Goal: Information Seeking & Learning: Learn about a topic

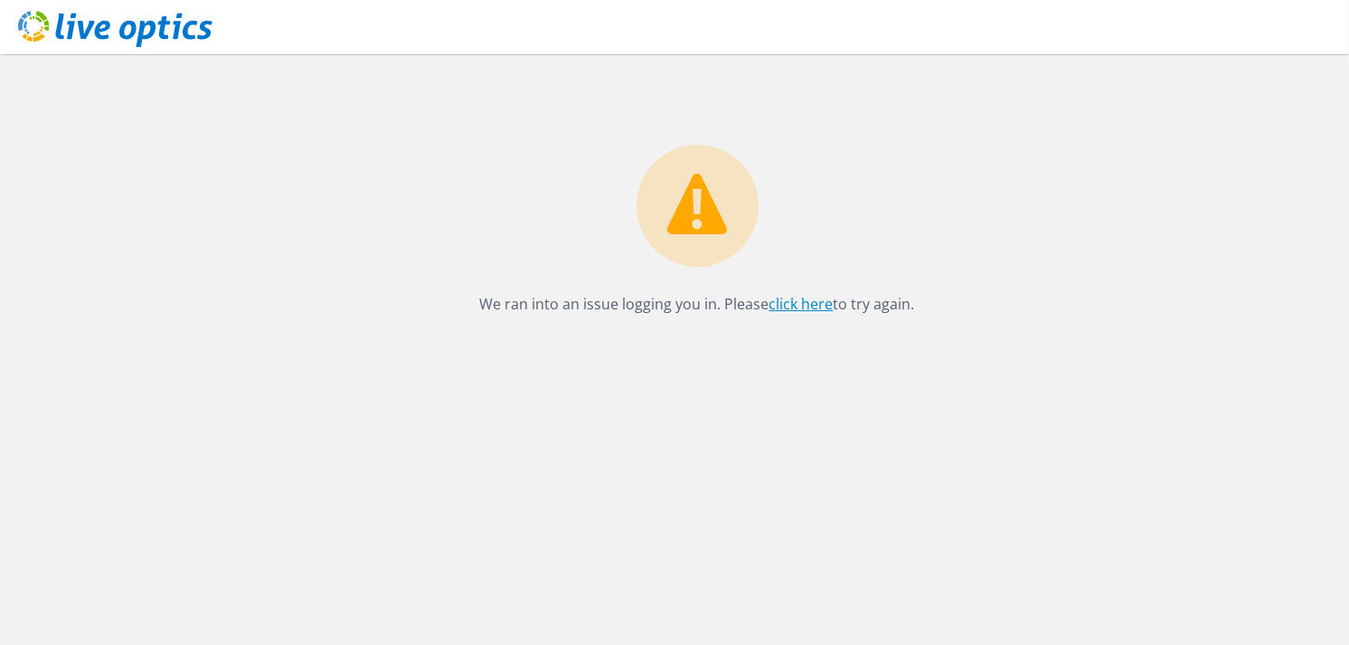
click at [809, 307] on link "click here" at bounding box center [801, 304] width 64 height 20
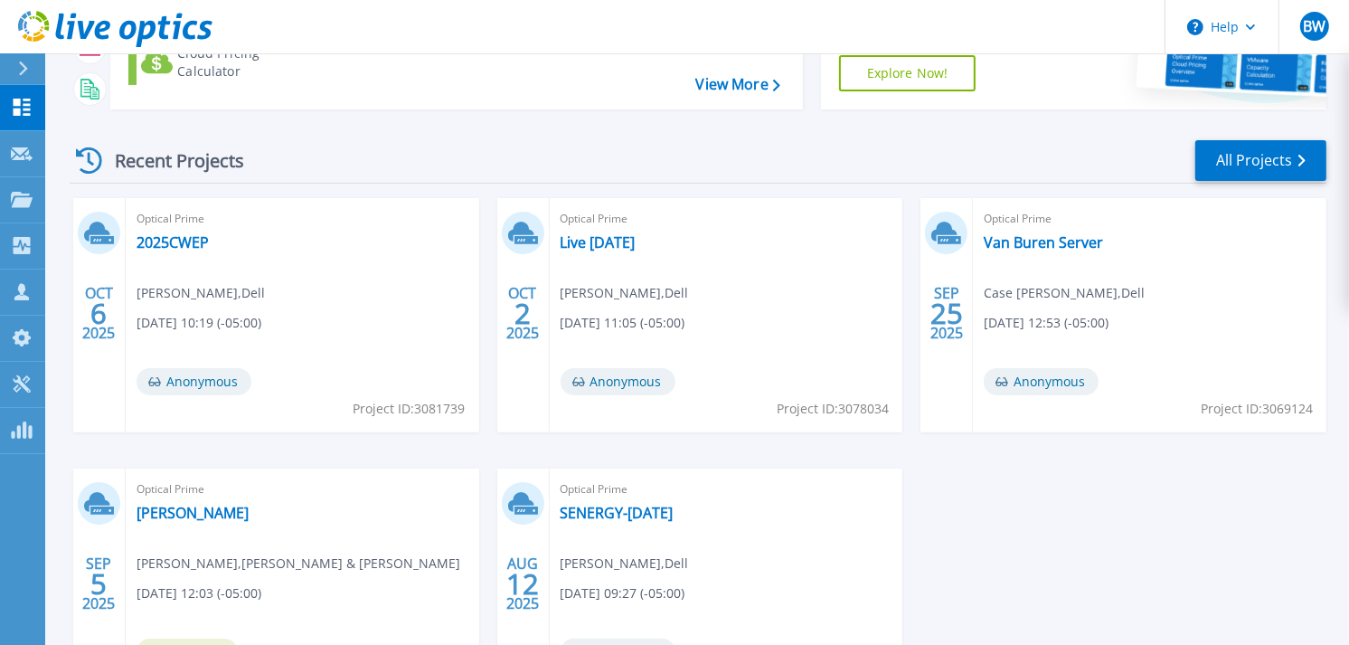
scroll to position [201, 0]
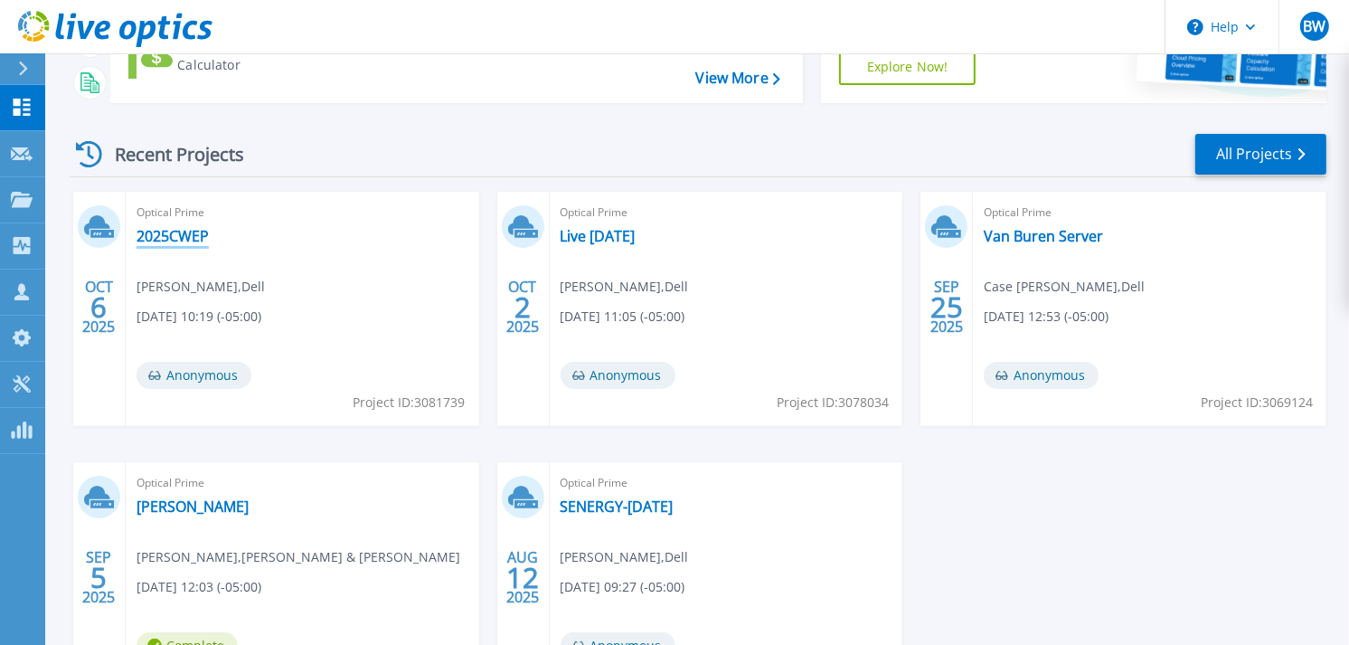
click at [179, 233] on link "2025CWEP" at bounding box center [173, 236] width 72 height 18
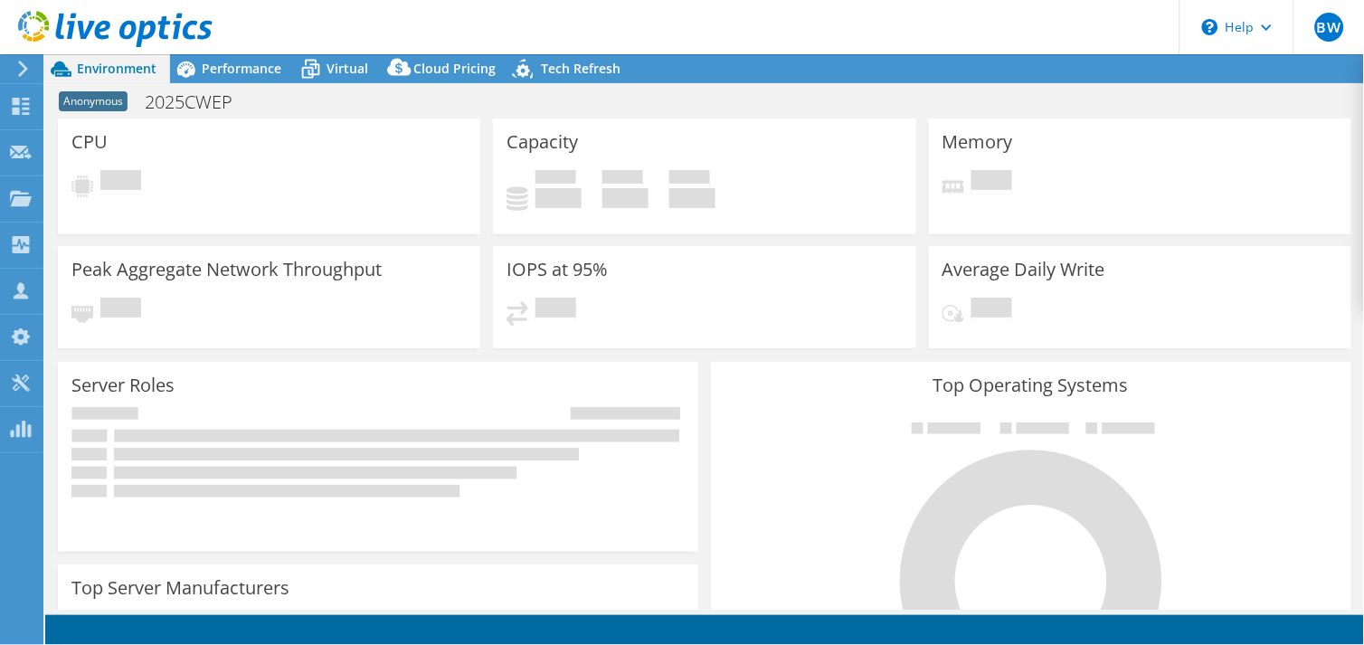
select select "USD"
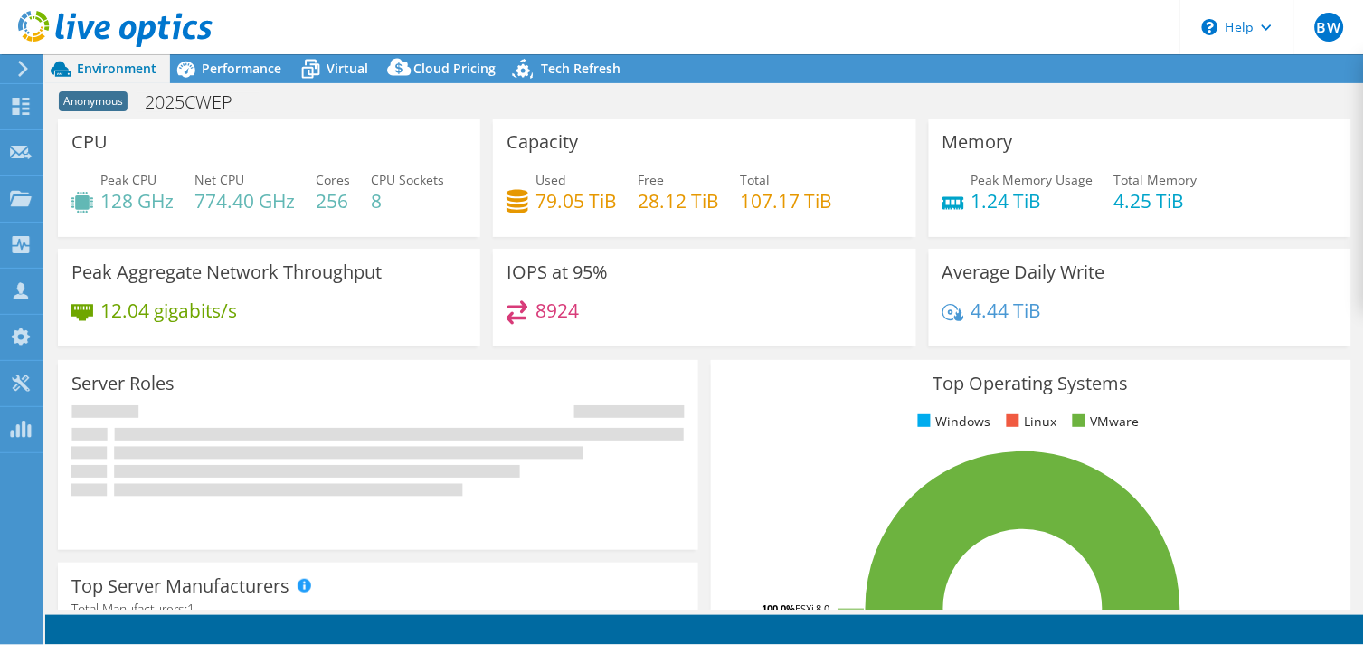
scroll to position [201, 0]
click at [240, 63] on span "Performance" at bounding box center [242, 68] width 80 height 17
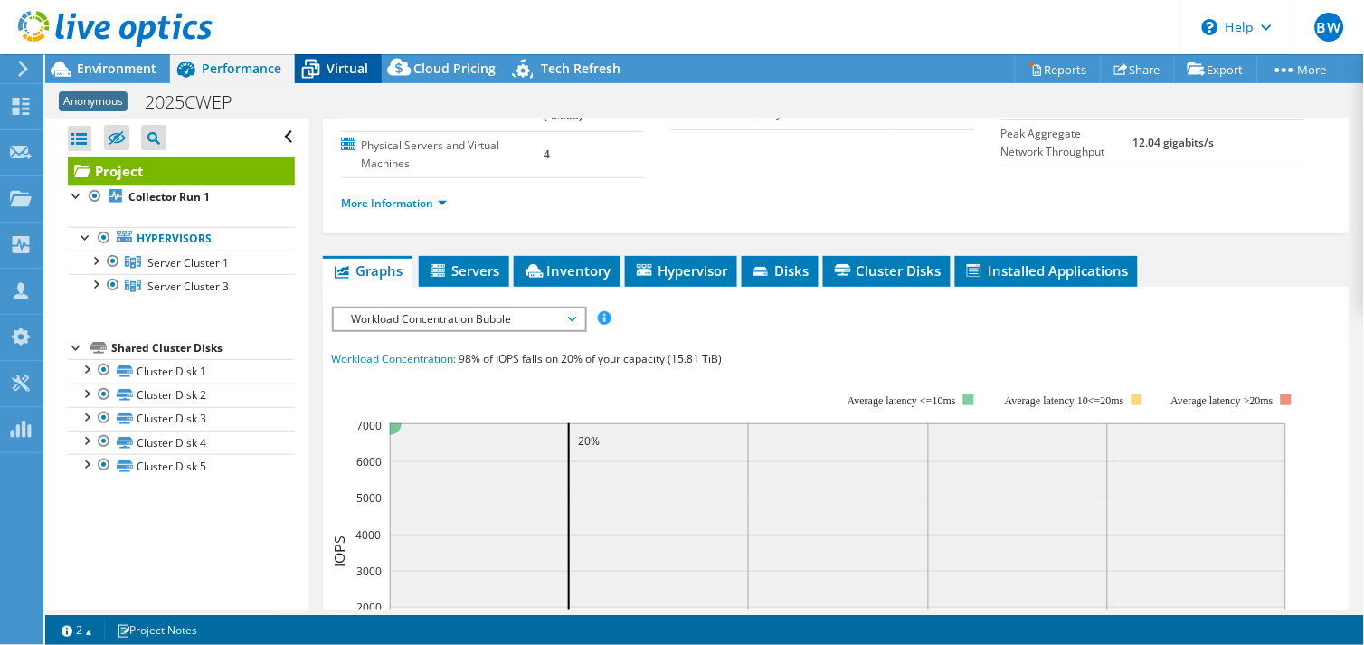
click at [340, 60] on span "Virtual" at bounding box center [347, 68] width 42 height 17
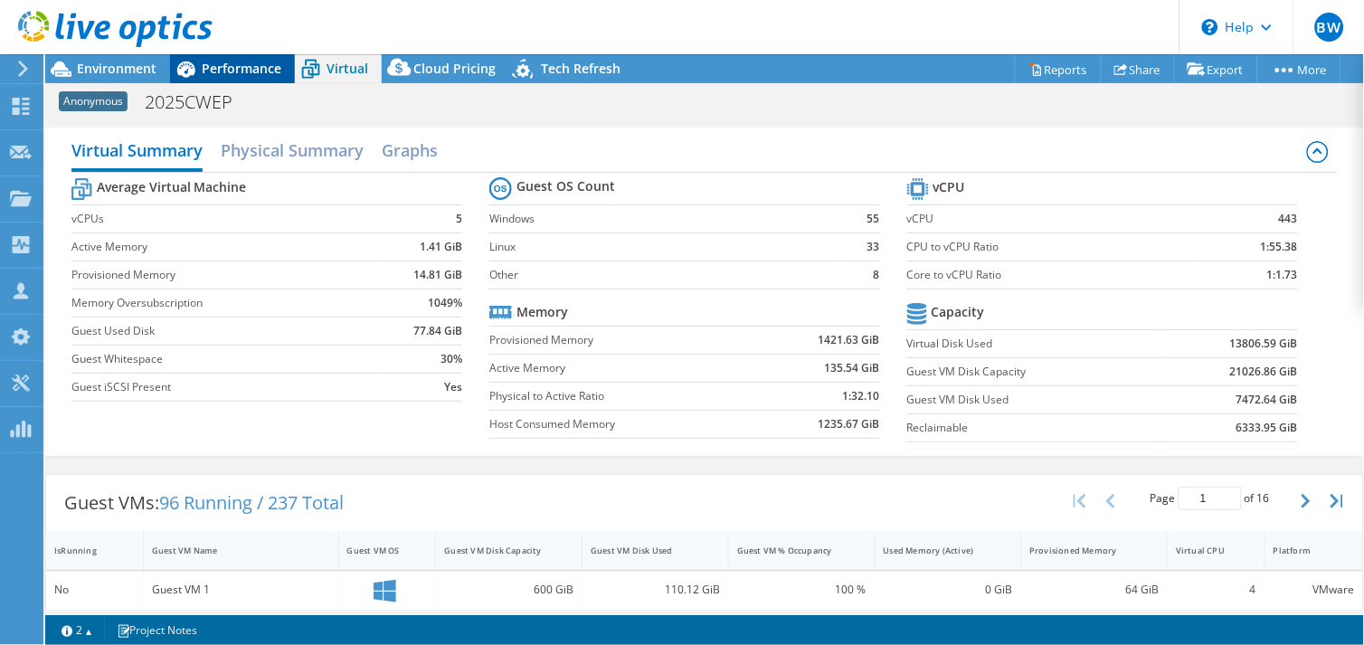
click at [229, 67] on span "Performance" at bounding box center [242, 68] width 80 height 17
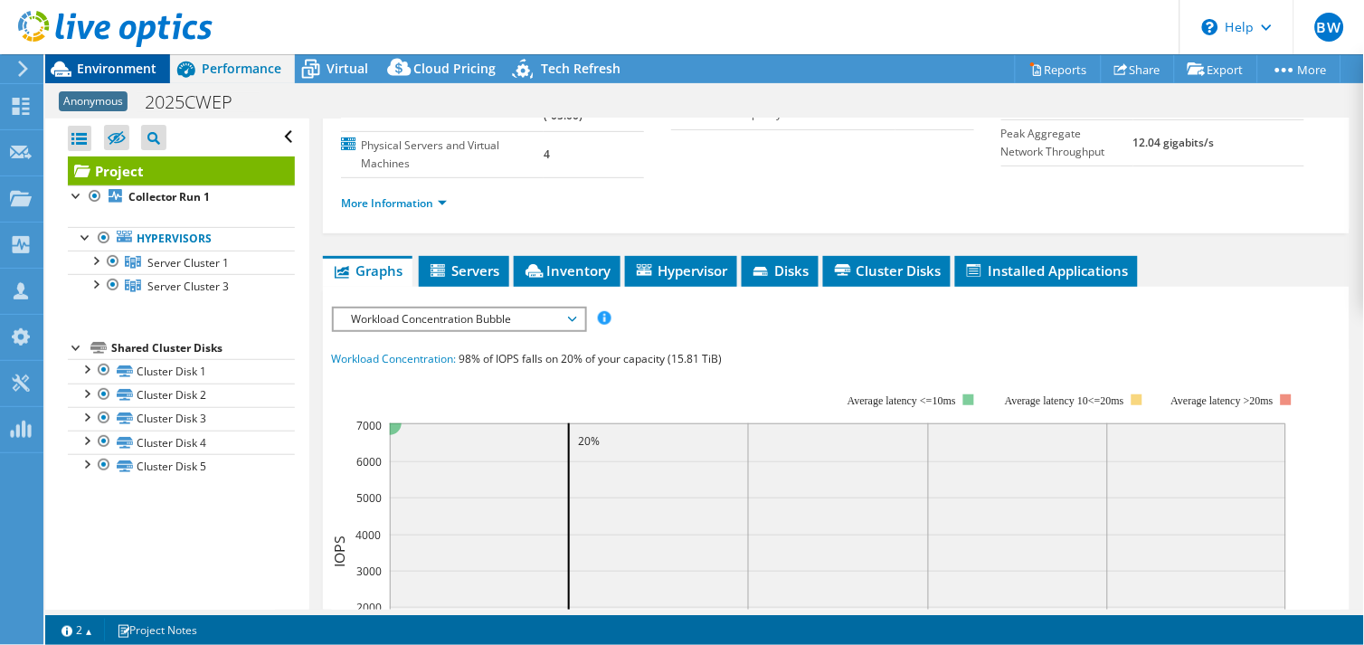
click at [99, 67] on span "Environment" at bounding box center [117, 68] width 80 height 17
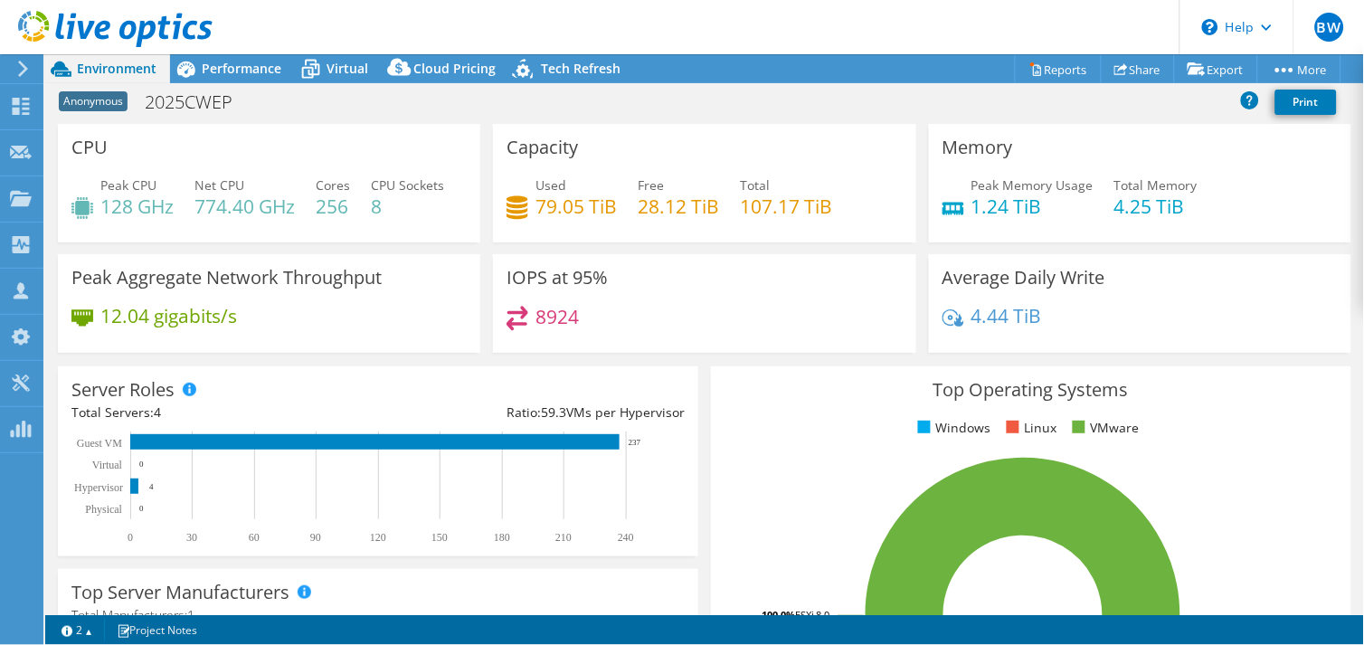
scroll to position [401, 0]
click at [229, 60] on span "Performance" at bounding box center [242, 68] width 80 height 17
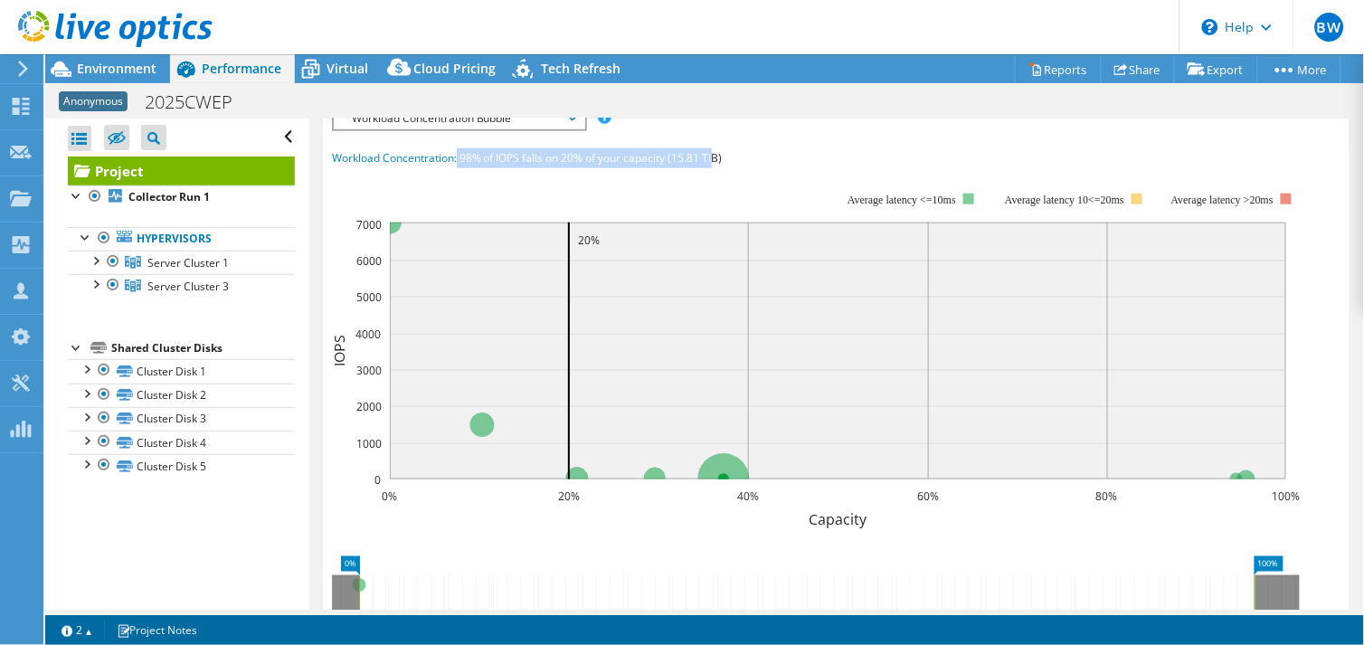
drag, startPoint x: 457, startPoint y: 145, endPoint x: 712, endPoint y: 152, distance: 255.1
click at [712, 152] on div "Workload Concentration: 98% of IOPS falls on 20% of your capacity (15.81 TiB)" at bounding box center [836, 158] width 1008 height 20
drag, startPoint x: 737, startPoint y: 143, endPoint x: 562, endPoint y: 156, distance: 175.0
click at [562, 156] on section "Workload Concentration: 98% of IOPS falls on 20% of your capacity (15.81 TiB) 0…" at bounding box center [836, 457] width 1008 height 618
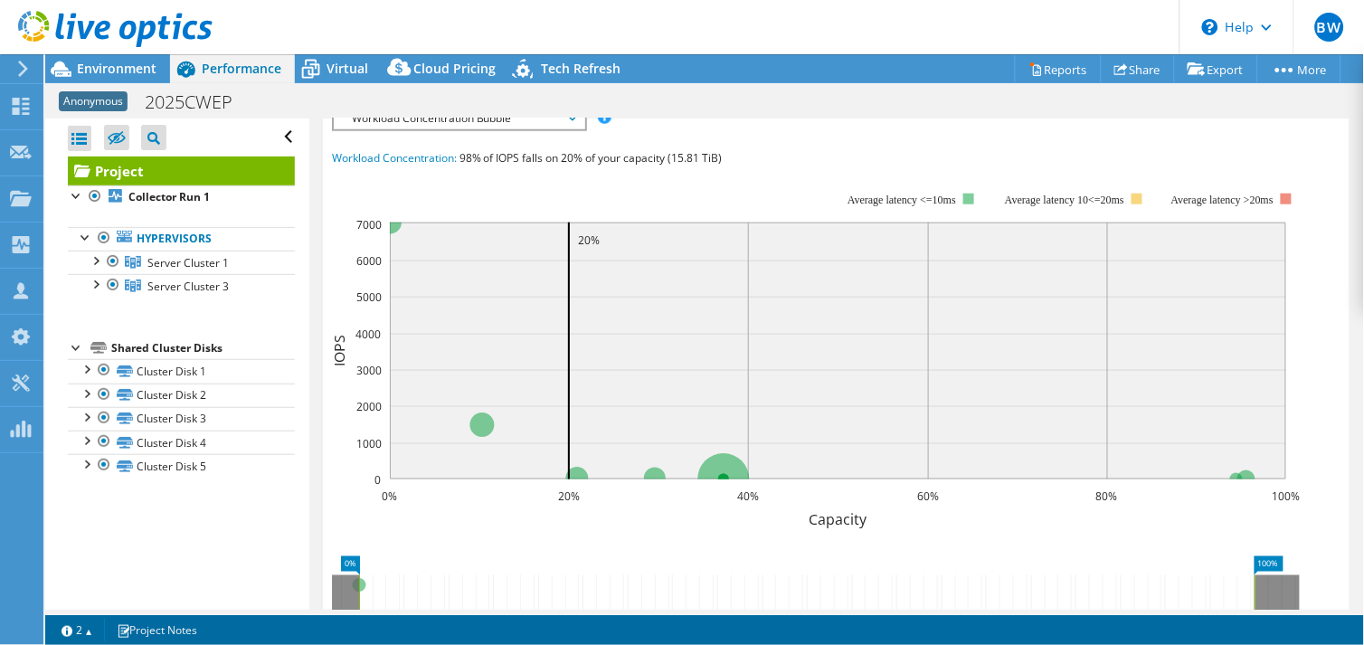
click at [559, 168] on rect at bounding box center [816, 349] width 968 height 362
click at [100, 257] on div at bounding box center [95, 259] width 18 height 18
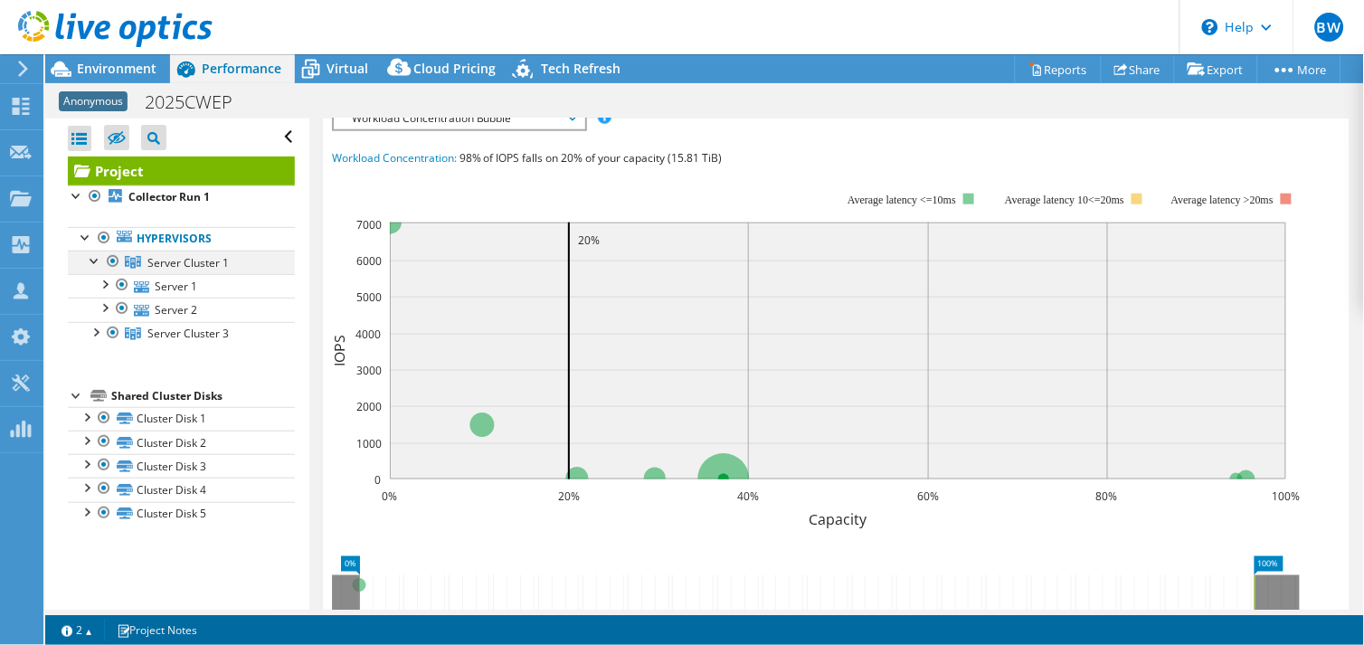
click at [94, 267] on div at bounding box center [95, 259] width 18 height 18
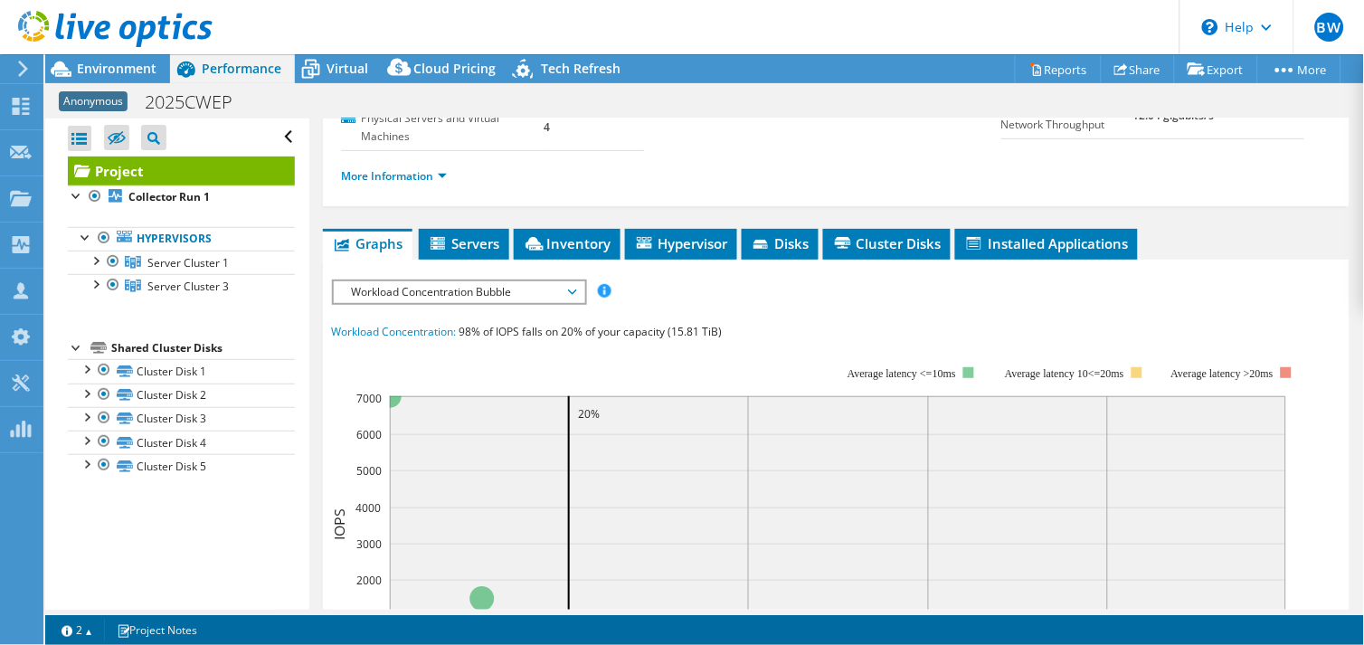
scroll to position [0, 0]
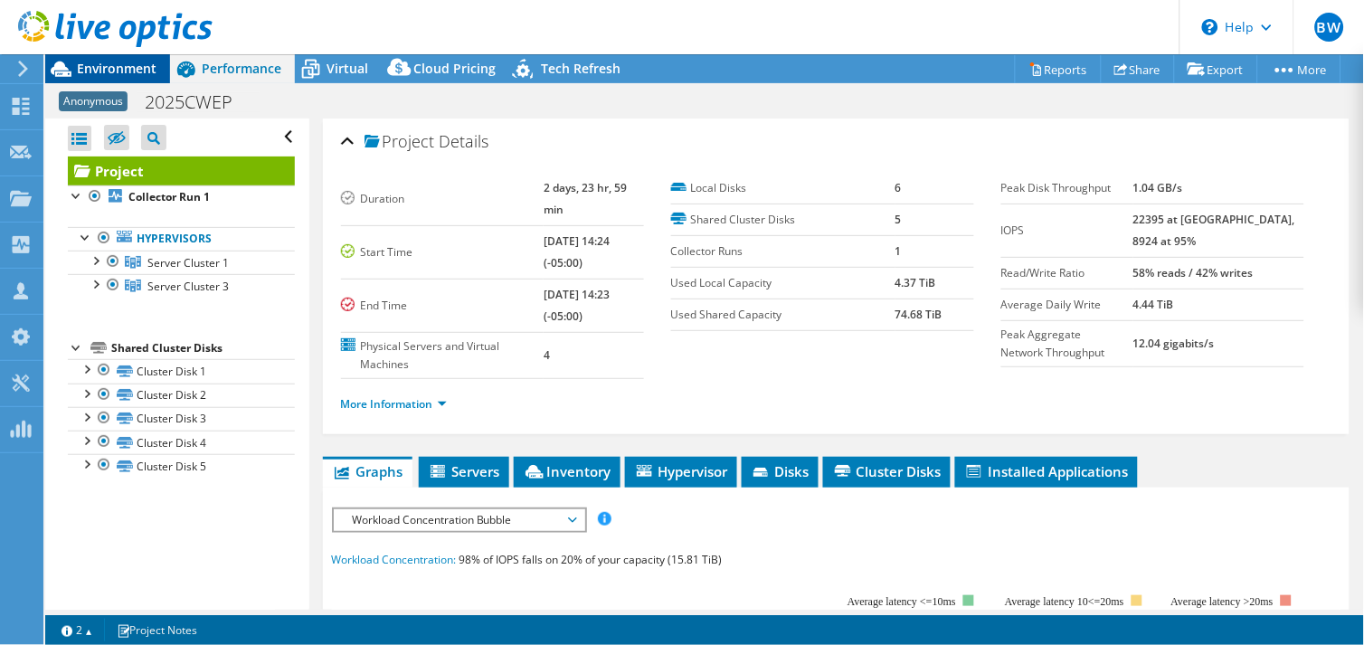
click at [129, 64] on span "Environment" at bounding box center [117, 68] width 80 height 17
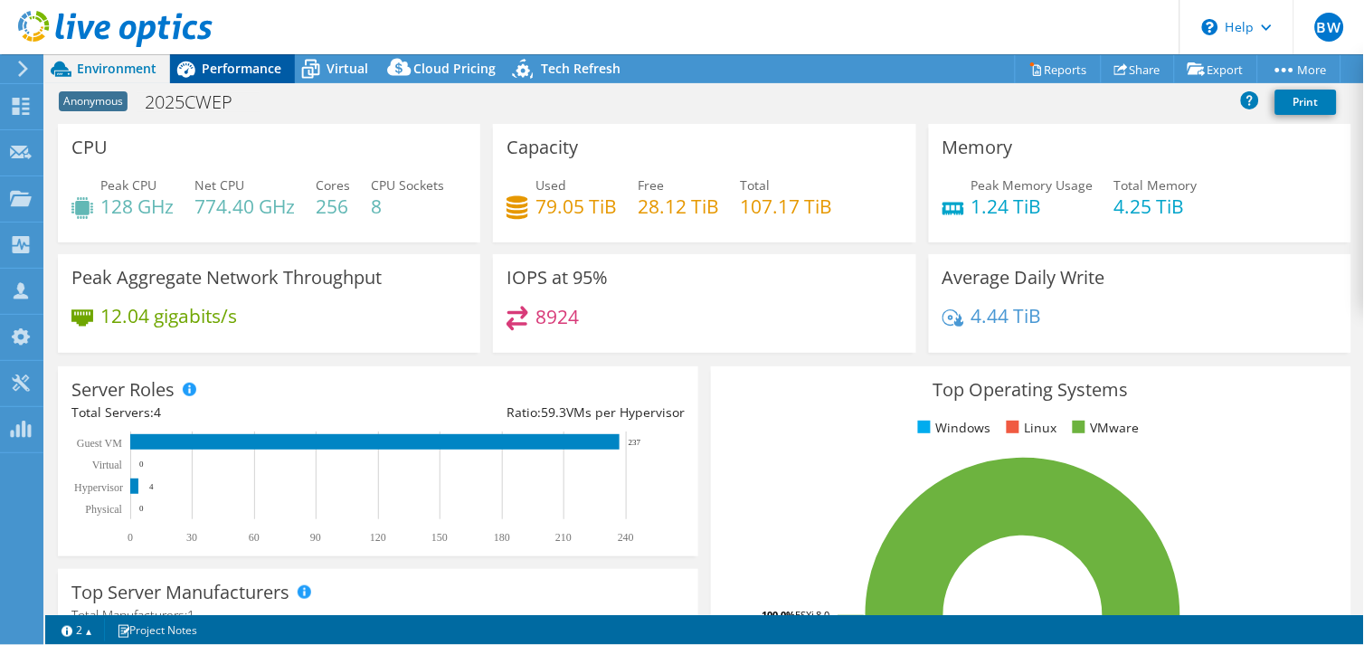
click at [228, 71] on span "Performance" at bounding box center [242, 68] width 80 height 17
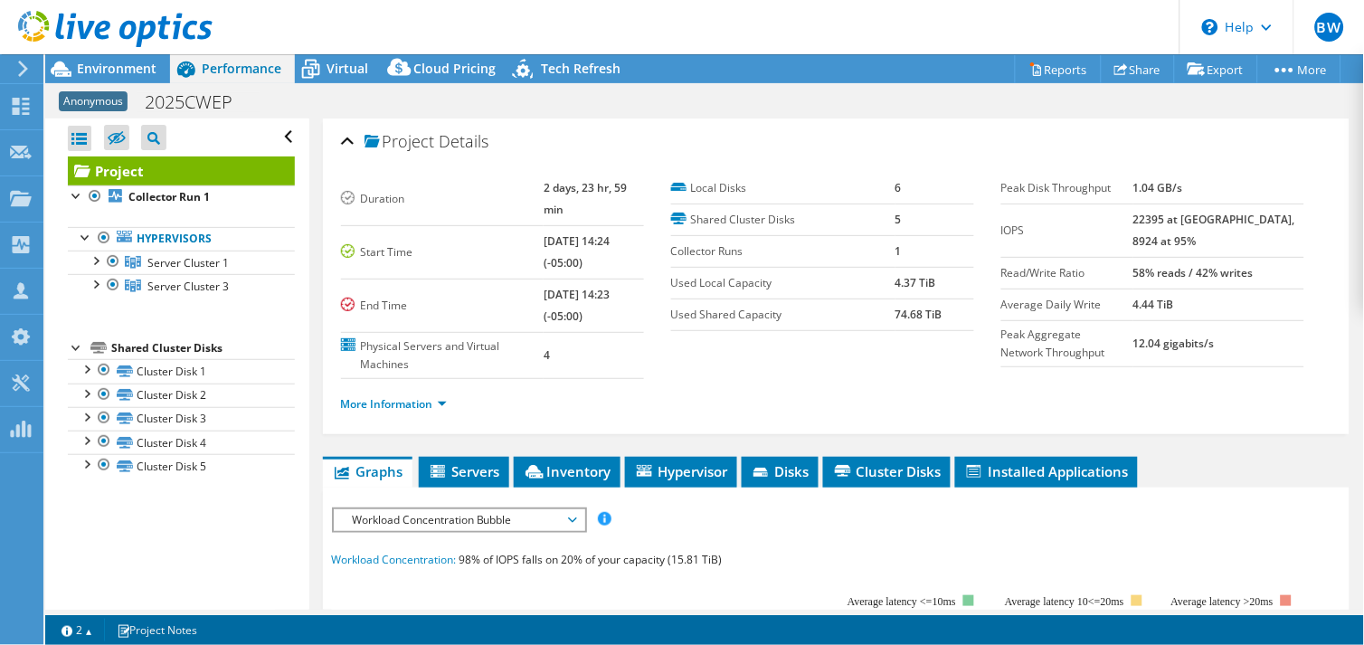
click at [102, 59] on div at bounding box center [106, 30] width 212 height 61
click at [85, 72] on span "Environment" at bounding box center [117, 68] width 80 height 17
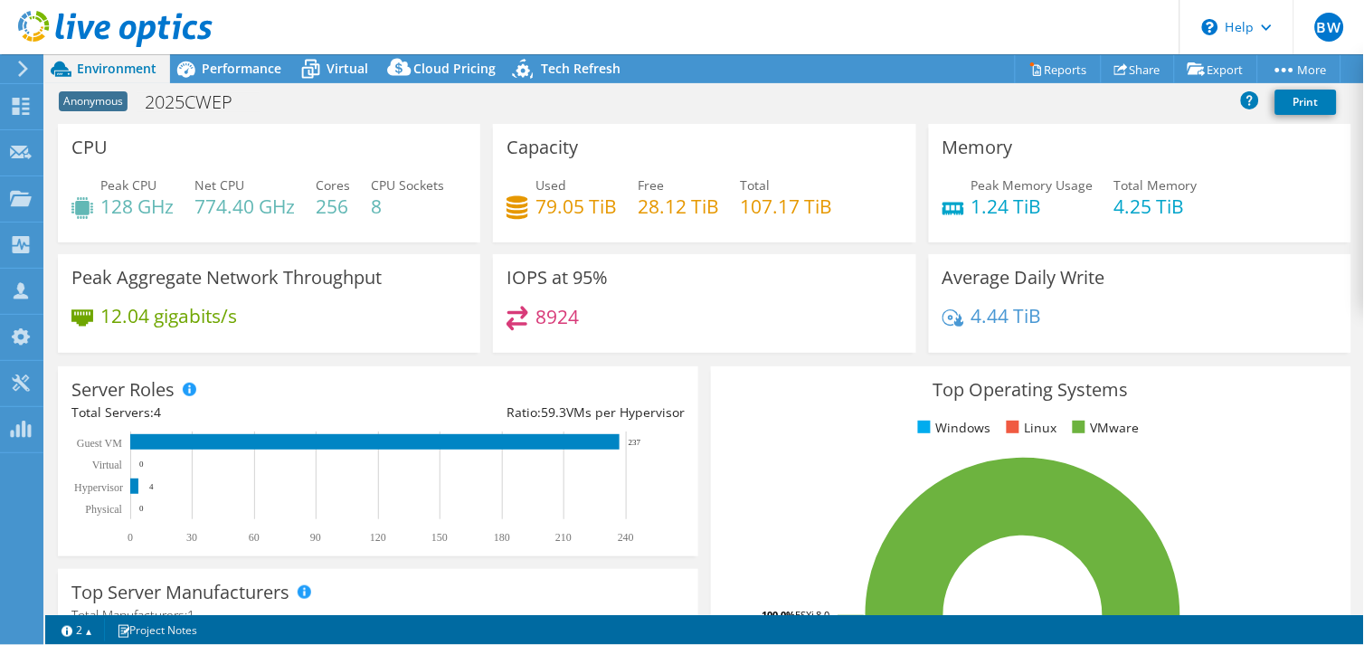
scroll to position [201, 0]
click at [227, 78] on div "Performance" at bounding box center [232, 68] width 125 height 29
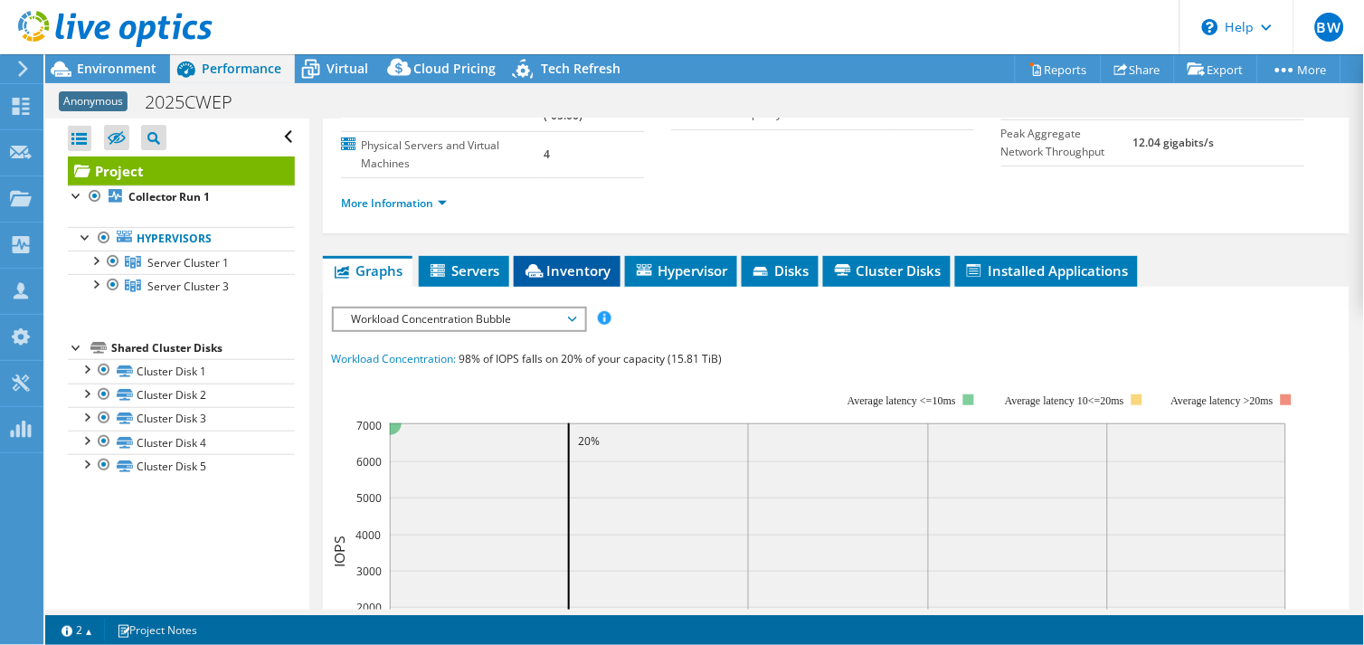
click at [568, 261] on span "Inventory" at bounding box center [567, 270] width 89 height 18
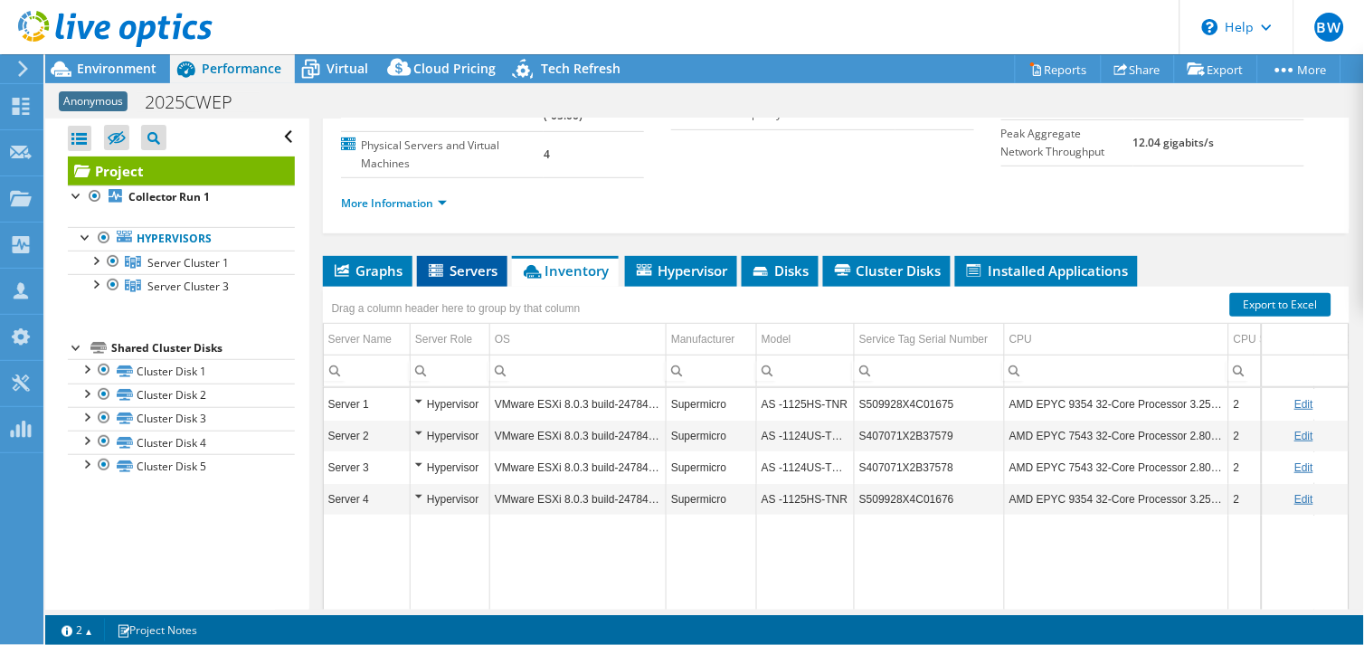
click at [465, 261] on span "Servers" at bounding box center [462, 270] width 72 height 18
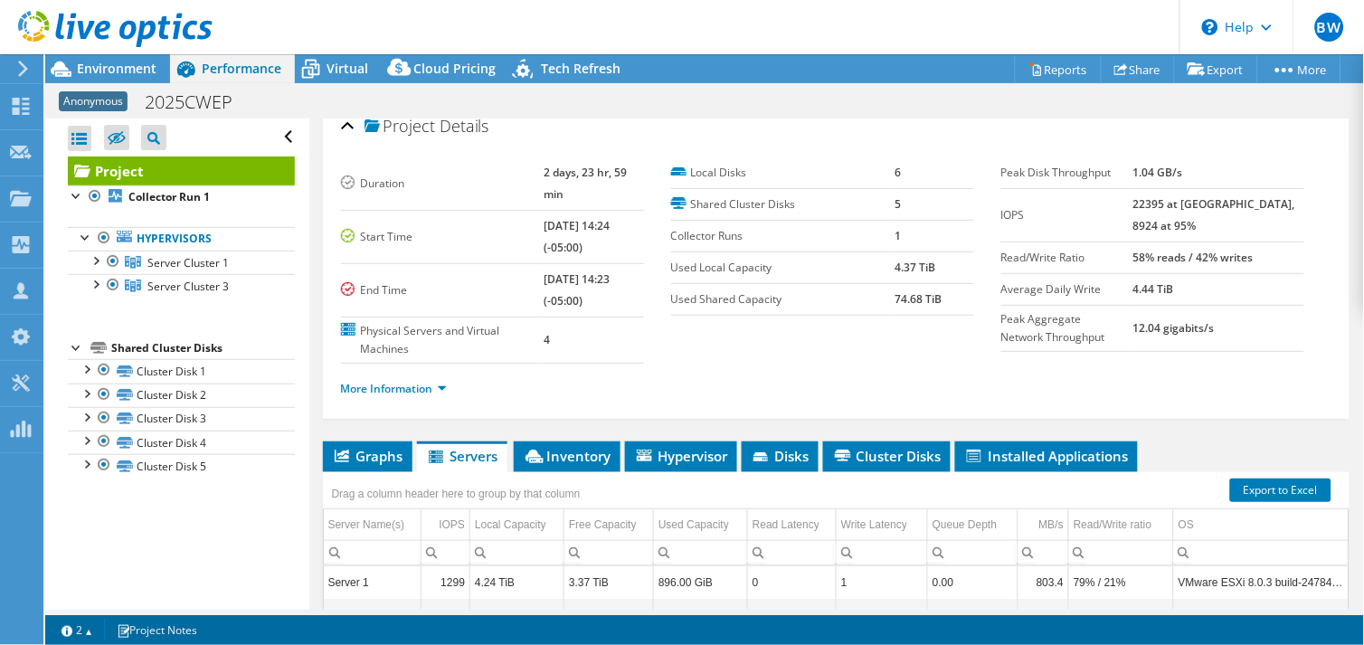
scroll to position [0, 0]
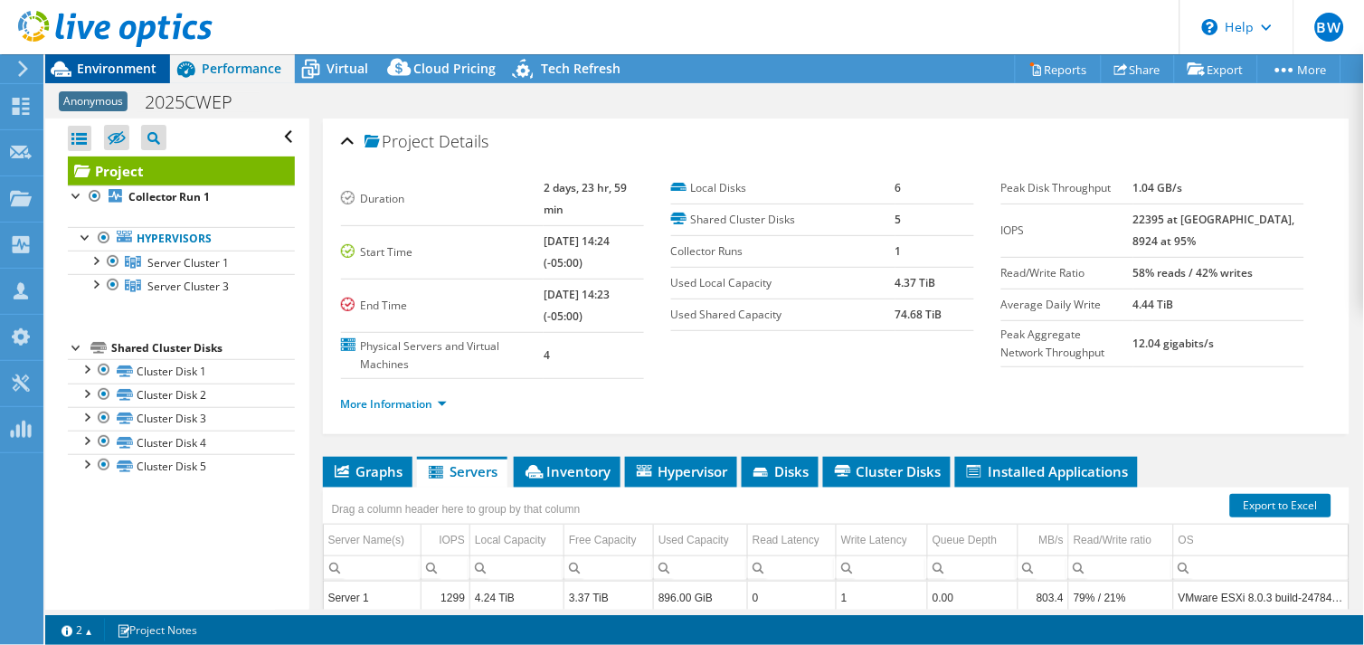
click at [112, 70] on span "Environment" at bounding box center [117, 68] width 80 height 17
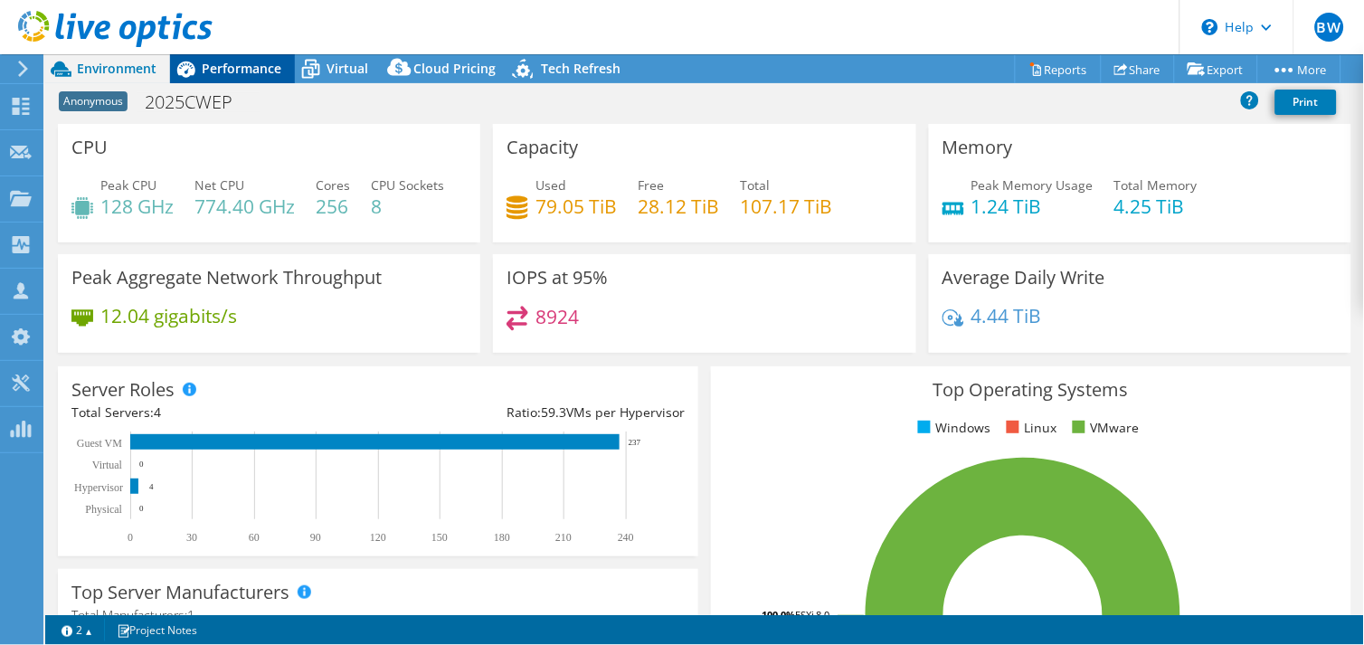
click at [239, 69] on span "Performance" at bounding box center [242, 68] width 80 height 17
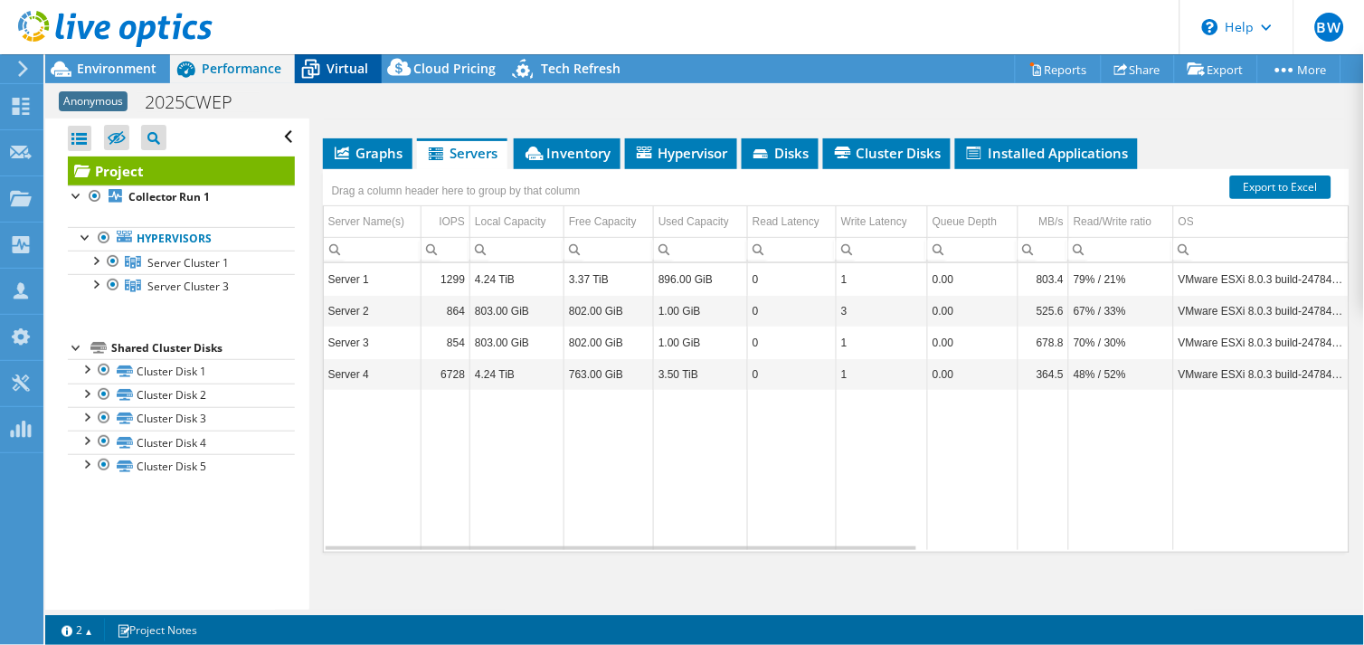
click at [336, 60] on span "Virtual" at bounding box center [347, 68] width 42 height 17
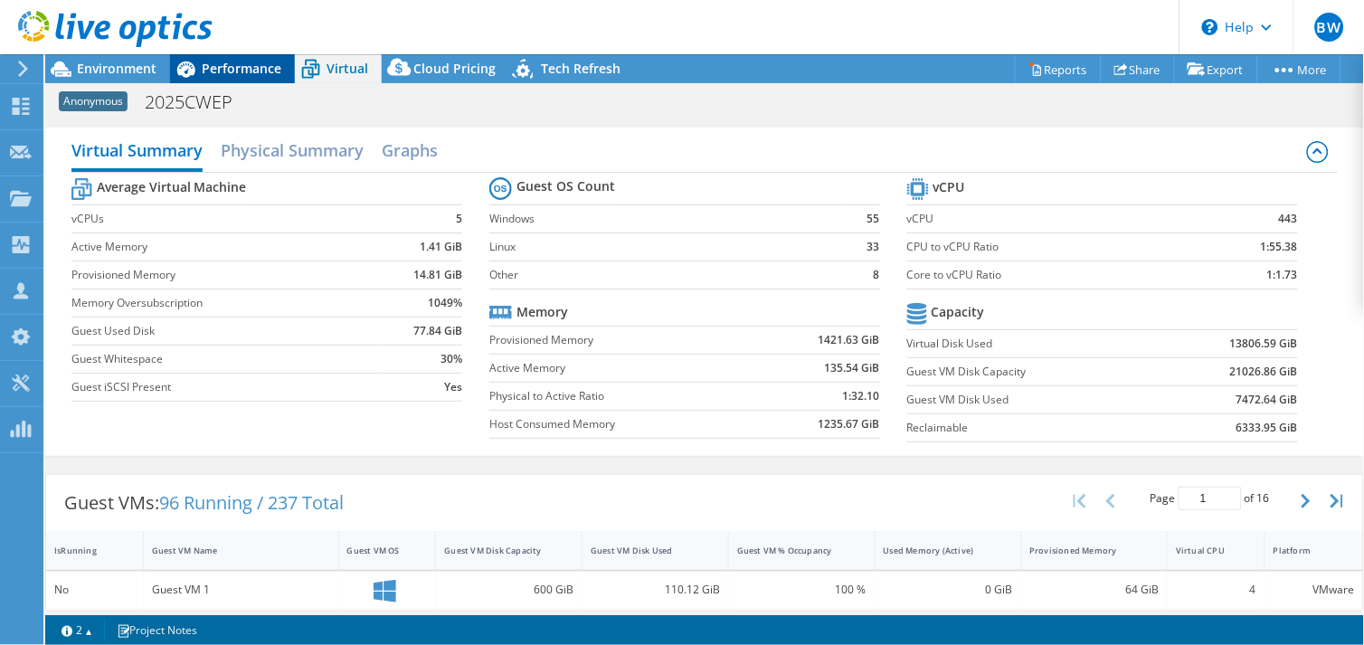
drag, startPoint x: 219, startPoint y: 51, endPoint x: 231, endPoint y: 68, distance: 21.3
click at [219, 52] on header "BW Channel Partner Bryant Williams bwilliams@prescriptive.solutions PRESCRIPTIV…" at bounding box center [682, 27] width 1364 height 54
click at [232, 71] on span "Performance" at bounding box center [242, 68] width 80 height 17
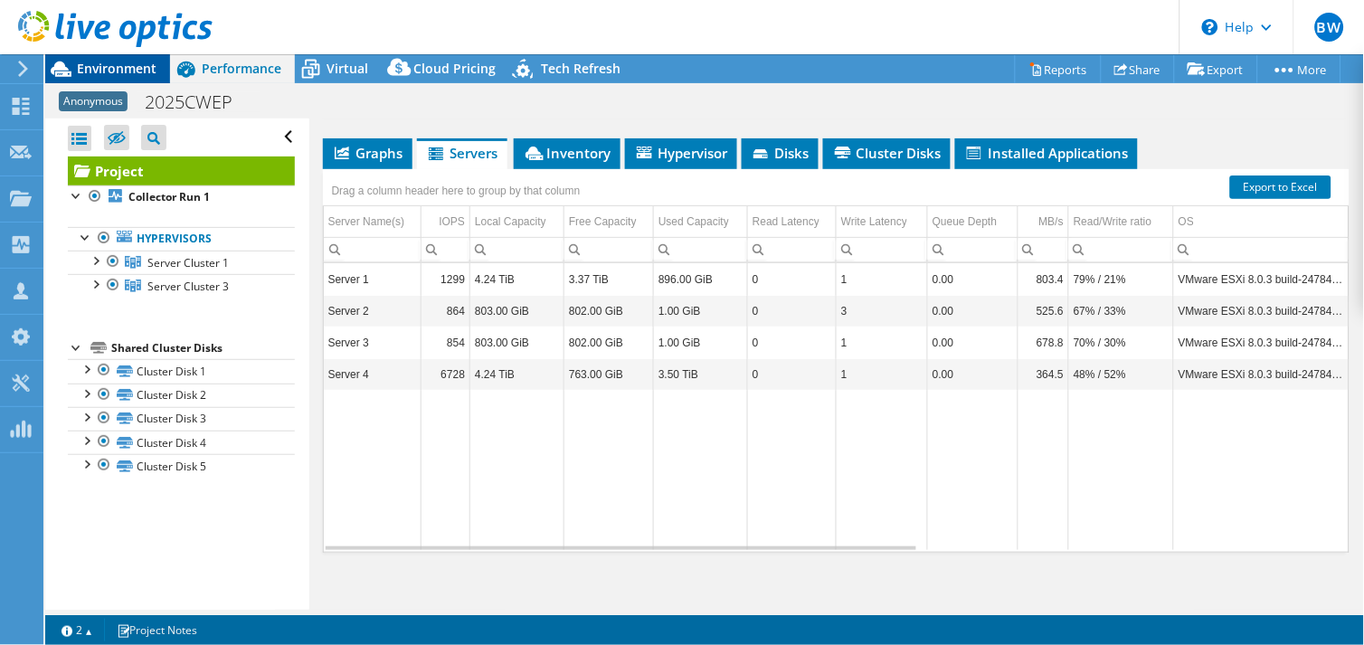
click at [127, 68] on span "Environment" at bounding box center [117, 68] width 80 height 17
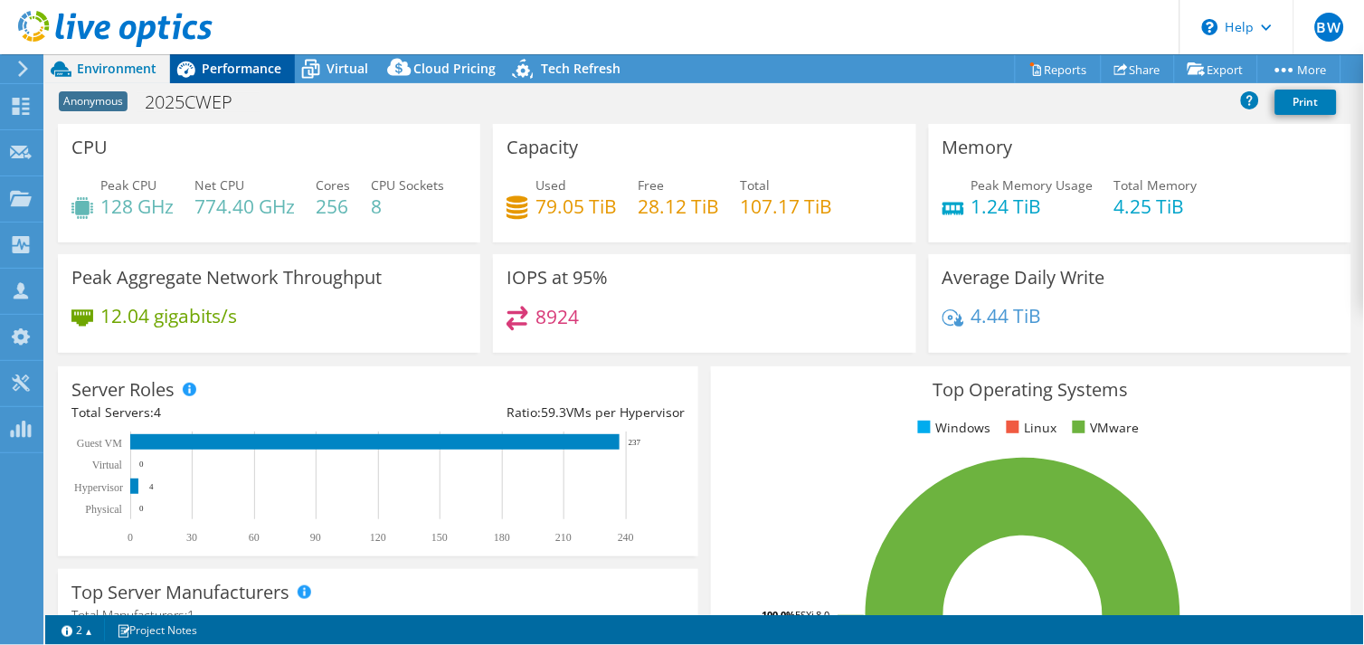
click at [248, 77] on div "Performance" at bounding box center [232, 68] width 125 height 29
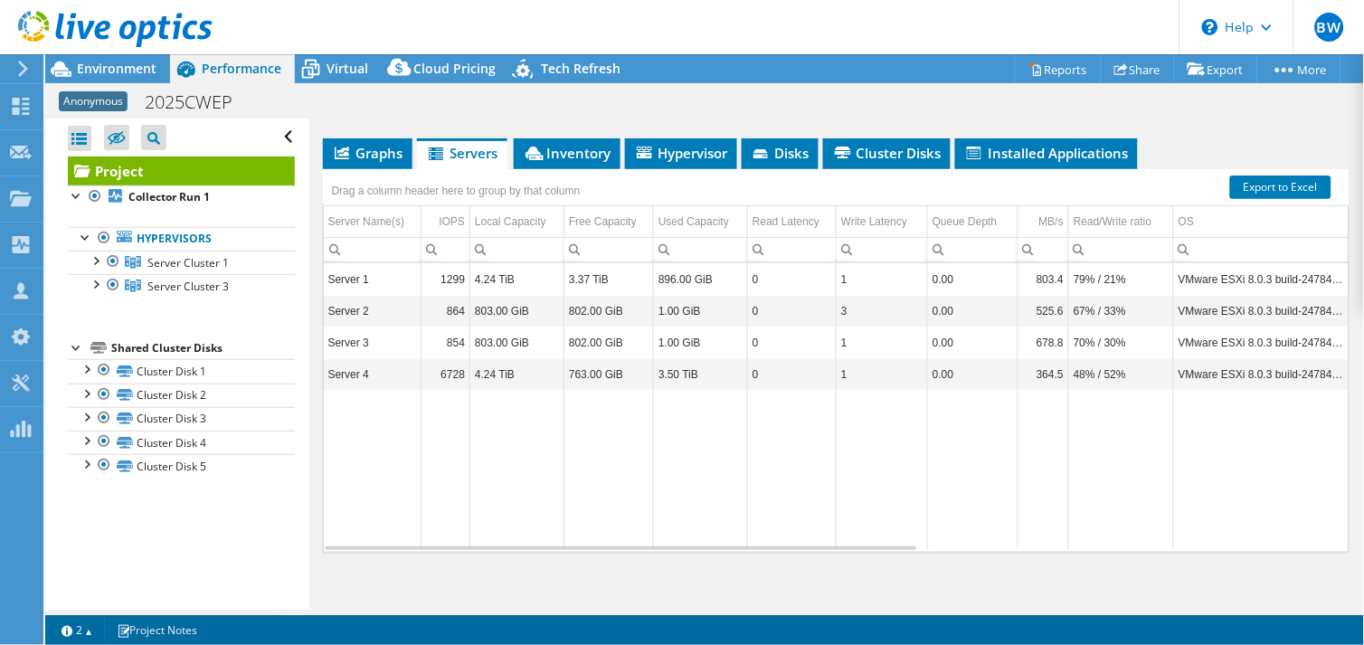
click at [371, 149] on li "Graphs" at bounding box center [368, 153] width 90 height 31
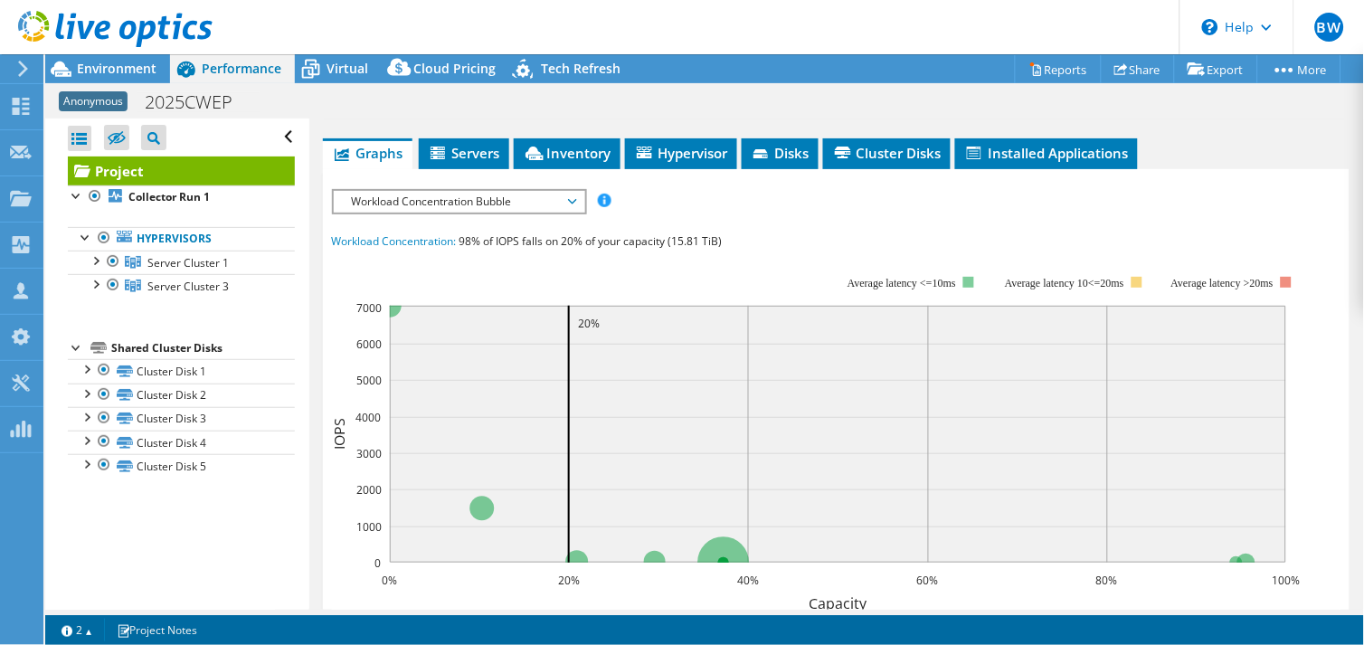
click at [501, 194] on span "Workload Concentration Bubble" at bounding box center [459, 202] width 232 height 22
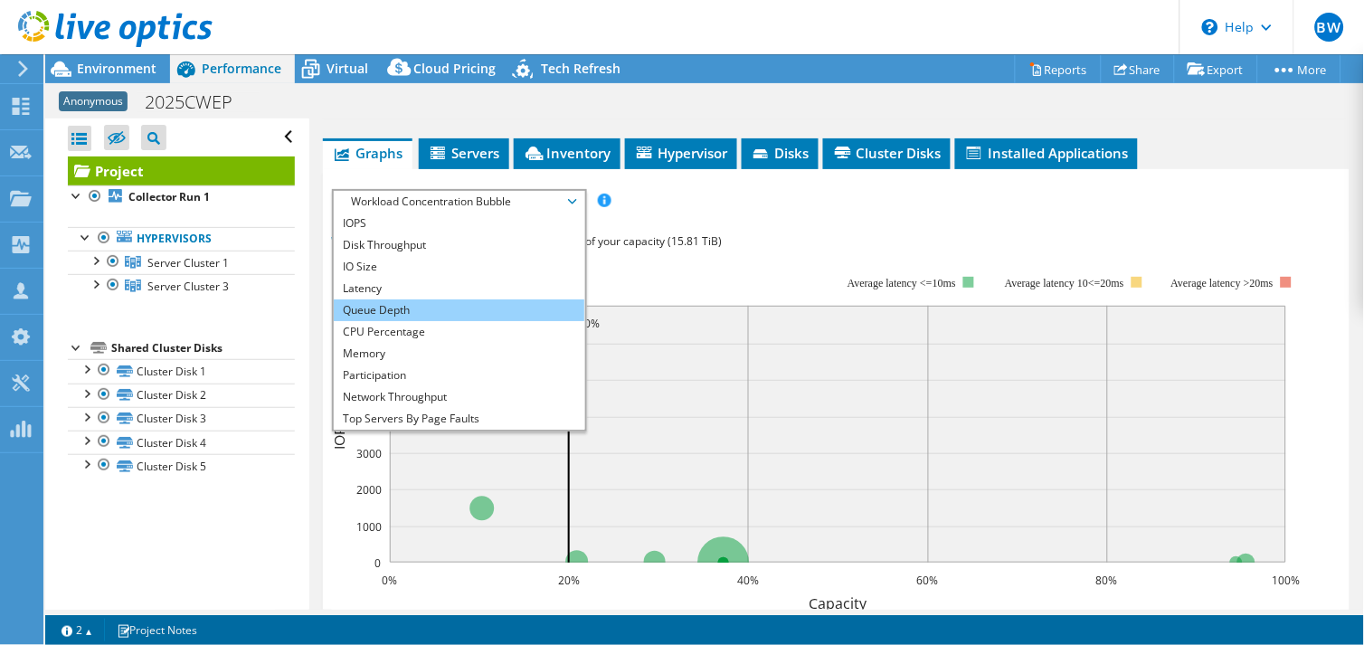
click at [395, 299] on li "Queue Depth" at bounding box center [459, 310] width 250 height 22
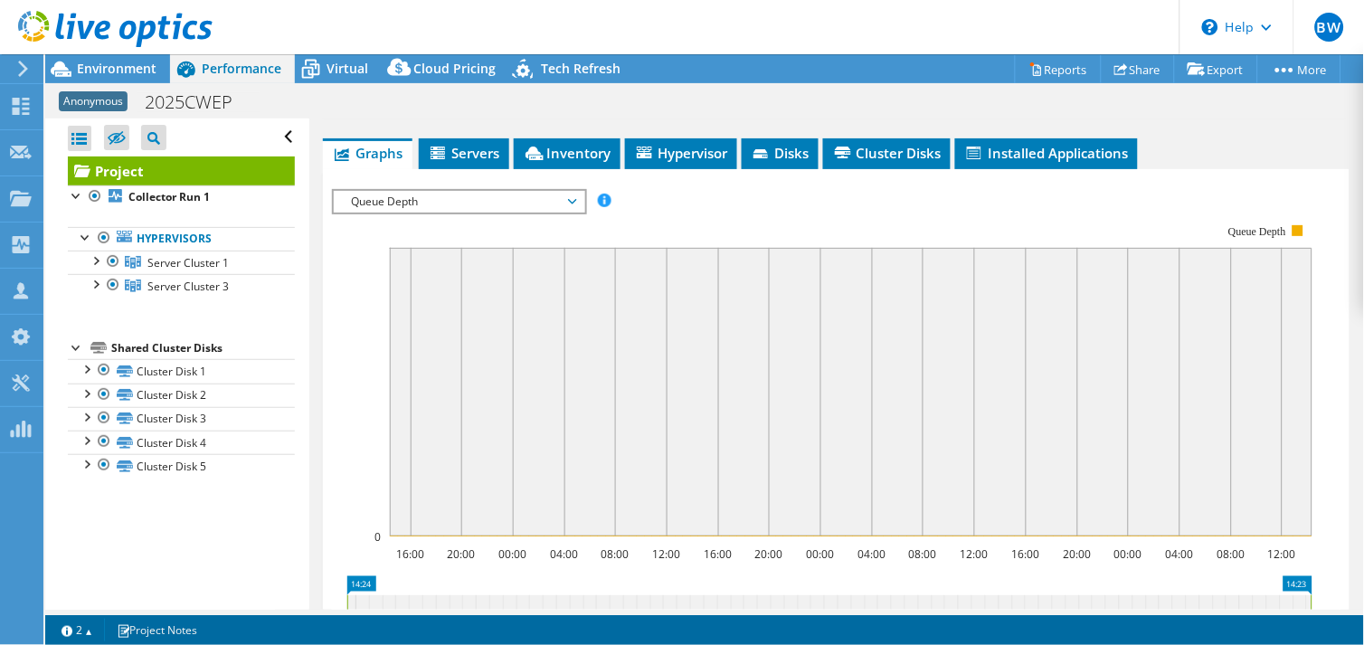
click at [499, 180] on div "IOPS Disk Throughput IO Size Latency Queue Depth CPU Percentage Memory Page Fau…" at bounding box center [836, 493] width 1008 height 627
click at [505, 191] on span "Queue Depth" at bounding box center [459, 202] width 232 height 22
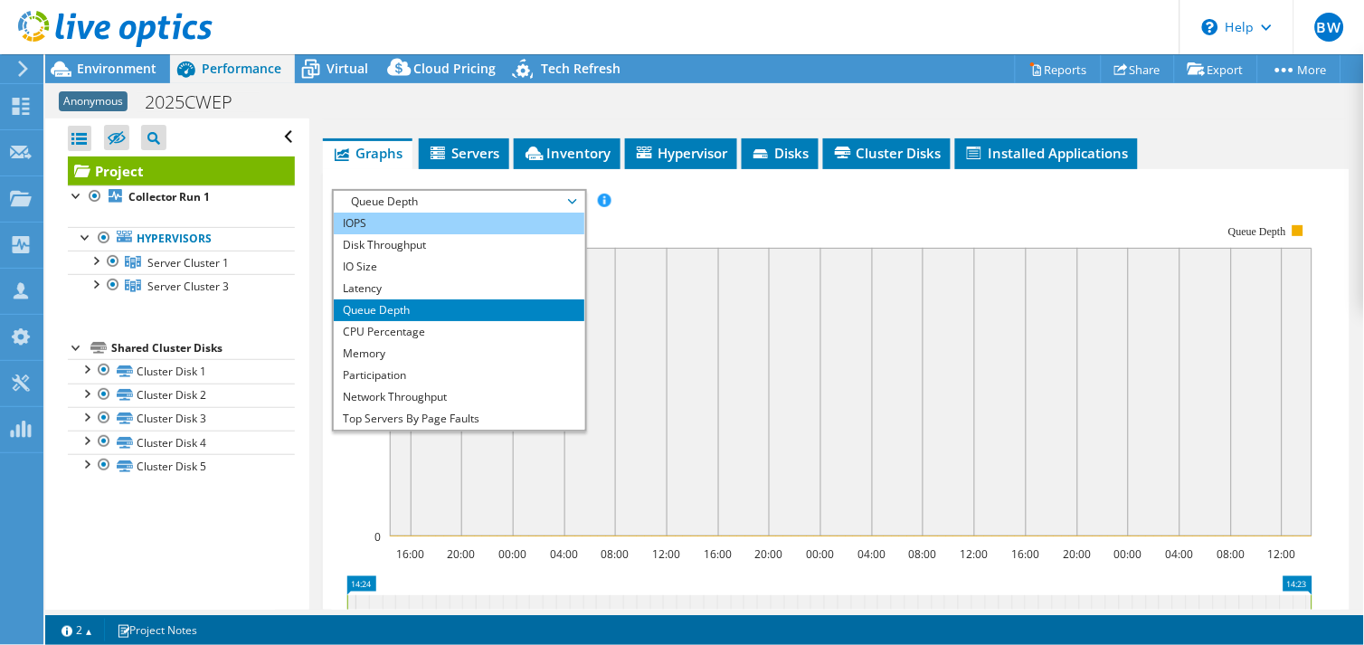
click at [396, 212] on li "IOPS" at bounding box center [459, 223] width 250 height 22
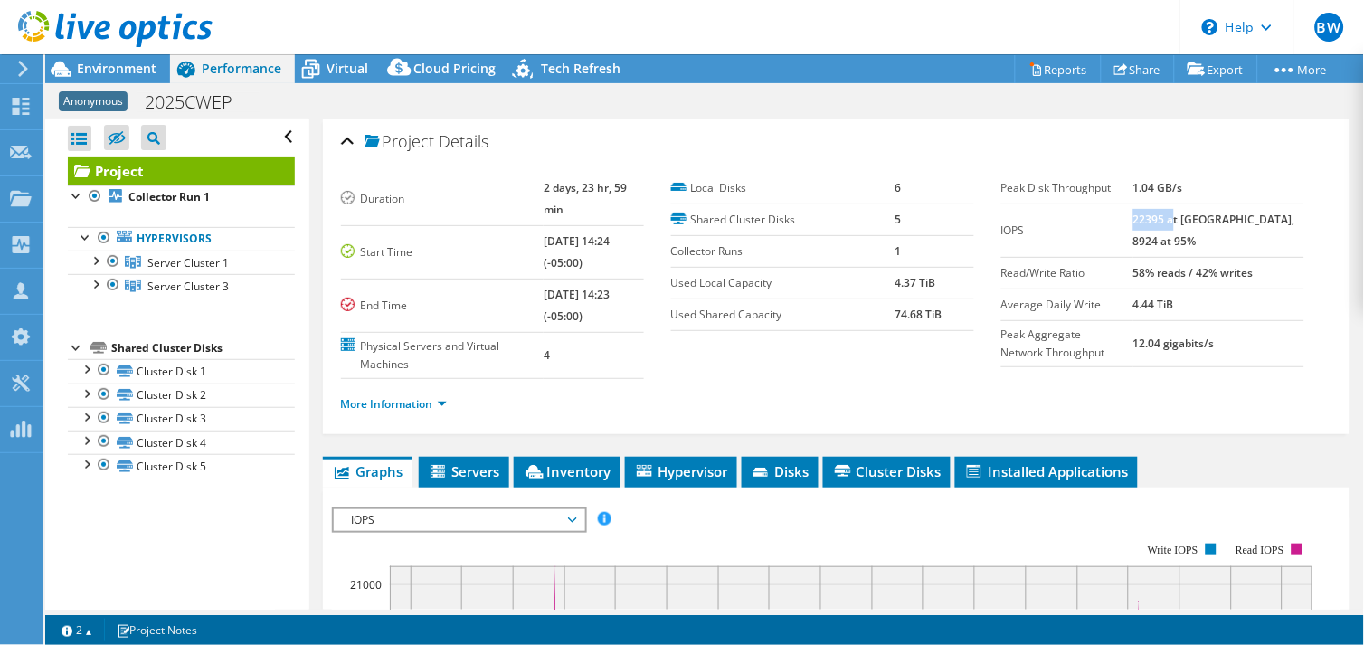
drag, startPoint x: 1164, startPoint y: 212, endPoint x: 1204, endPoint y: 212, distance: 40.7
click at [1204, 212] on b "22395 at [GEOGRAPHIC_DATA], 8924 at 95%" at bounding box center [1214, 230] width 162 height 37
drag, startPoint x: 1204, startPoint y: 212, endPoint x: 1200, endPoint y: 241, distance: 28.4
click at [1200, 241] on td "22395 at [GEOGRAPHIC_DATA], 8924 at 95%" at bounding box center [1218, 229] width 171 height 53
click at [90, 363] on div at bounding box center [86, 368] width 18 height 18
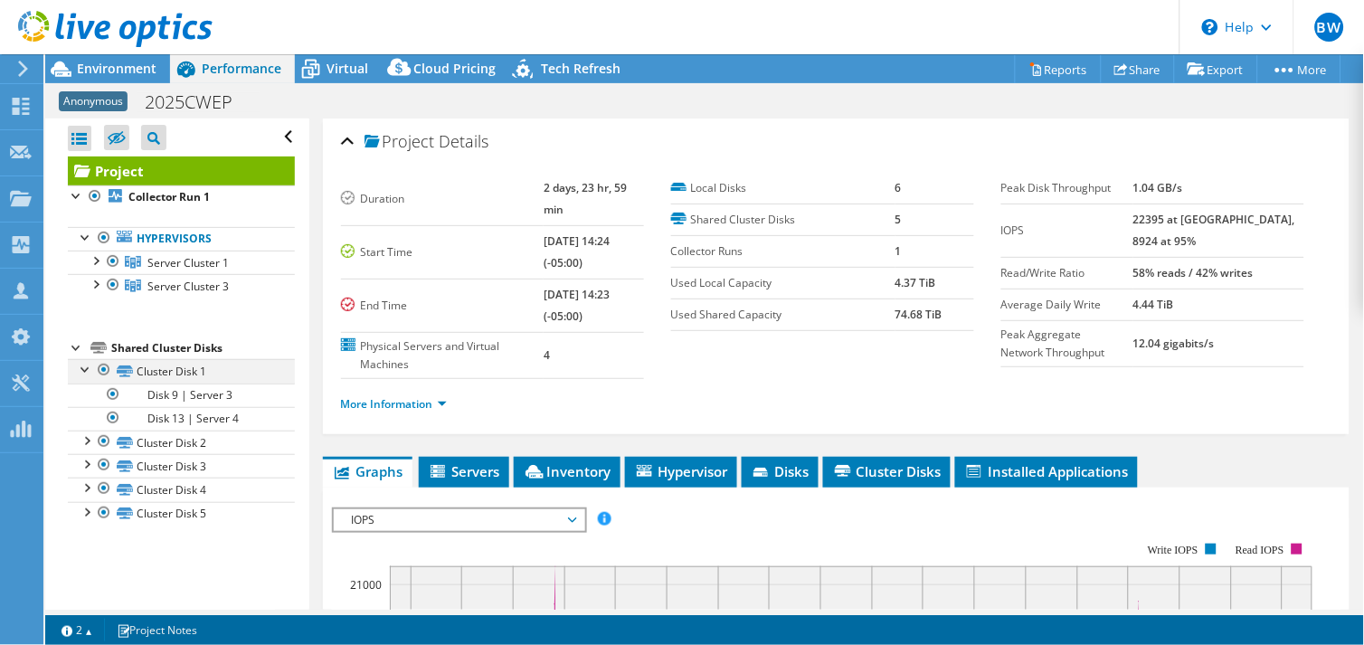
click at [90, 363] on div at bounding box center [86, 368] width 18 height 18
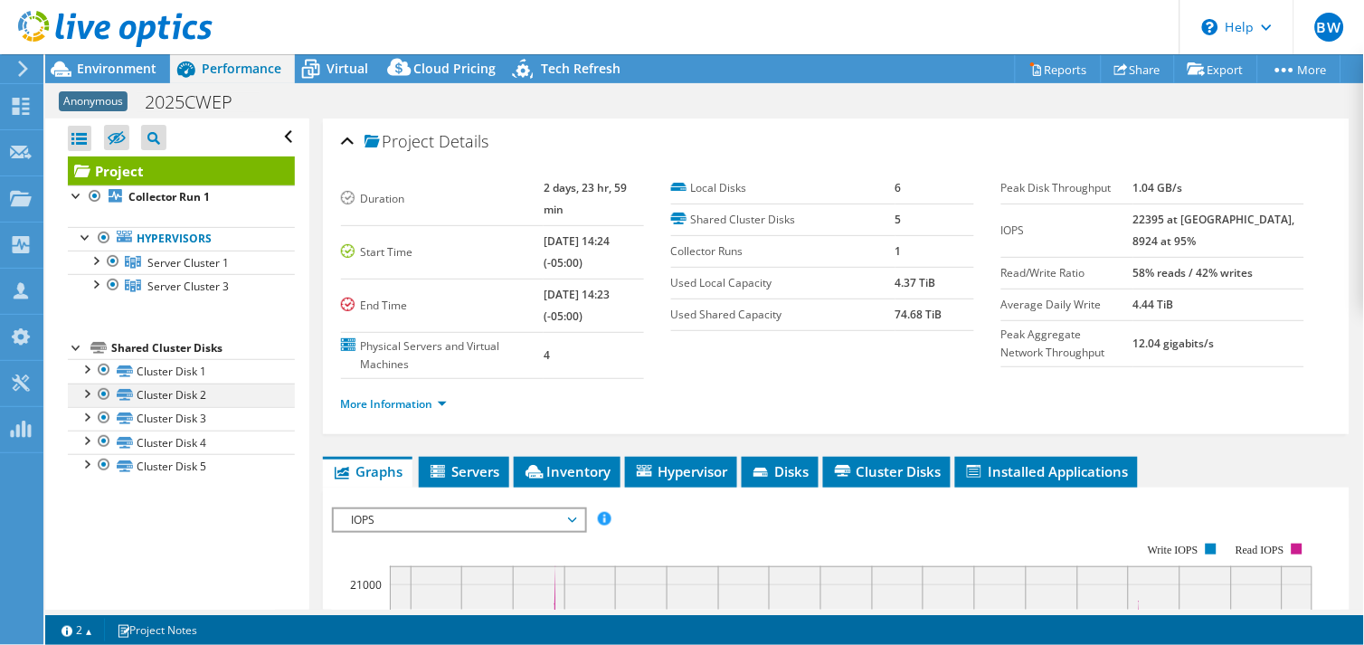
click at [88, 398] on div at bounding box center [86, 392] width 18 height 18
click at [85, 420] on div at bounding box center [86, 416] width 18 height 18
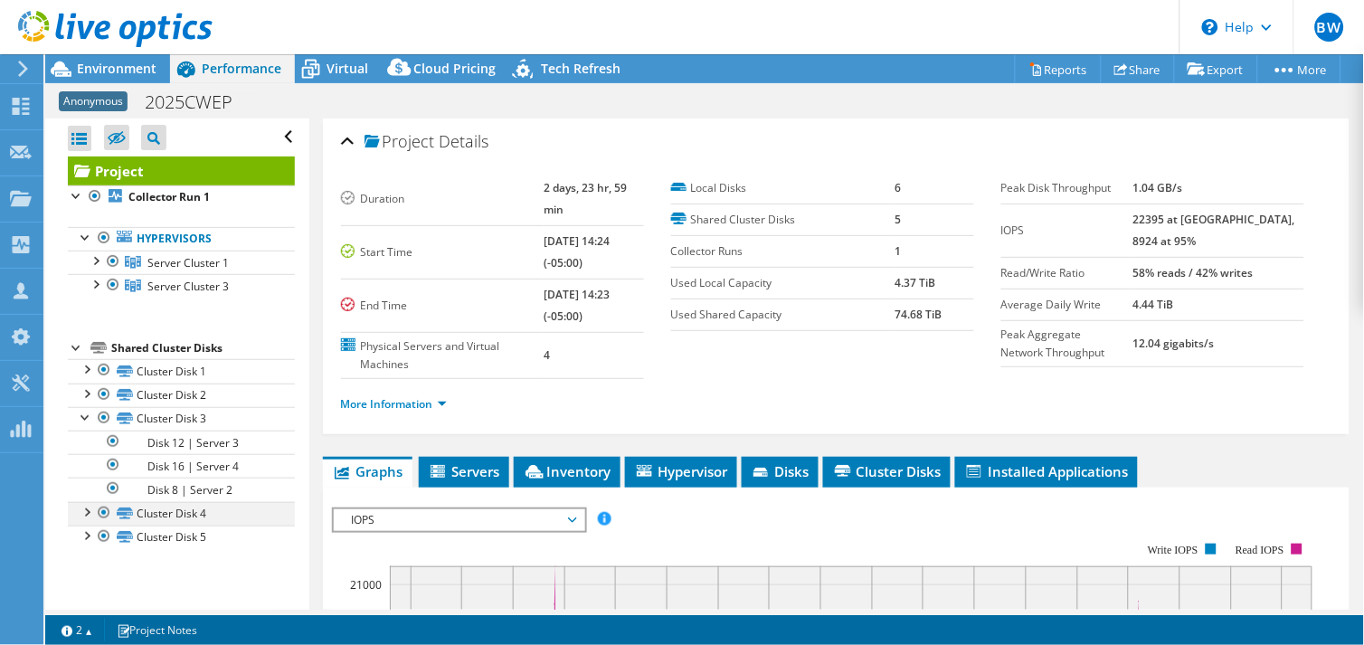
click at [84, 512] on div at bounding box center [86, 511] width 18 height 18
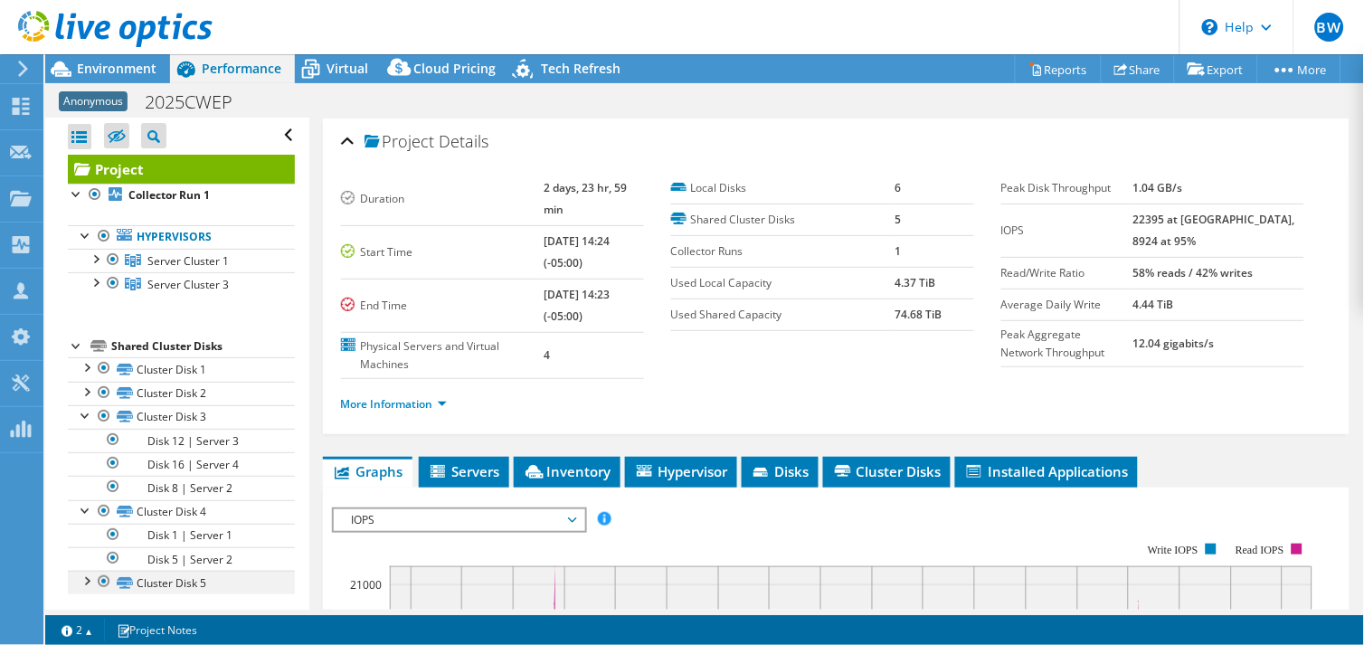
click at [88, 581] on div at bounding box center [86, 580] width 18 height 18
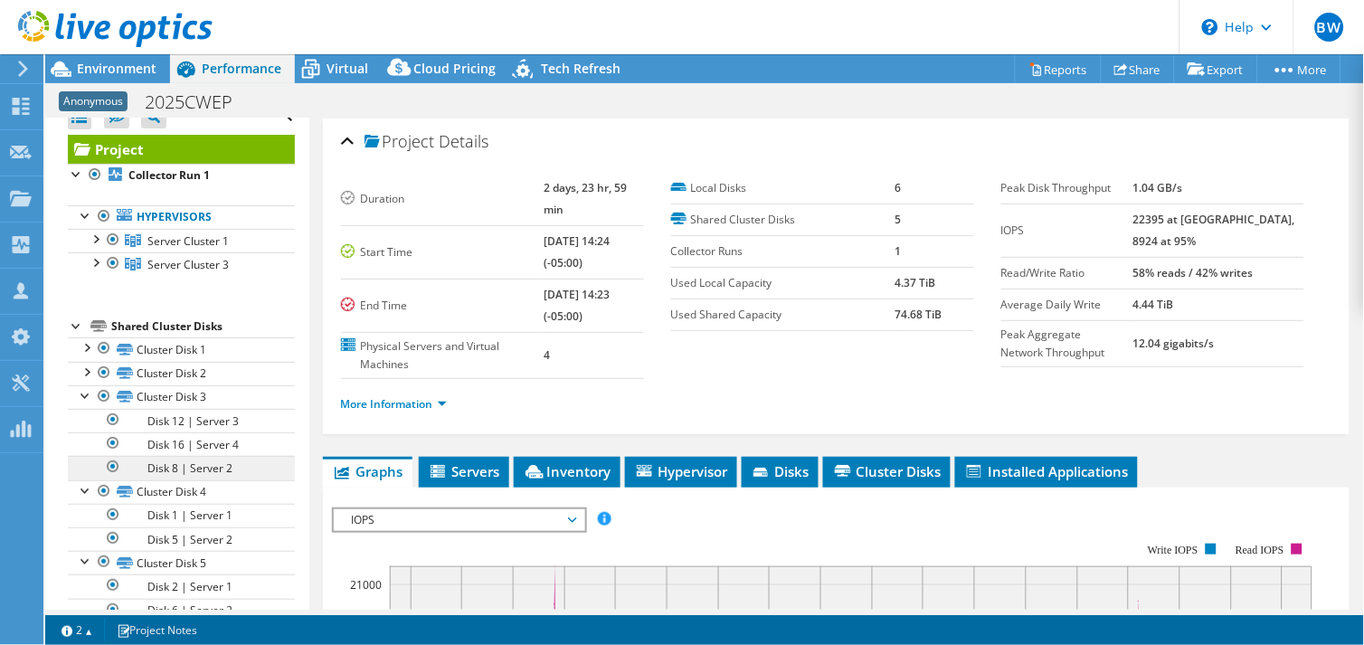
scroll to position [0, 0]
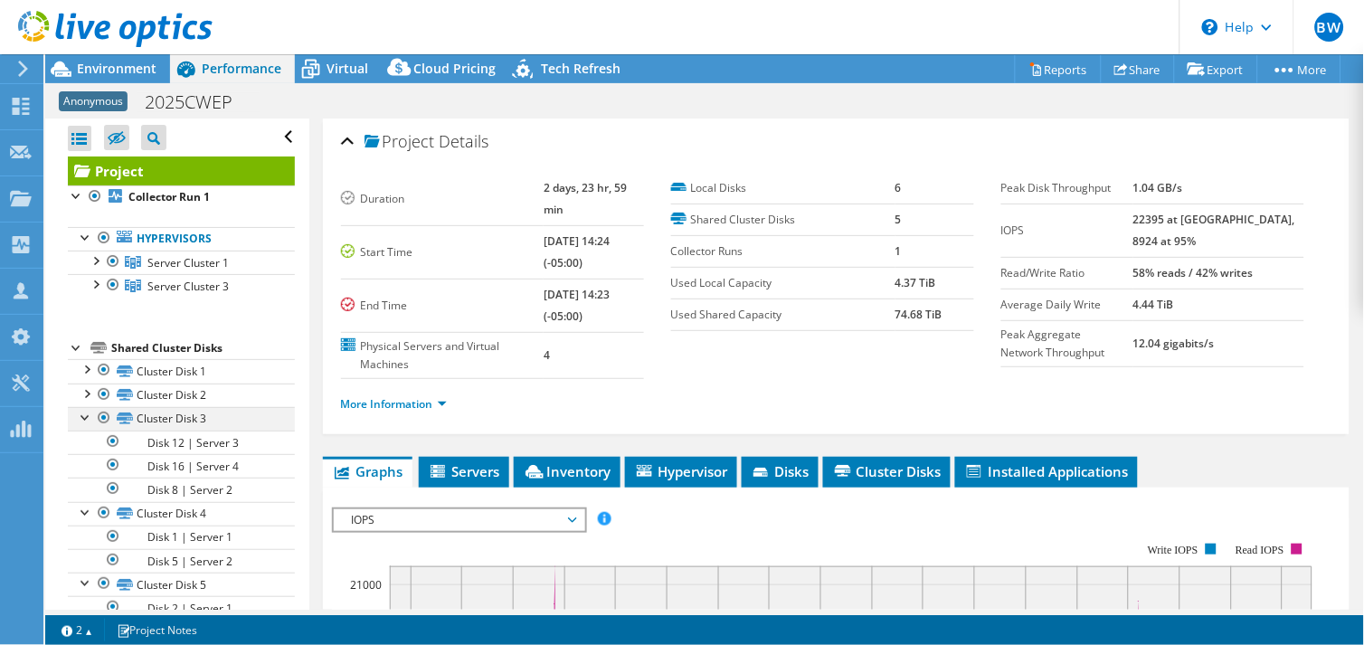
click at [93, 420] on div at bounding box center [86, 416] width 18 height 18
click at [87, 446] on div at bounding box center [86, 439] width 18 height 18
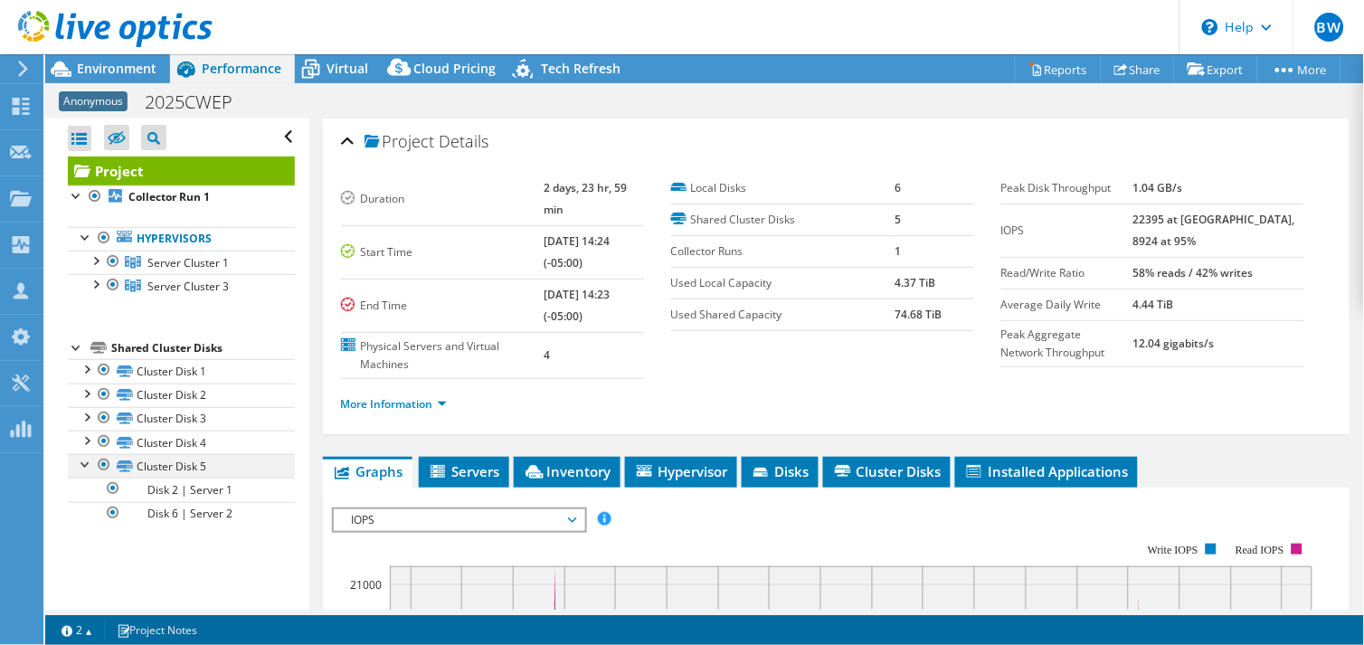
click at [86, 461] on div at bounding box center [86, 463] width 18 height 18
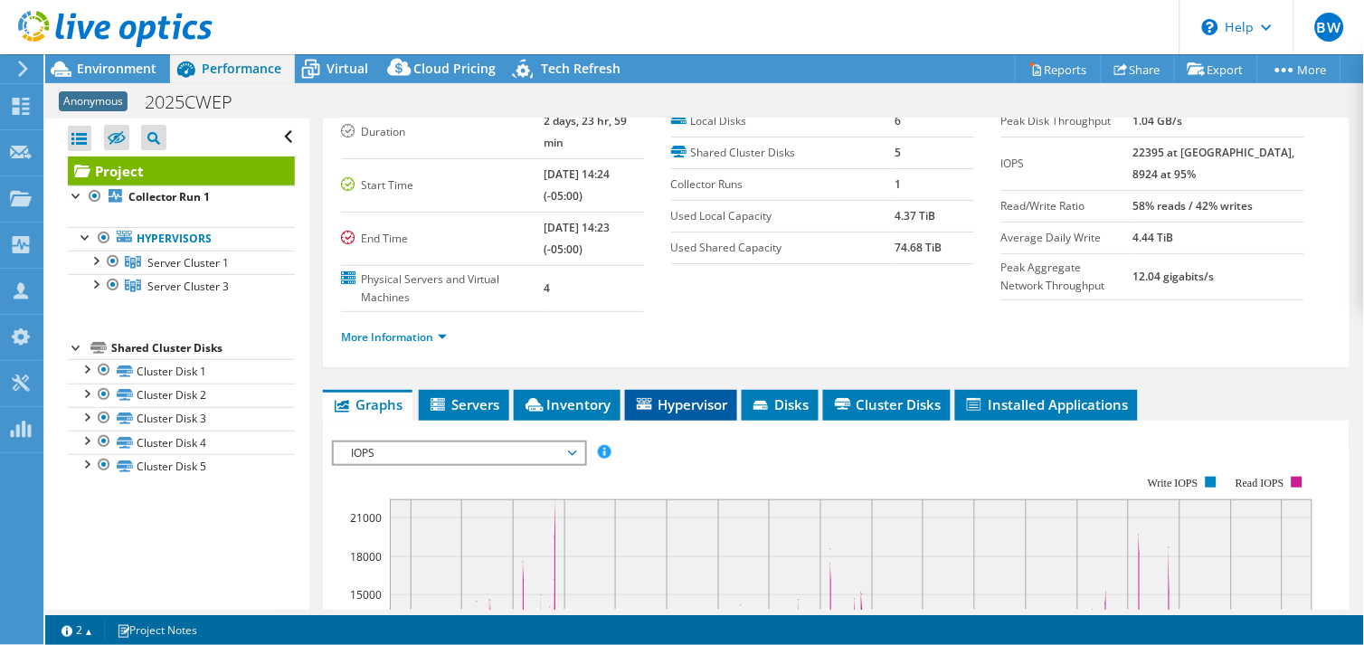
scroll to position [100, 0]
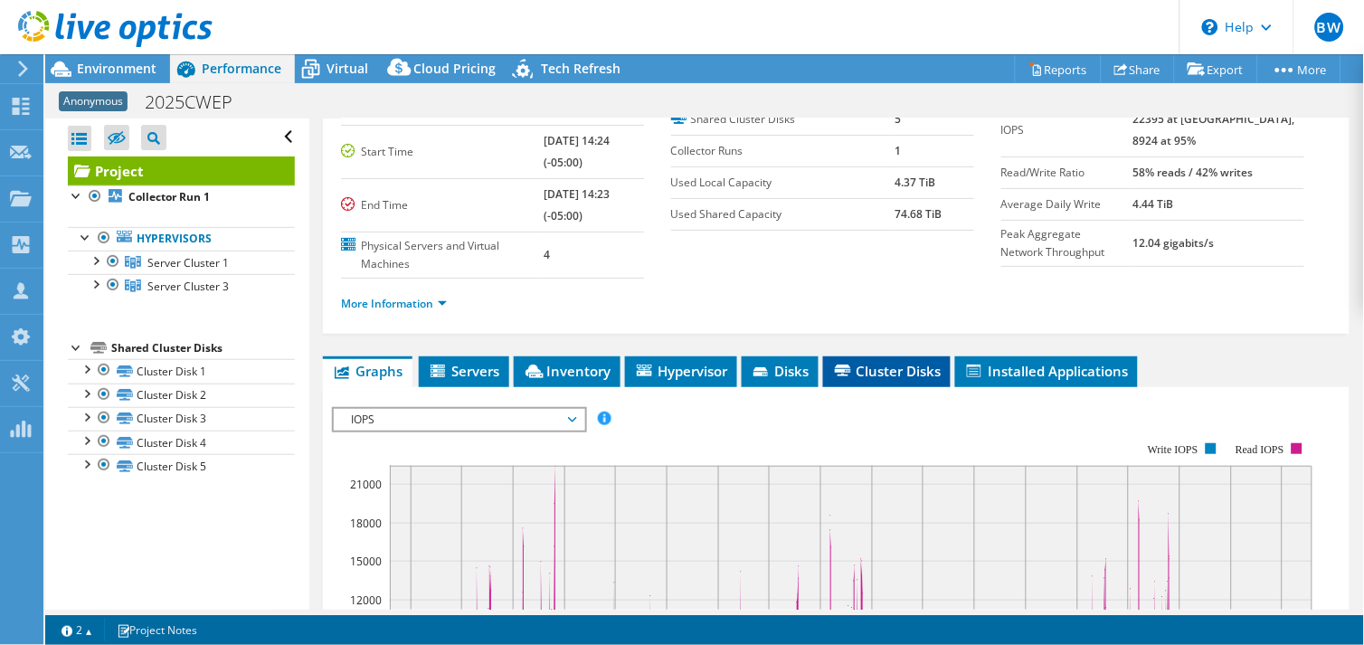
click at [860, 362] on span "Cluster Disks" at bounding box center [886, 371] width 109 height 18
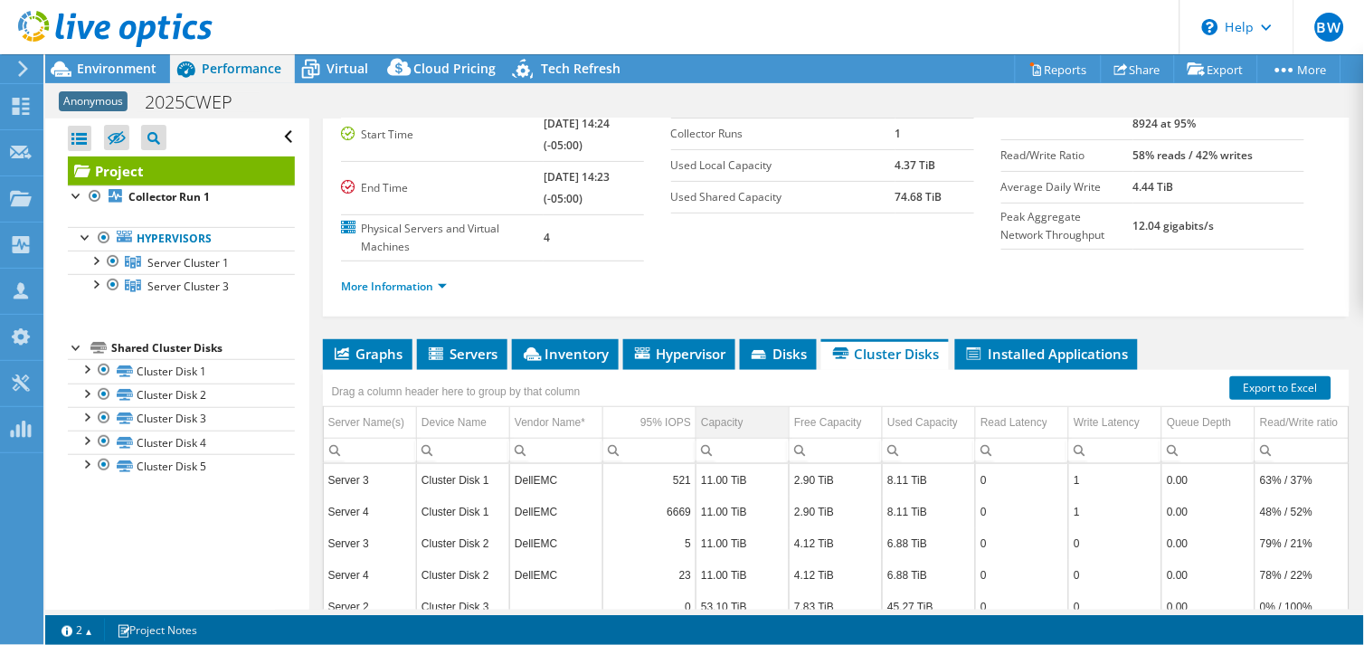
scroll to position [318, 0]
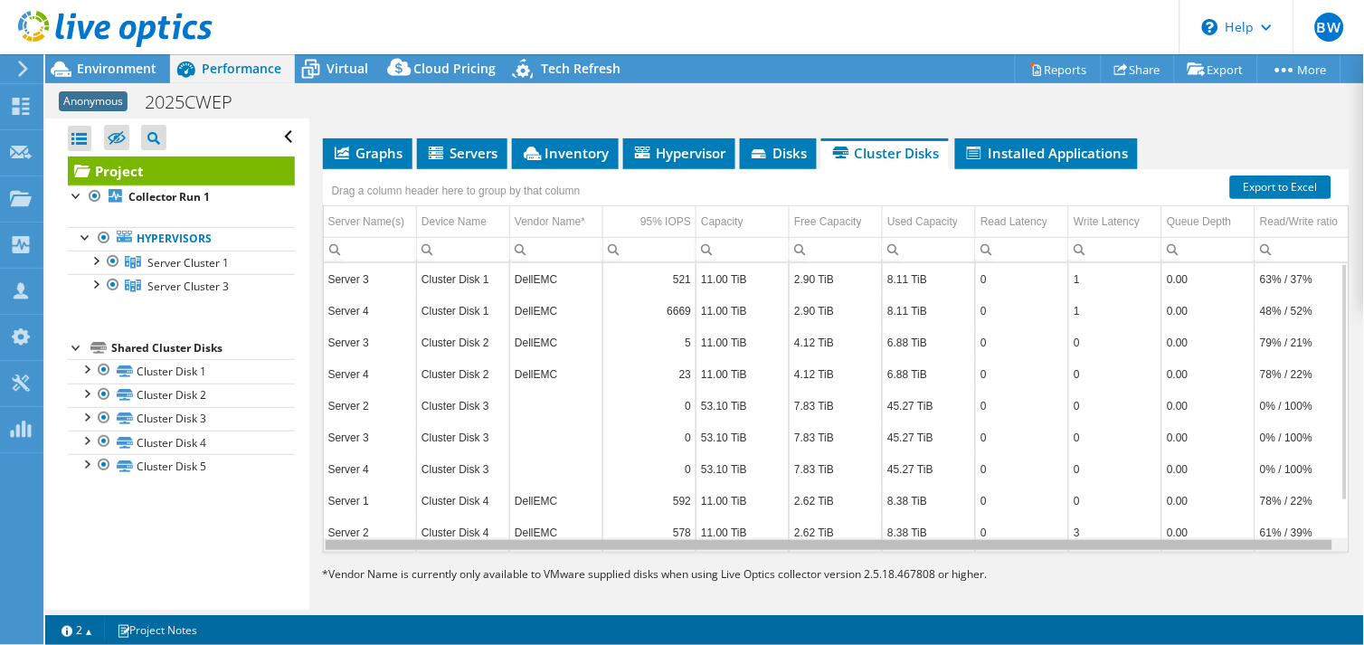
drag, startPoint x: 736, startPoint y: 532, endPoint x: 916, endPoint y: 532, distance: 179.9
click at [916, 540] on div "Data grid" at bounding box center [829, 545] width 1006 height 10
drag, startPoint x: 916, startPoint y: 532, endPoint x: 731, endPoint y: 526, distance: 185.4
click at [769, 538] on div "Server 3 Cluster Disk 1 DellEMC 521 11.00 TiB 2.90 TiB 8.11 TiB 0 1 0.00 63% / …" at bounding box center [836, 407] width 1026 height 290
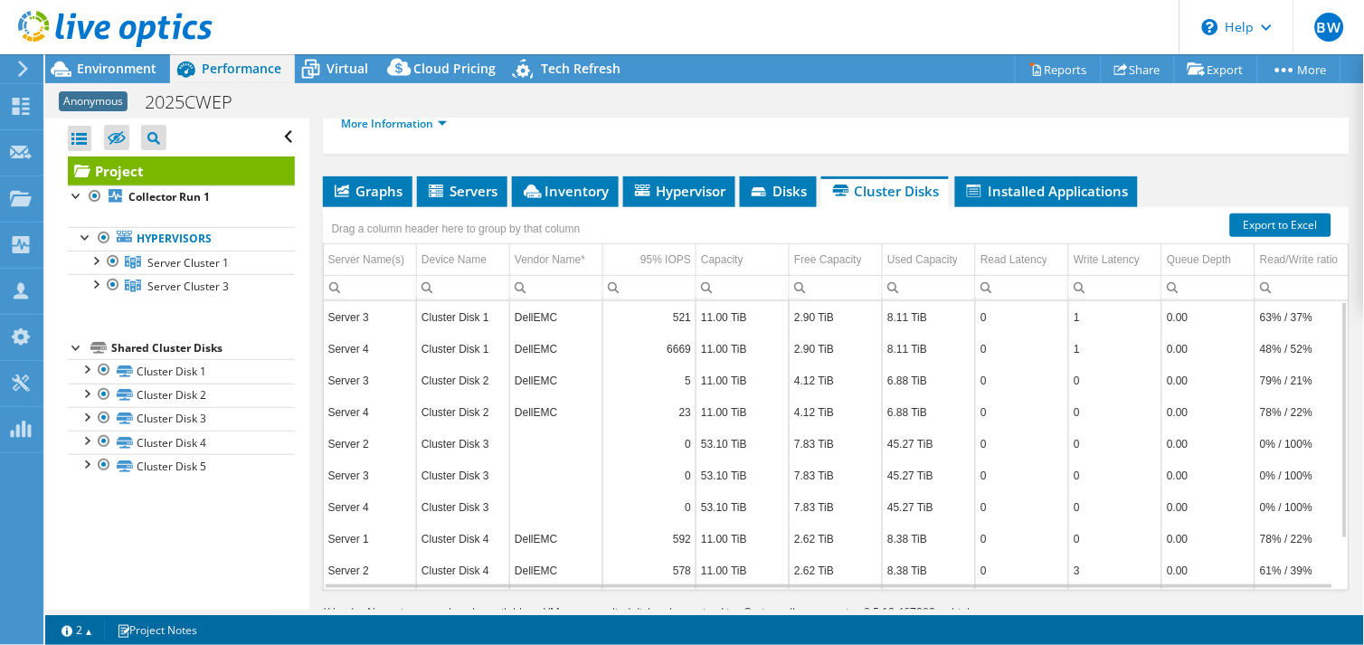
scroll to position [301, 0]
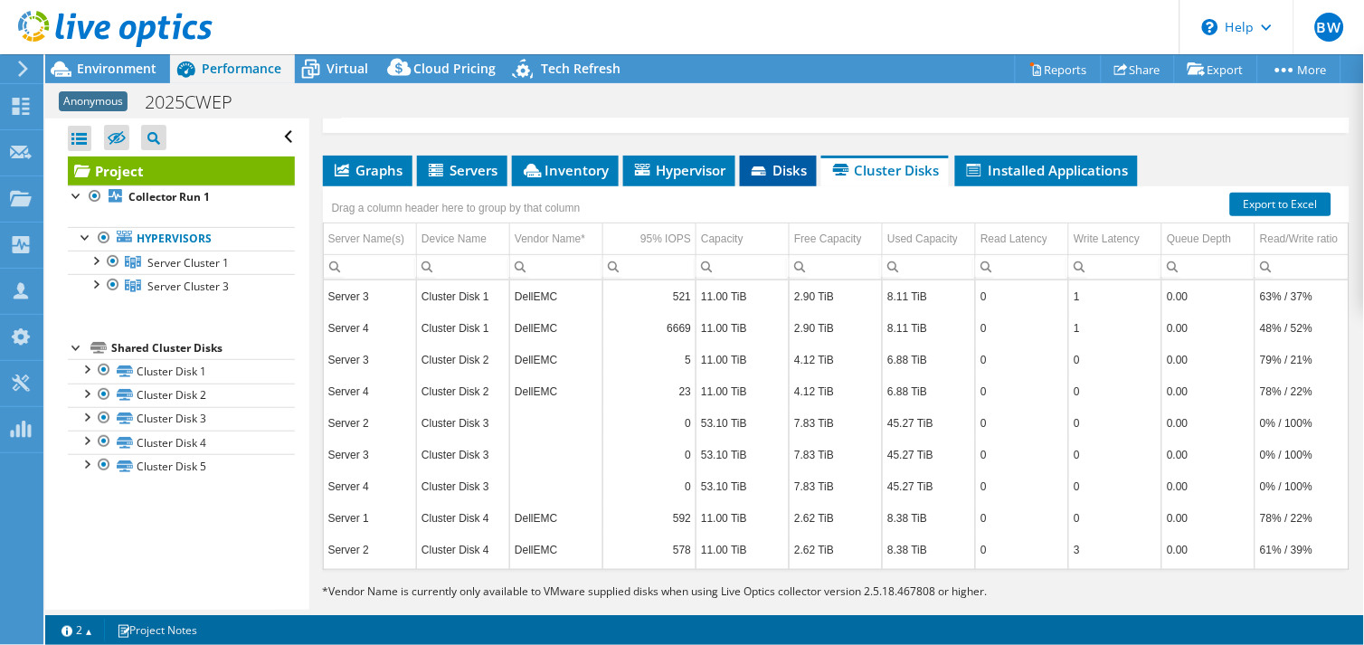
click at [785, 161] on span "Disks" at bounding box center [778, 170] width 59 height 18
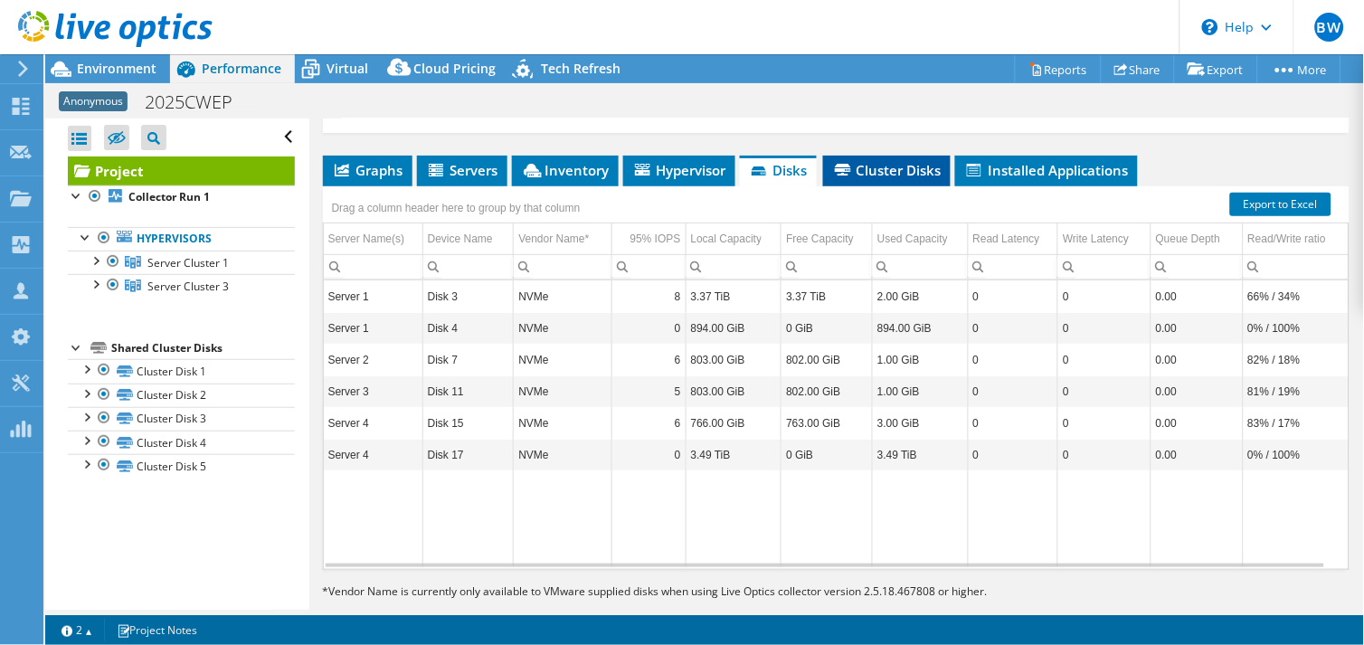
click at [865, 161] on span "Cluster Disks" at bounding box center [886, 170] width 109 height 18
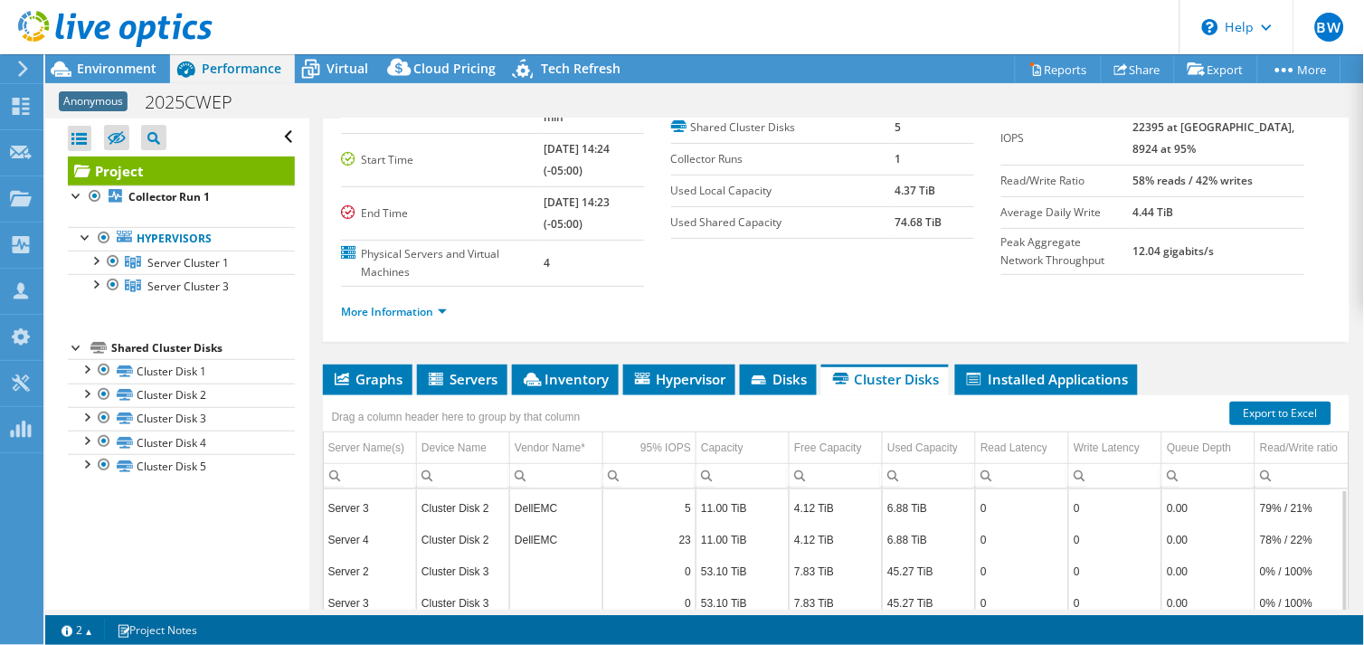
scroll to position [318, 0]
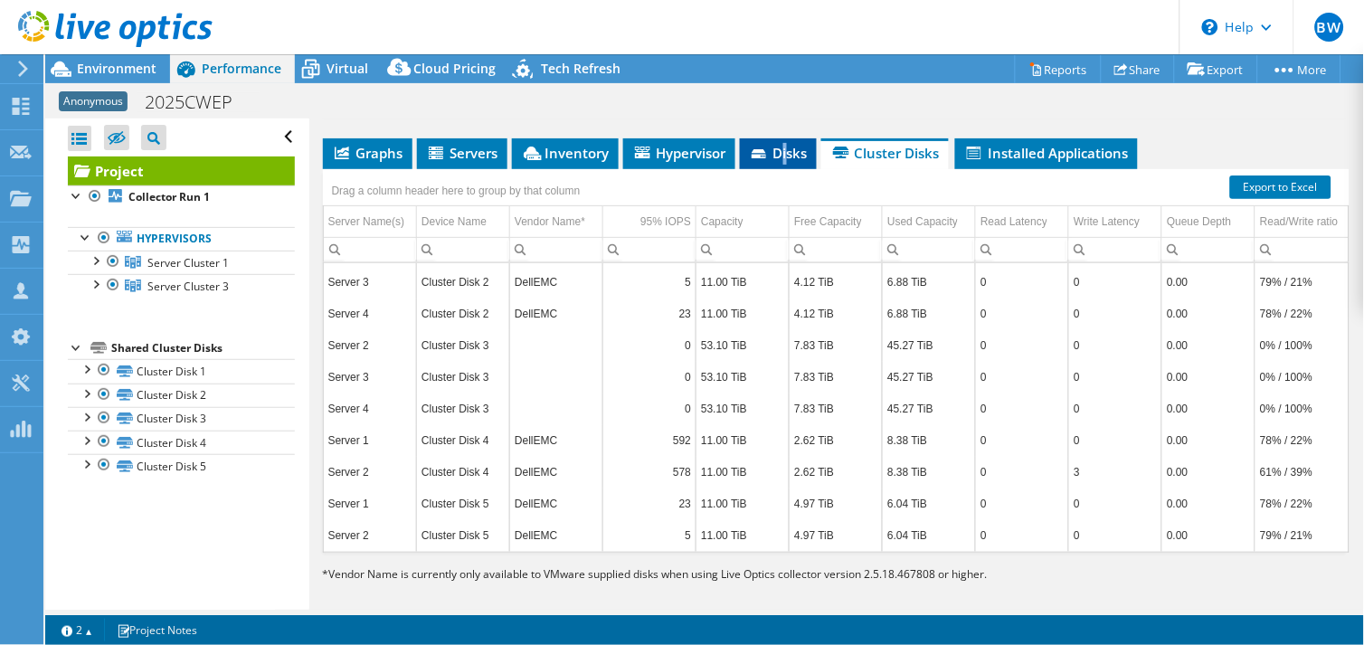
click at [788, 144] on span "Disks" at bounding box center [778, 153] width 59 height 18
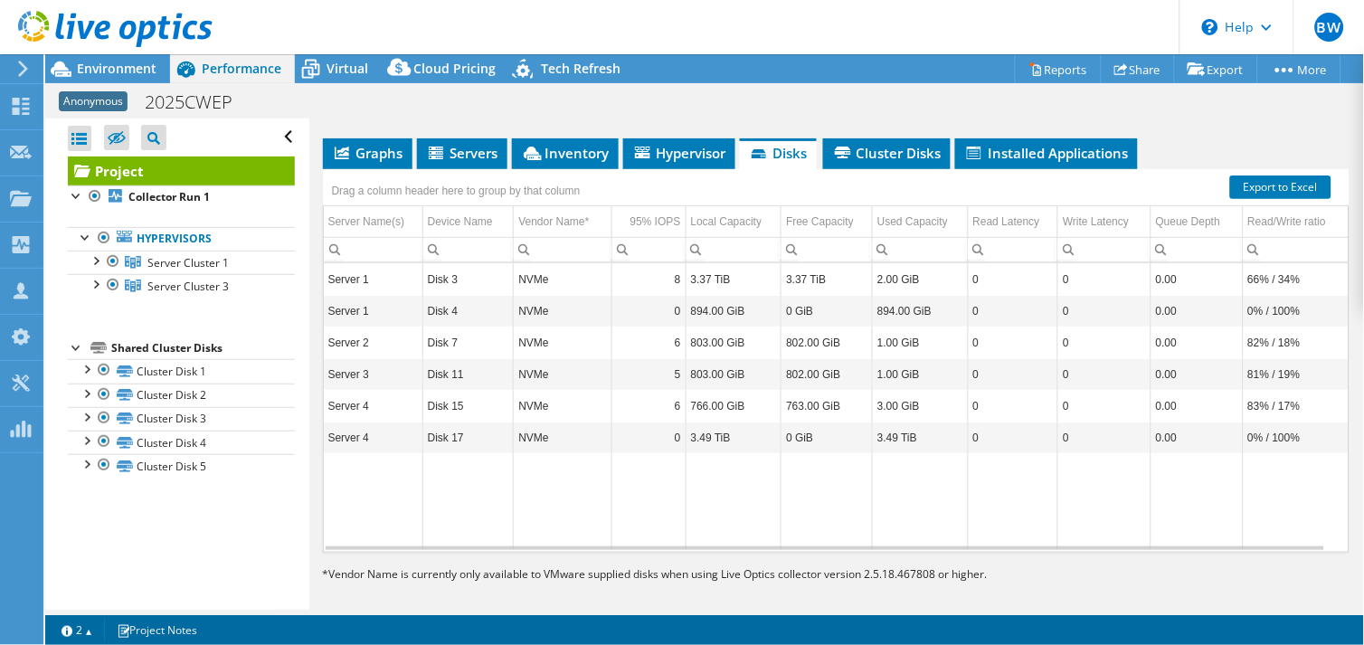
drag, startPoint x: 788, startPoint y: 143, endPoint x: 898, endPoint y: 172, distance: 113.2
click at [898, 172] on div "Drag a column header here to group by that column" at bounding box center [836, 181] width 1026 height 24
click at [890, 145] on span "Cluster Disks" at bounding box center [886, 153] width 109 height 18
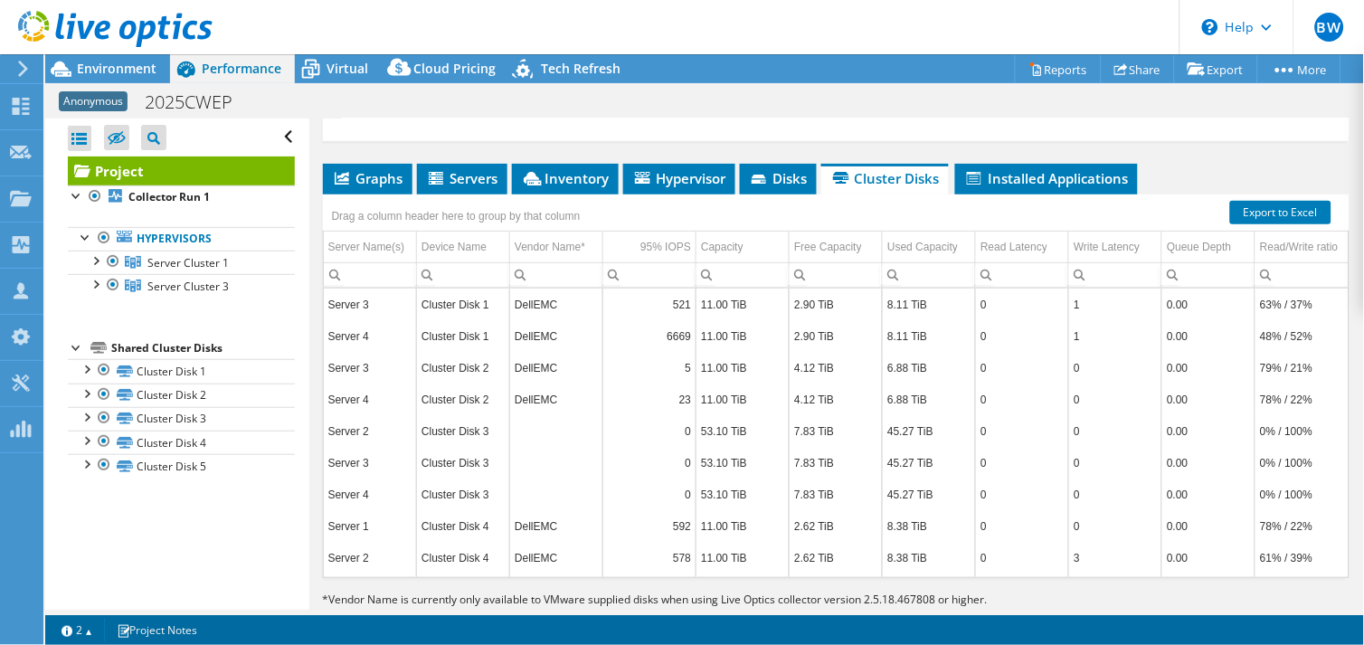
scroll to position [0, 0]
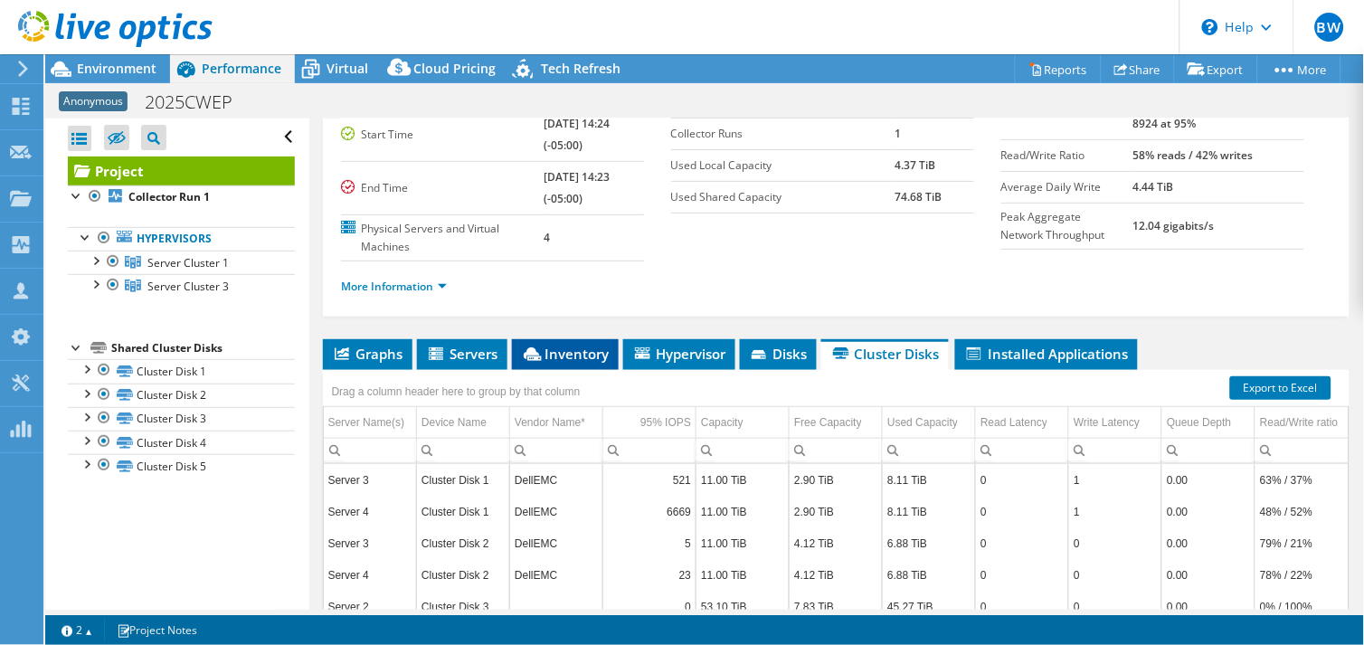
click at [573, 349] on li "Inventory" at bounding box center [565, 354] width 107 height 31
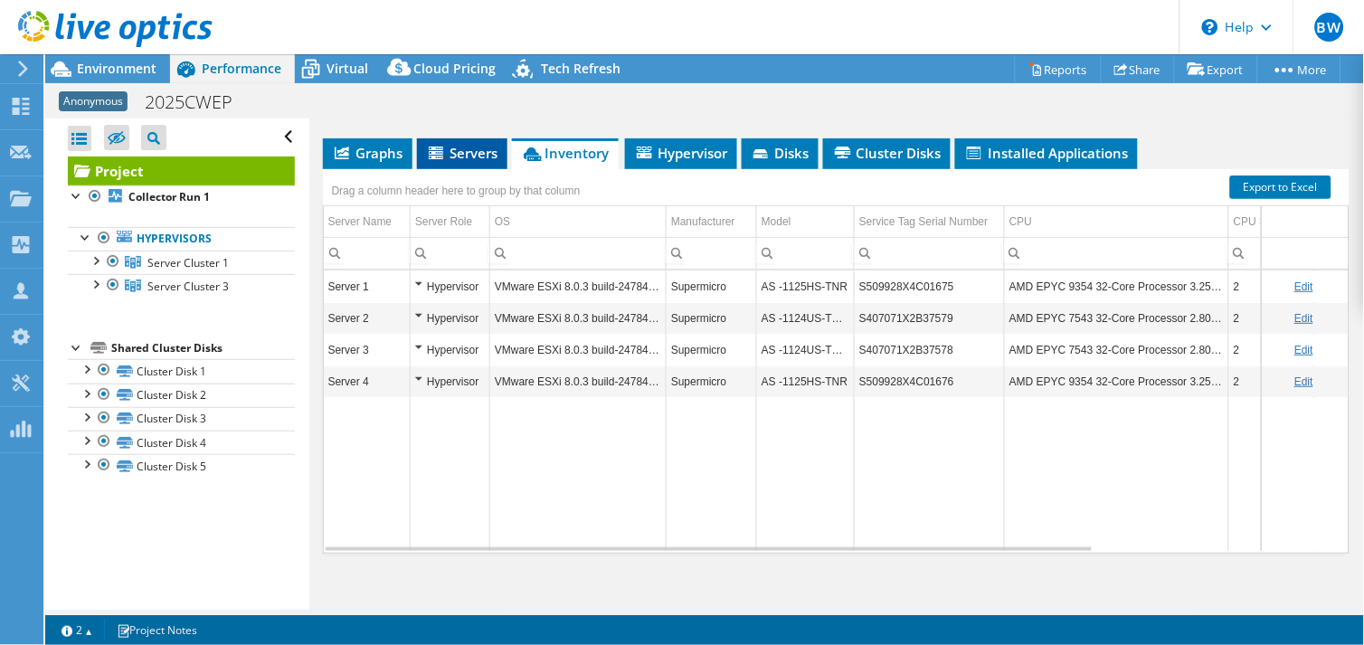
click at [454, 145] on span "Servers" at bounding box center [462, 153] width 72 height 18
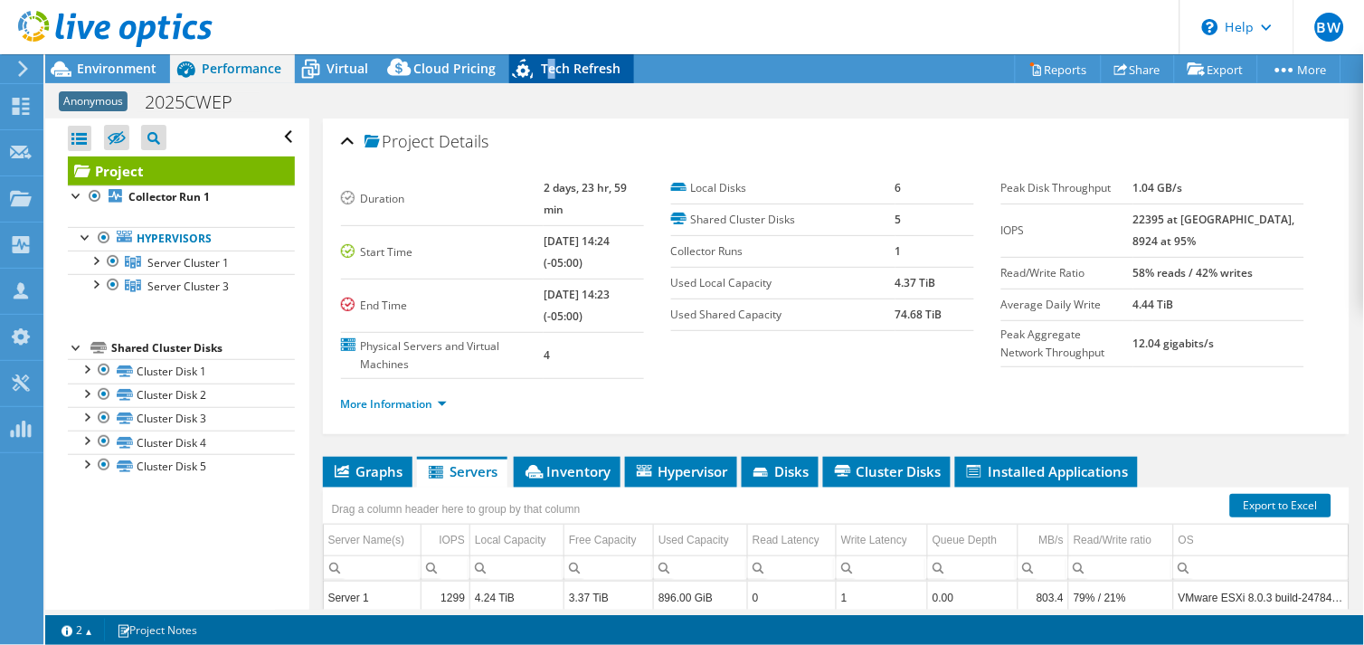
click at [548, 68] on span "Tech Refresh" at bounding box center [581, 68] width 80 height 17
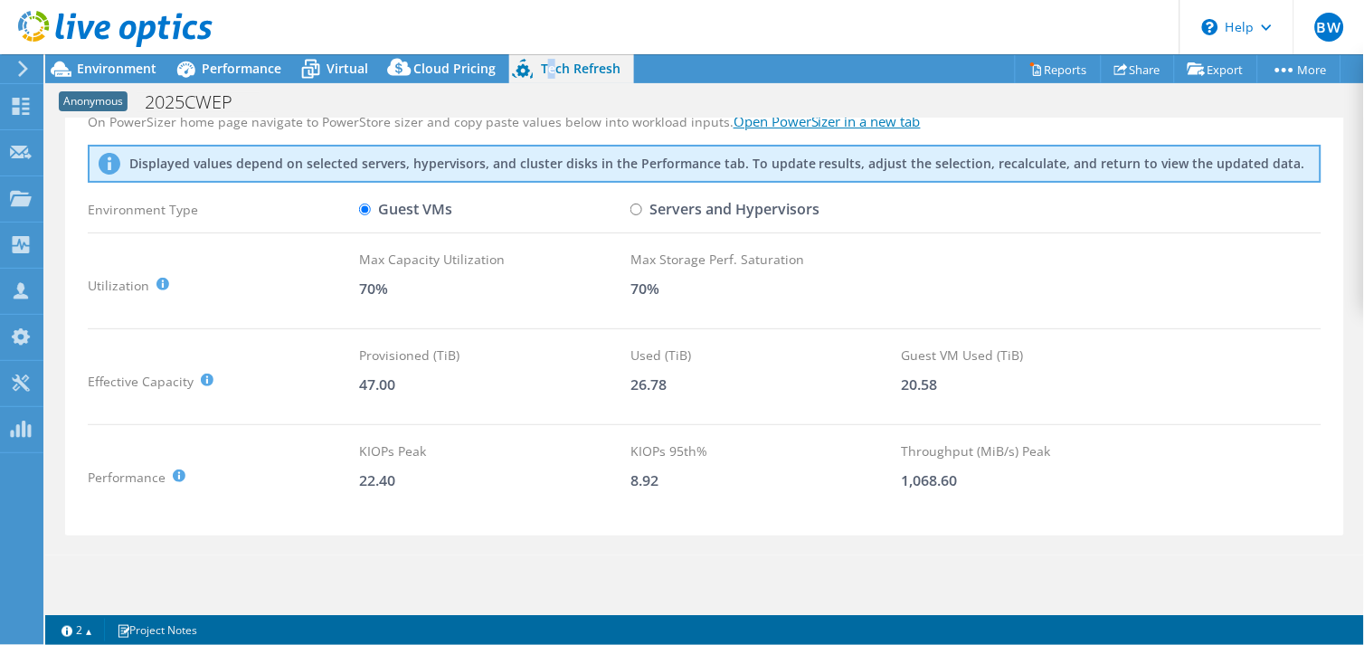
scroll to position [79, 0]
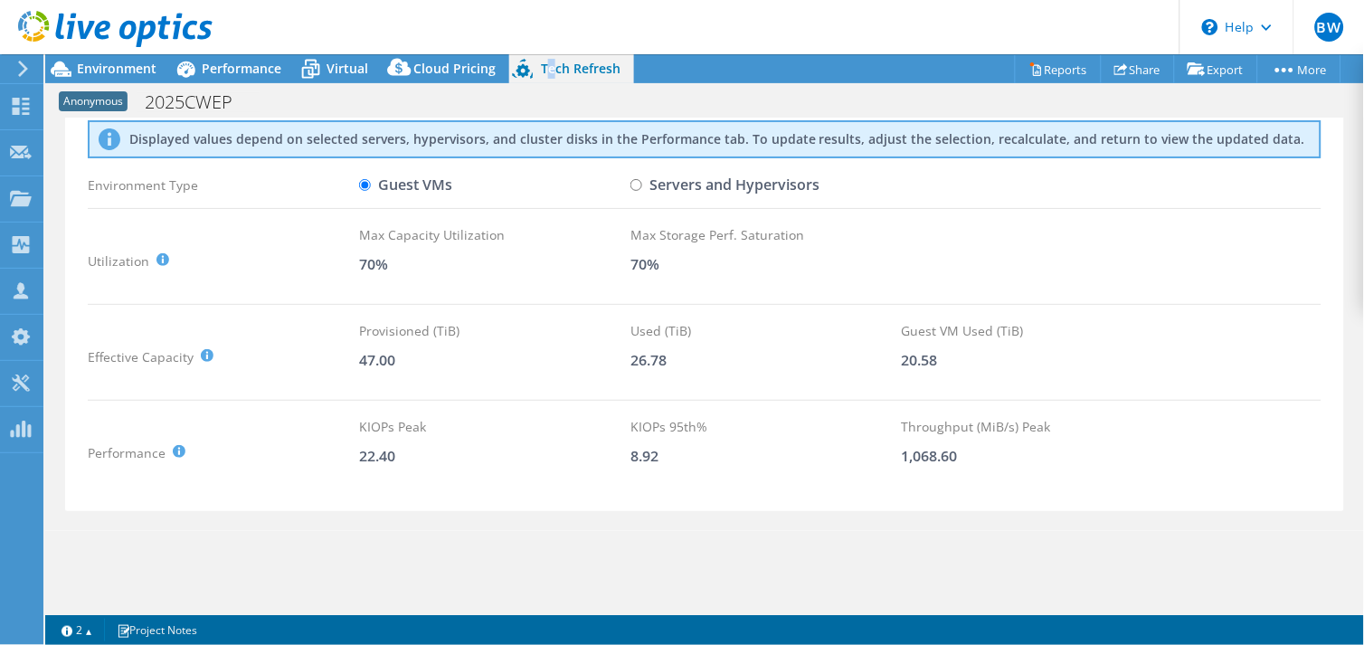
click at [635, 184] on input "Servers and Hypervisors" at bounding box center [636, 185] width 12 height 12
radio input "true"
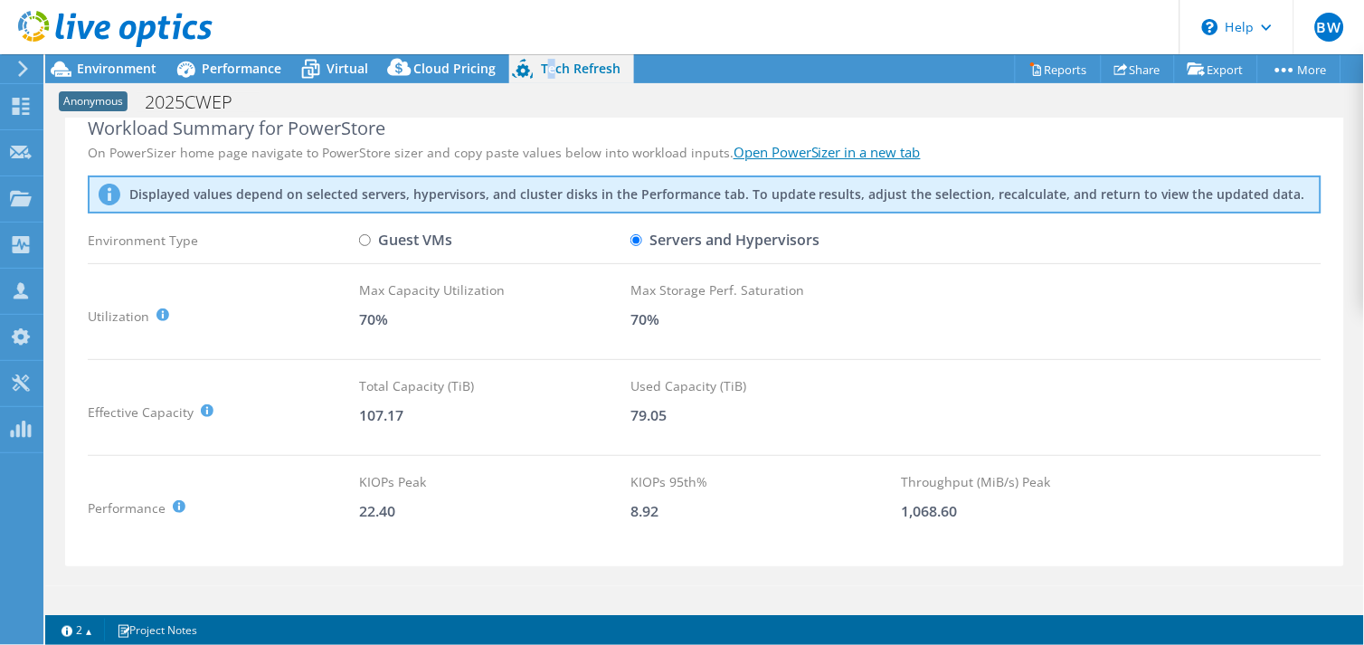
scroll to position [0, 0]
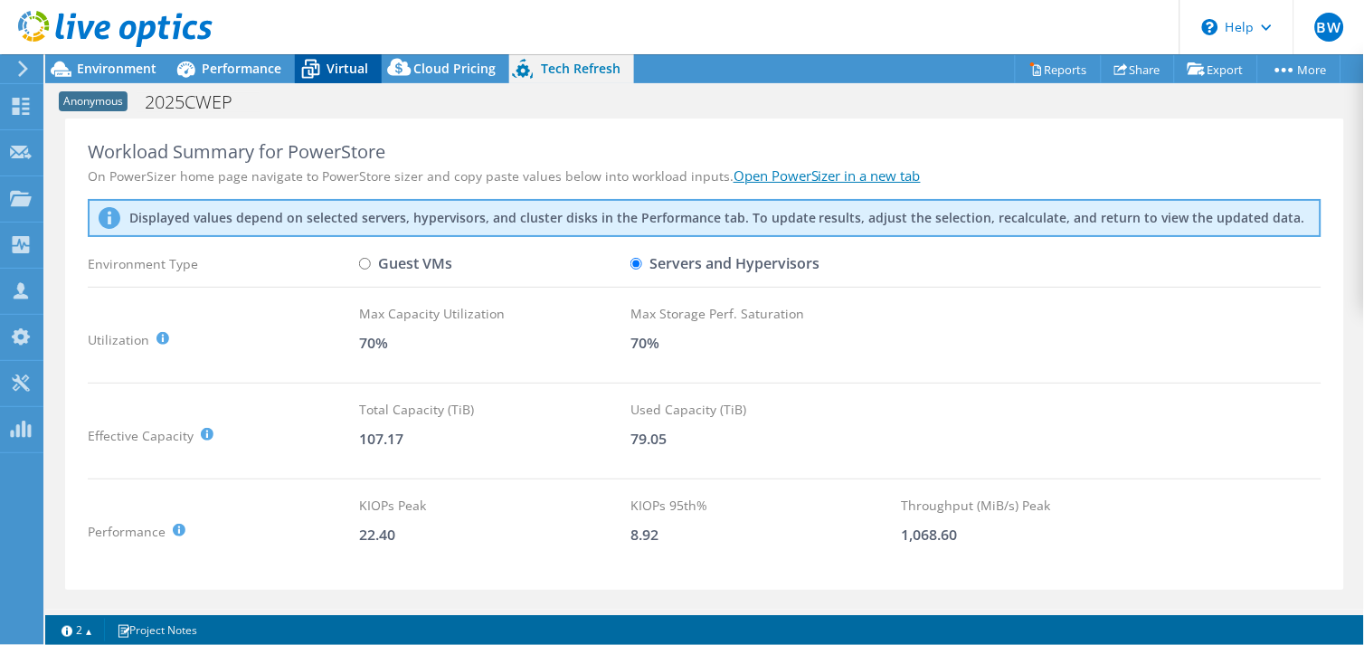
click at [341, 71] on span "Virtual" at bounding box center [347, 68] width 42 height 17
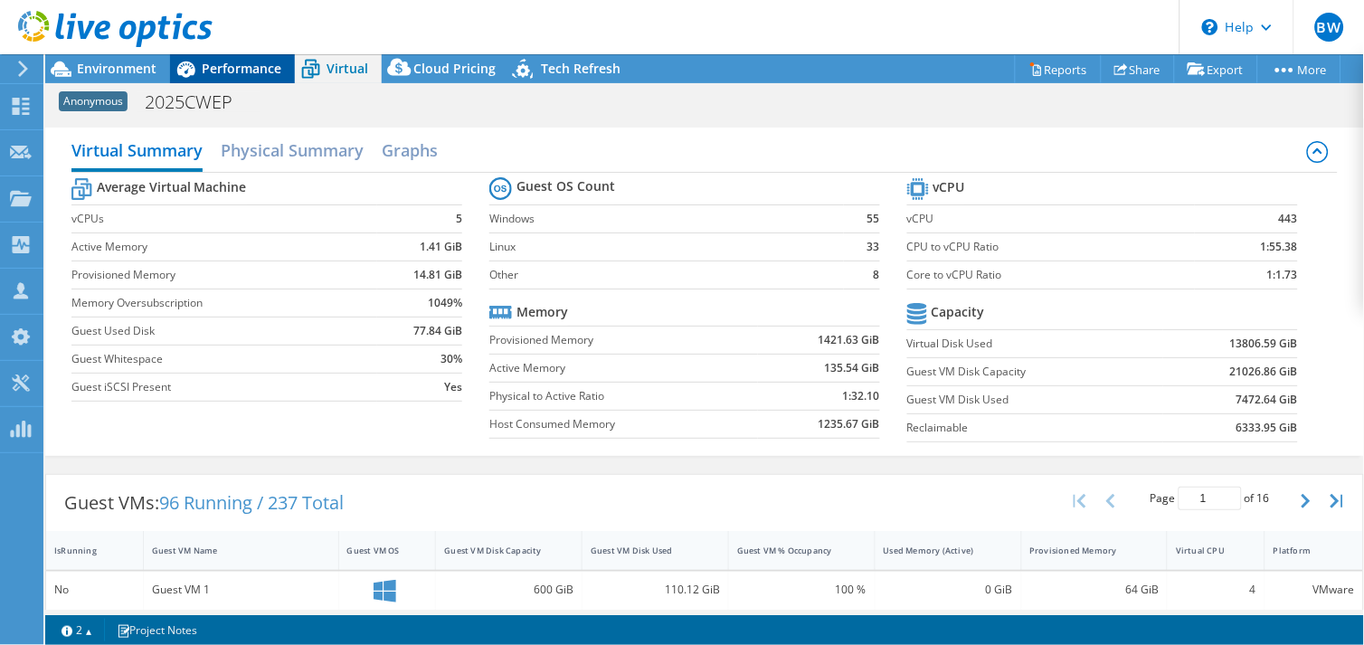
click at [219, 71] on span "Performance" at bounding box center [242, 68] width 80 height 17
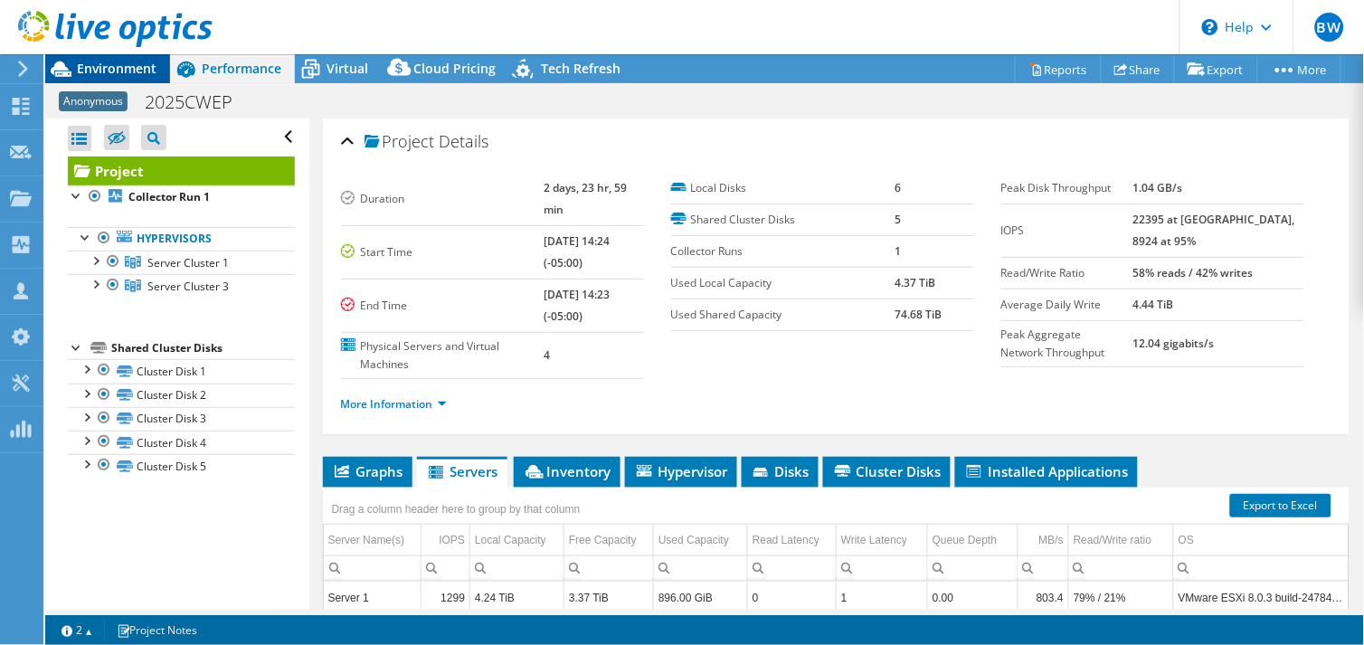
click at [134, 67] on span "Environment" at bounding box center [117, 68] width 80 height 17
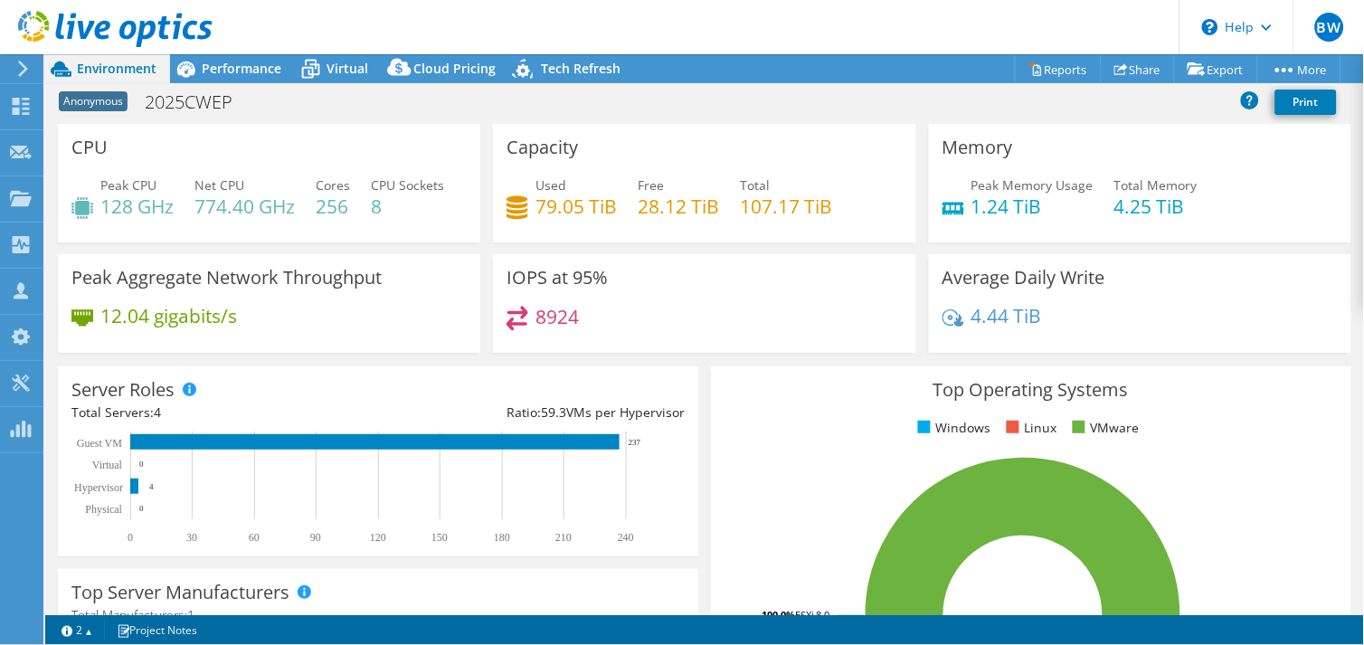
scroll to position [218, 0]
click at [247, 64] on span "Performance" at bounding box center [242, 68] width 80 height 17
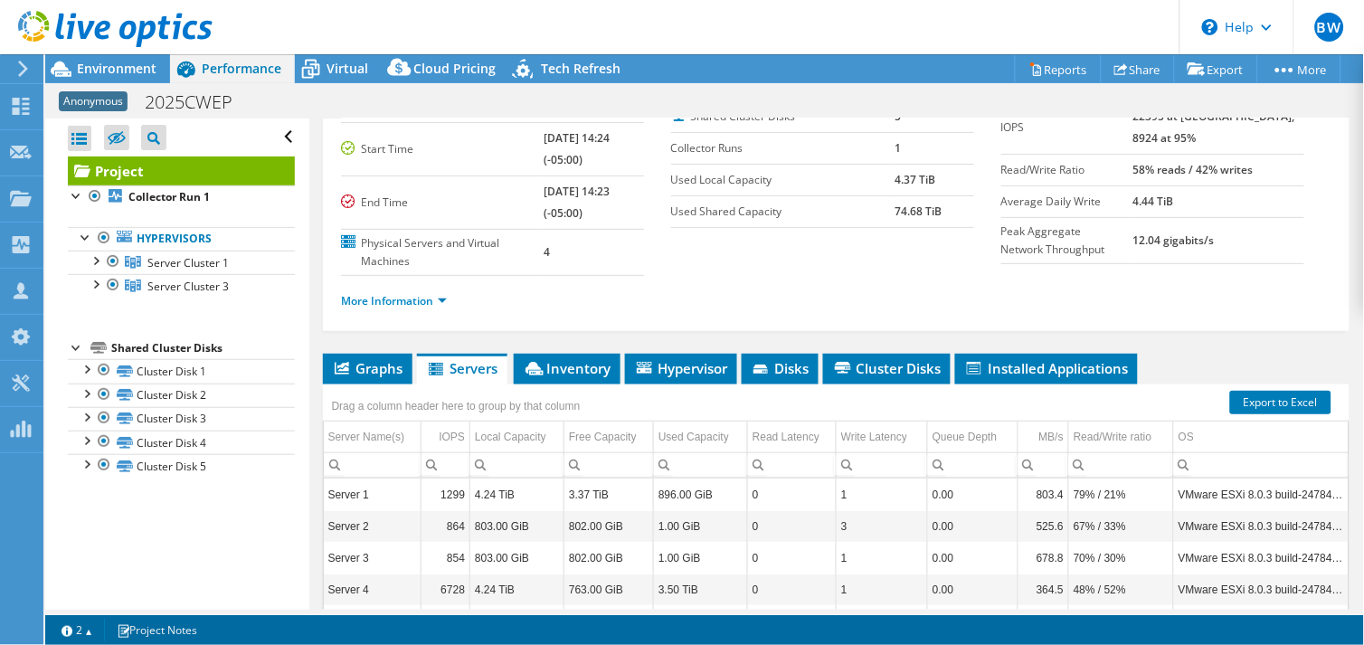
scroll to position [0, 0]
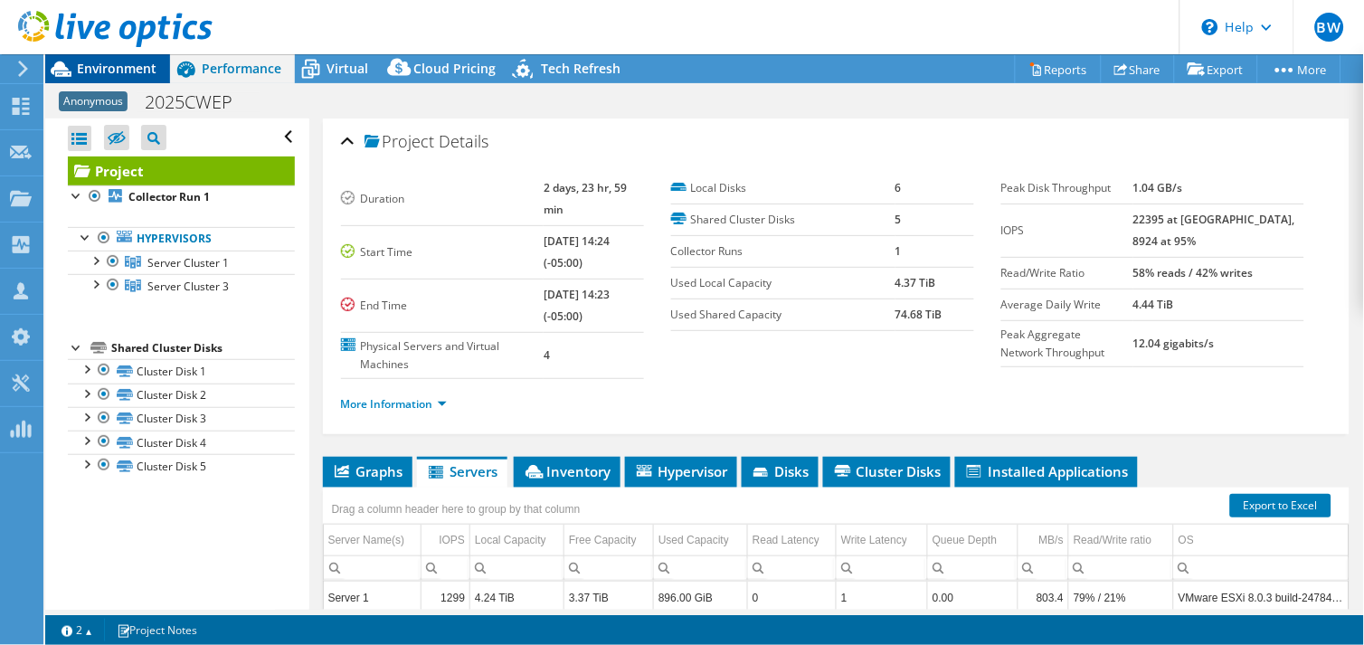
click at [91, 64] on span "Environment" at bounding box center [117, 68] width 80 height 17
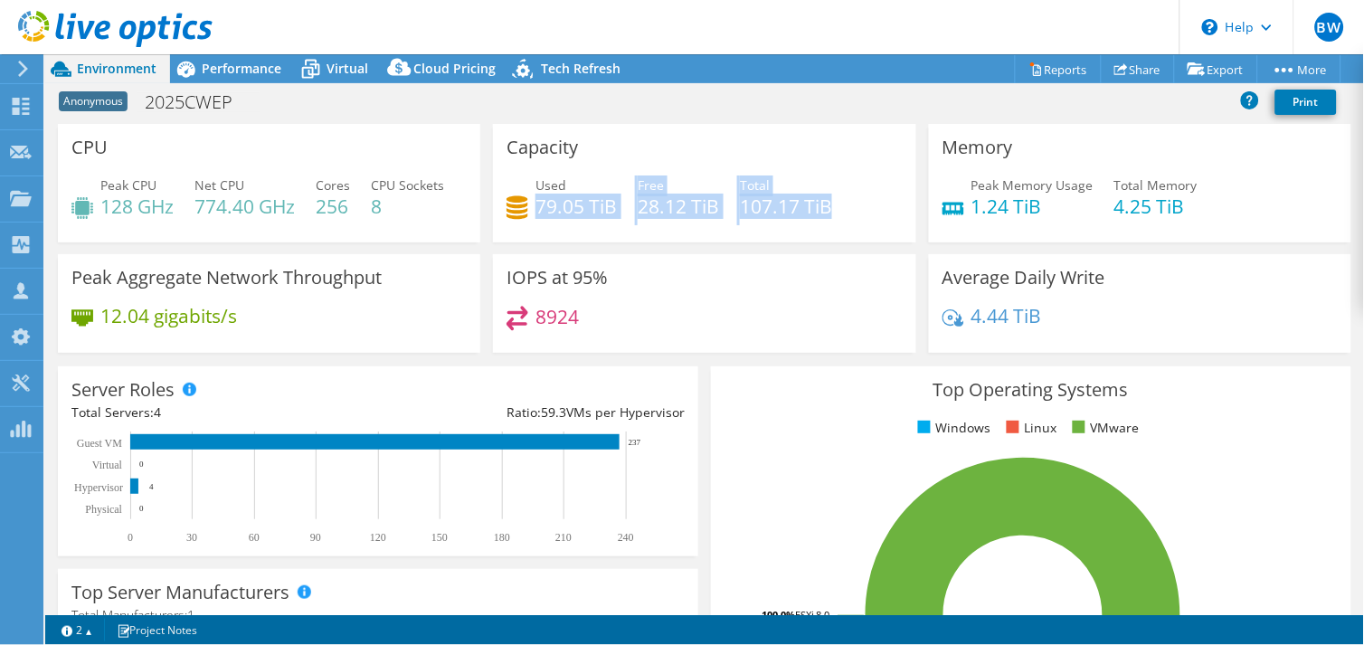
drag, startPoint x: 533, startPoint y: 201, endPoint x: 833, endPoint y: 200, distance: 299.3
click at [833, 200] on div "Used 79.05 TiB Free 28.12 TiB Total 107.17 TiB" at bounding box center [703, 204] width 395 height 59
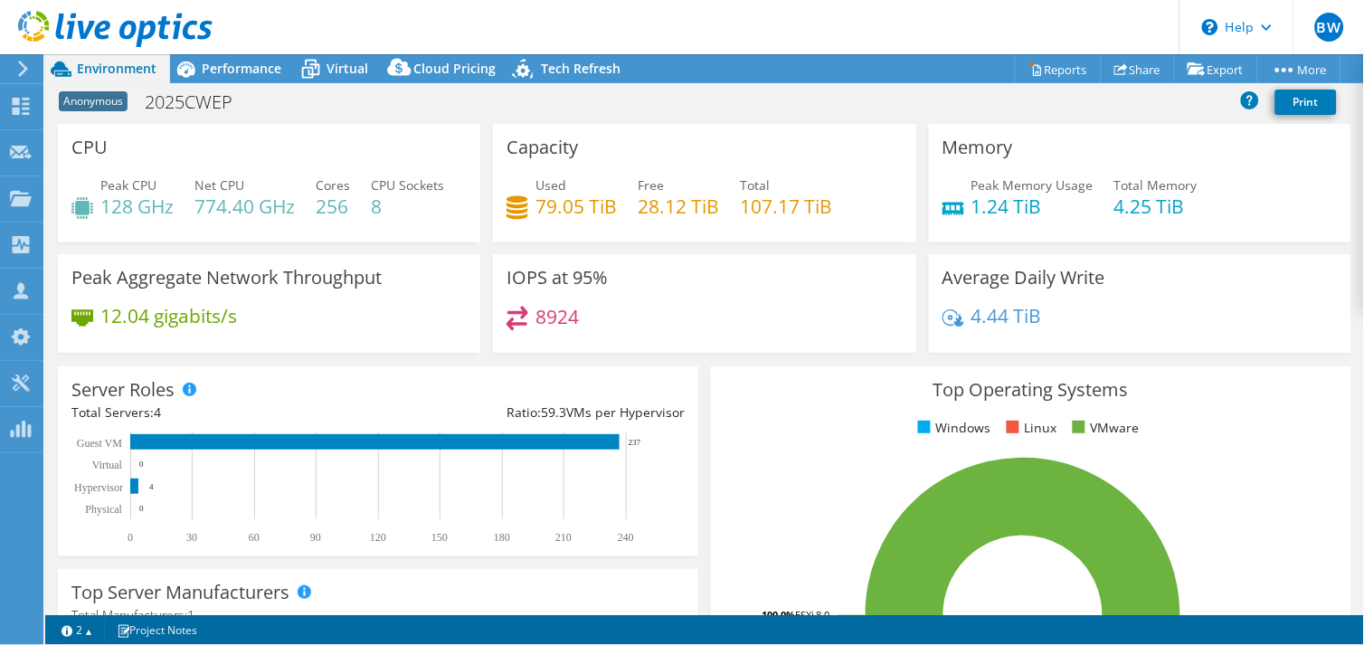
drag, startPoint x: 833, startPoint y: 200, endPoint x: 758, endPoint y: 269, distance: 102.4
click at [770, 242] on div "Capacity Used 79.05 TiB Free 28.12 TiB Total 107.17 TiB" at bounding box center [704, 183] width 422 height 118
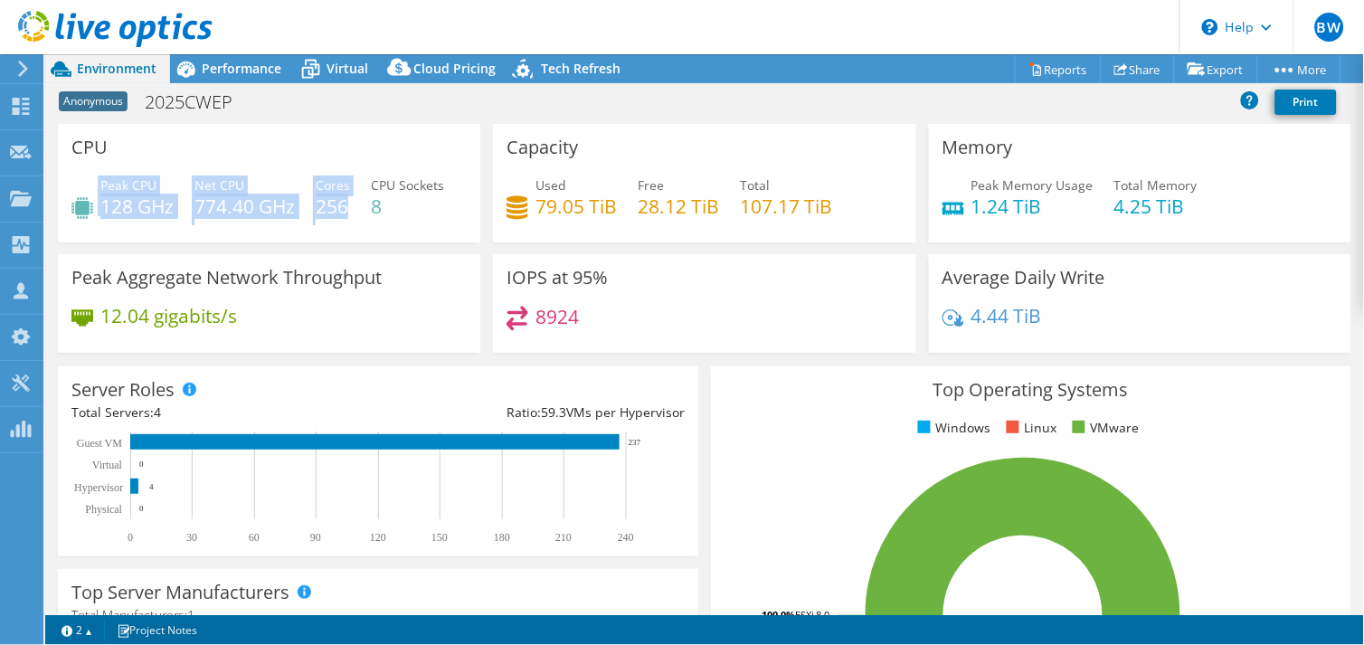
drag, startPoint x: 349, startPoint y: 200, endPoint x: 91, endPoint y: 193, distance: 257.8
click at [91, 193] on div "Peak CPU 128 GHz Net CPU 774.40 GHz Cores 256 CPU Sockets 8" at bounding box center [268, 204] width 395 height 59
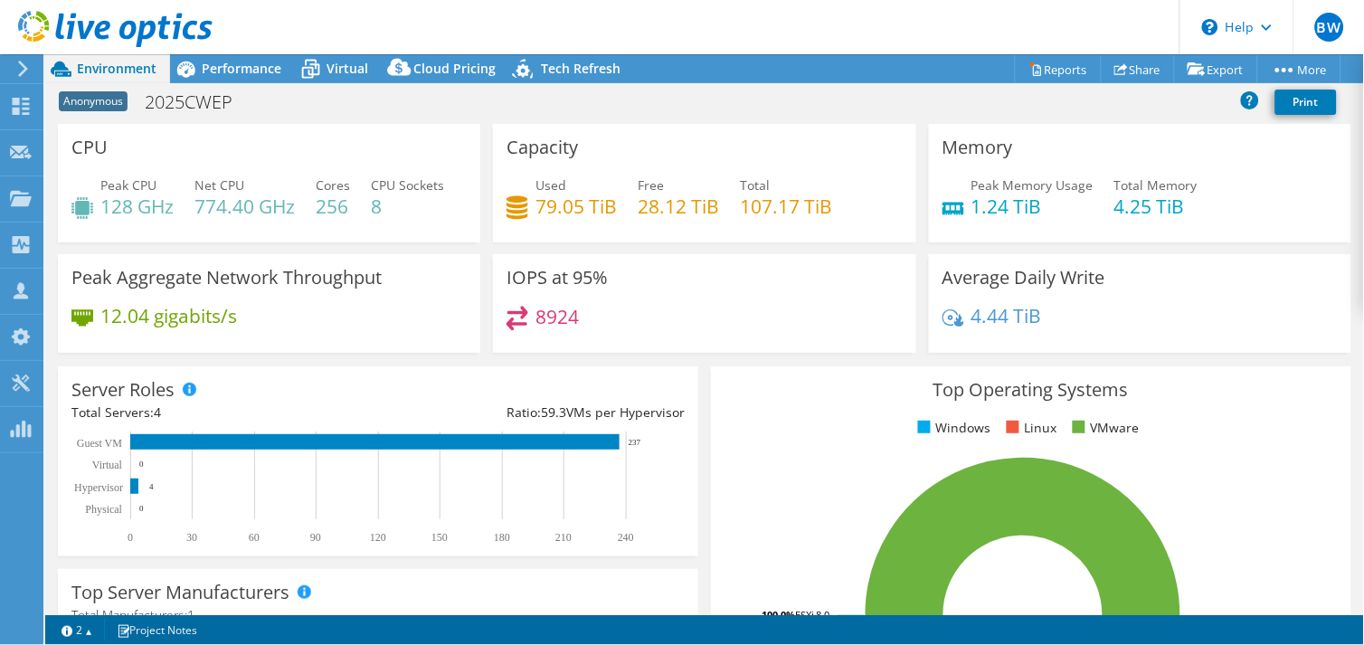
drag, startPoint x: 91, startPoint y: 193, endPoint x: 205, endPoint y: 257, distance: 130.8
click at [206, 234] on div "Peak CPU 128 GHz Net CPU 774.40 GHz Cores 256 CPU Sockets 8" at bounding box center [268, 204] width 395 height 59
click at [231, 70] on span "Performance" at bounding box center [242, 68] width 80 height 17
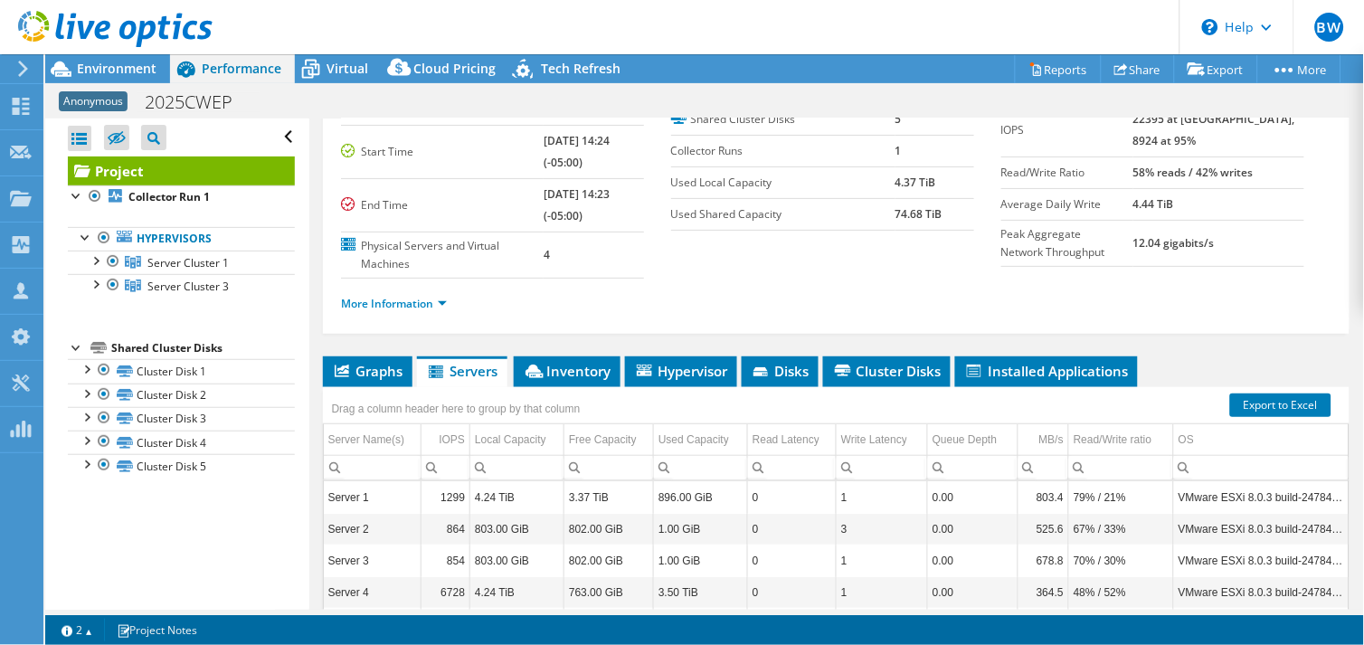
click at [832, 289] on ul "More Information" at bounding box center [836, 301] width 990 height 24
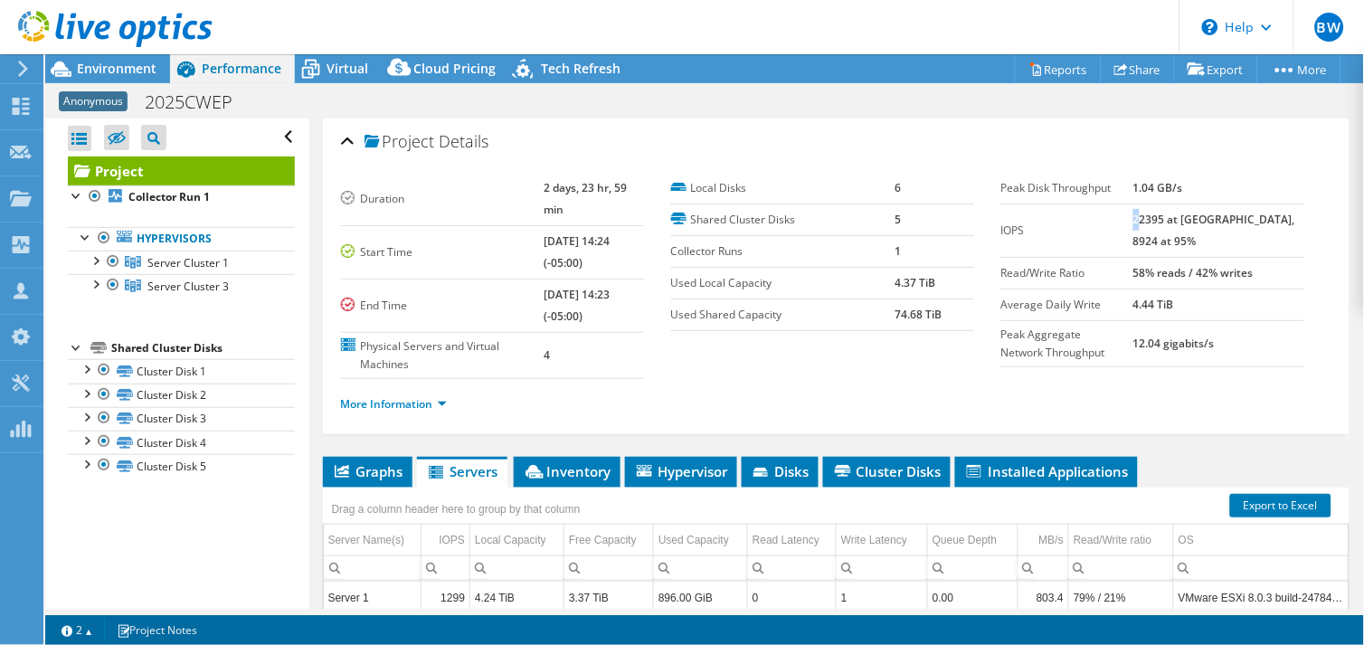
click at [1164, 215] on b "22395 at [GEOGRAPHIC_DATA], 8924 at 95%" at bounding box center [1214, 230] width 162 height 37
click at [1168, 218] on b "22395 at [GEOGRAPHIC_DATA], 8924 at 95%" at bounding box center [1214, 230] width 162 height 37
drag, startPoint x: 1164, startPoint y: 217, endPoint x: 1230, endPoint y: 217, distance: 66.0
click at [1230, 217] on tr "IOPS 22395 at Peak, 8924 at 95%" at bounding box center [1152, 229] width 303 height 53
drag, startPoint x: 1230, startPoint y: 217, endPoint x: 1180, endPoint y: 235, distance: 52.9
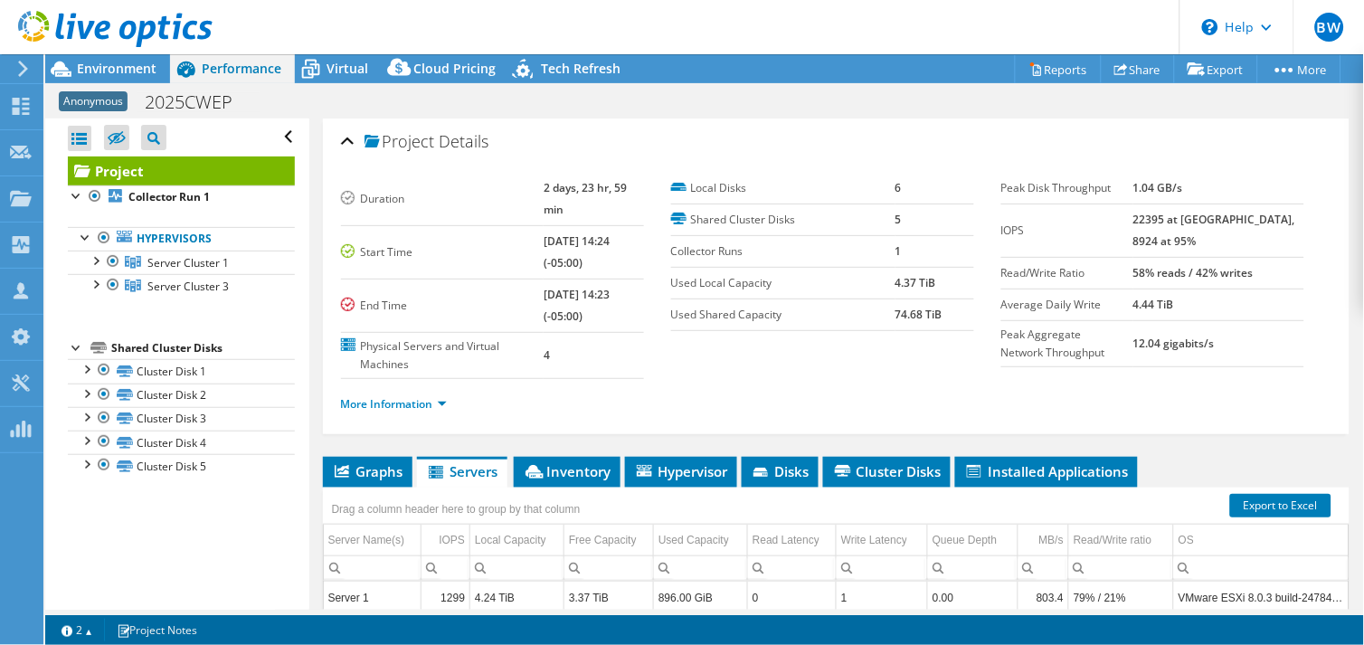
click at [1197, 240] on td "22395 at [GEOGRAPHIC_DATA], 8924 at 95%" at bounding box center [1218, 229] width 171 height 53
click at [110, 283] on div at bounding box center [113, 285] width 18 height 22
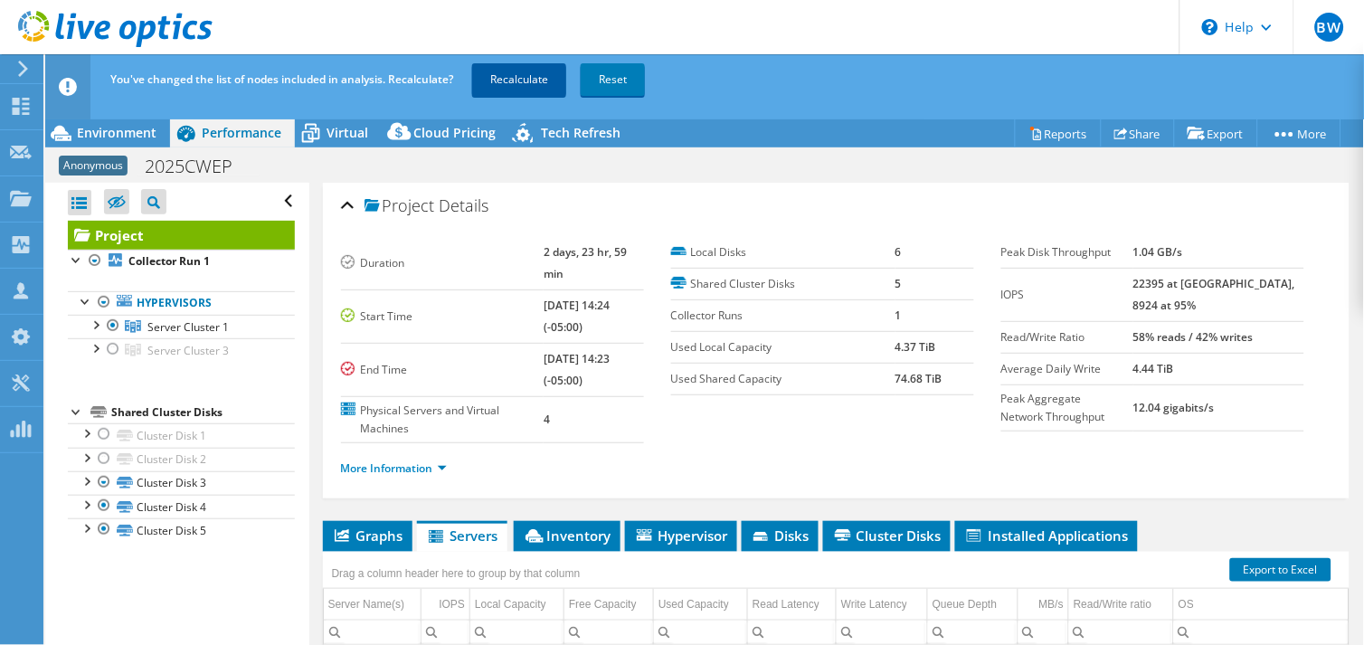
click at [513, 68] on link "Recalculate" at bounding box center [519, 79] width 94 height 33
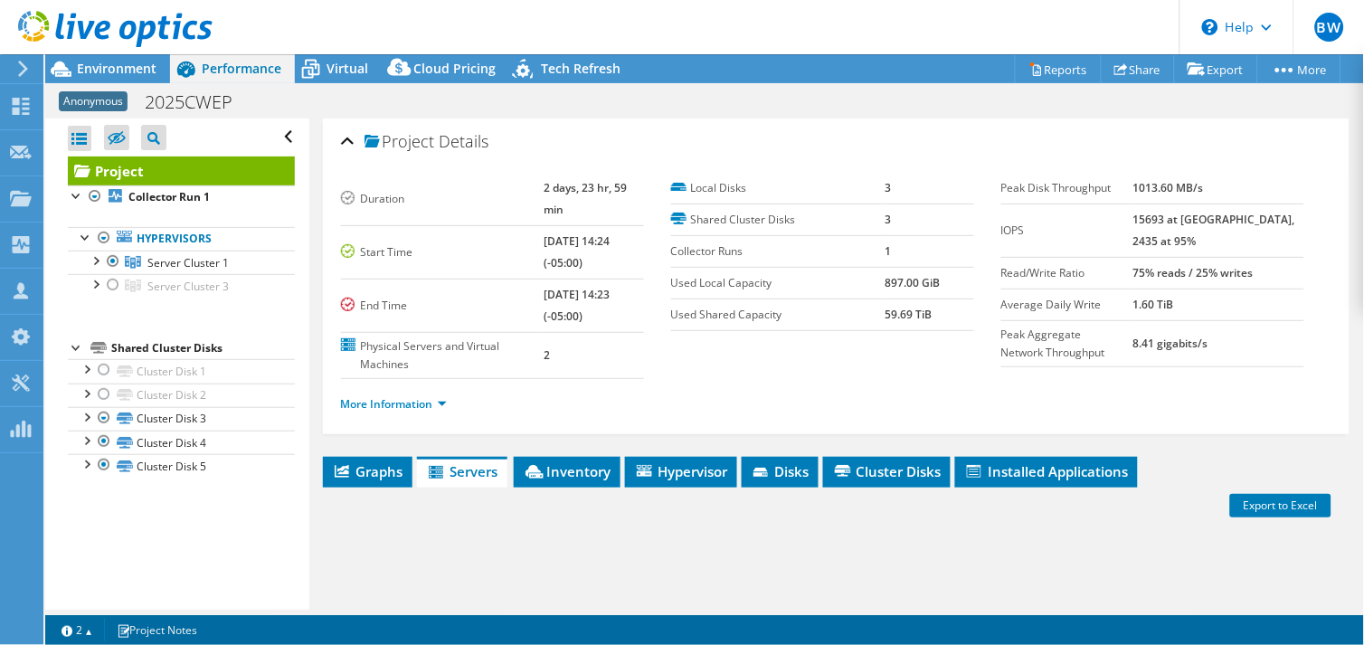
radio input "true"
radio input "false"
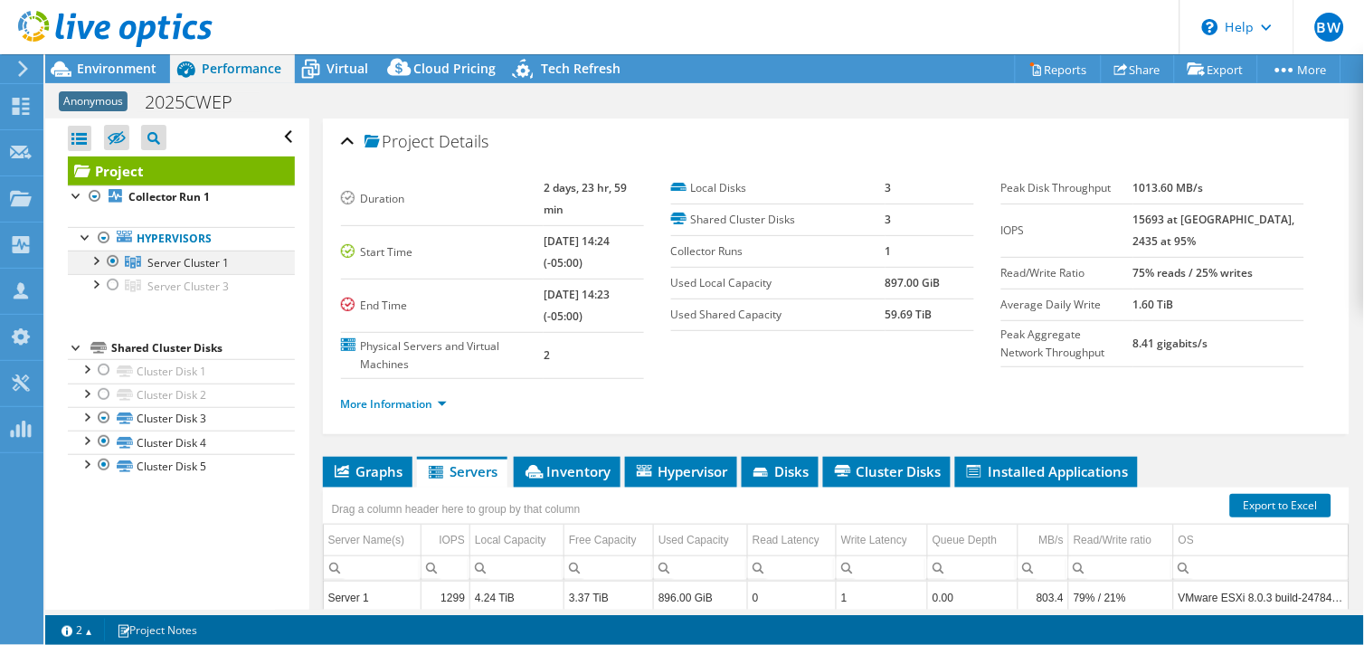
click at [95, 263] on div at bounding box center [95, 259] width 18 height 18
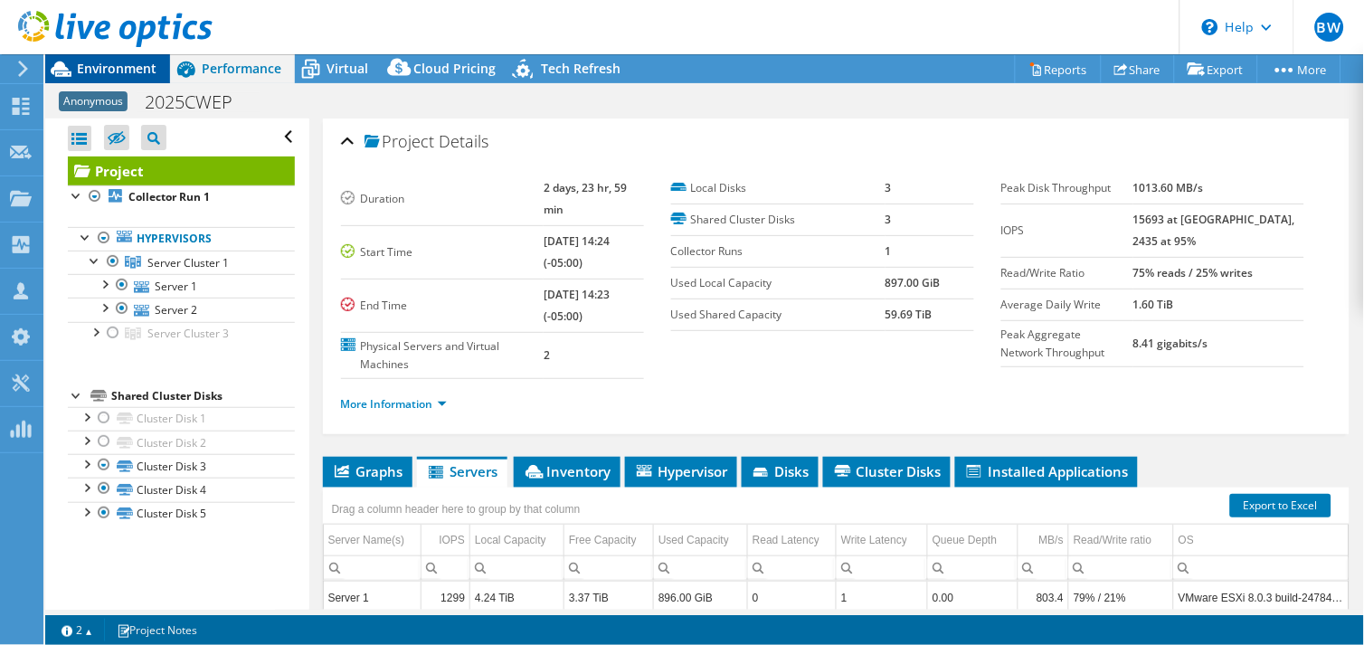
click at [128, 72] on span "Environment" at bounding box center [117, 68] width 80 height 17
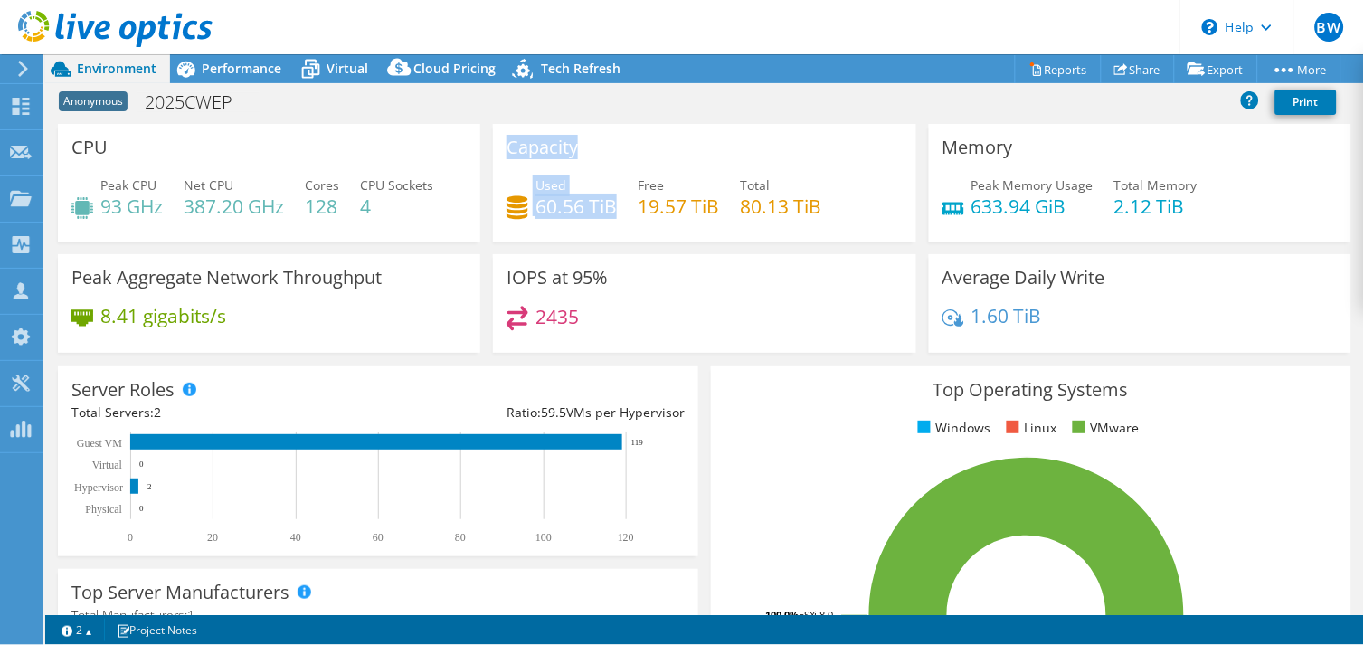
drag, startPoint x: 610, startPoint y: 206, endPoint x: 470, endPoint y: 196, distance: 140.5
click at [470, 196] on div "CPU Peak CPU 93 GHz Net CPU 387.20 GHz Cores 128 CPU Sockets 4 Capacity Used 60…" at bounding box center [705, 244] width 1306 height 241
click at [473, 193] on div "CPU Peak CPU 93 GHz Net CPU 387.20 GHz Cores 128 CPU Sockets 4" at bounding box center [269, 183] width 422 height 118
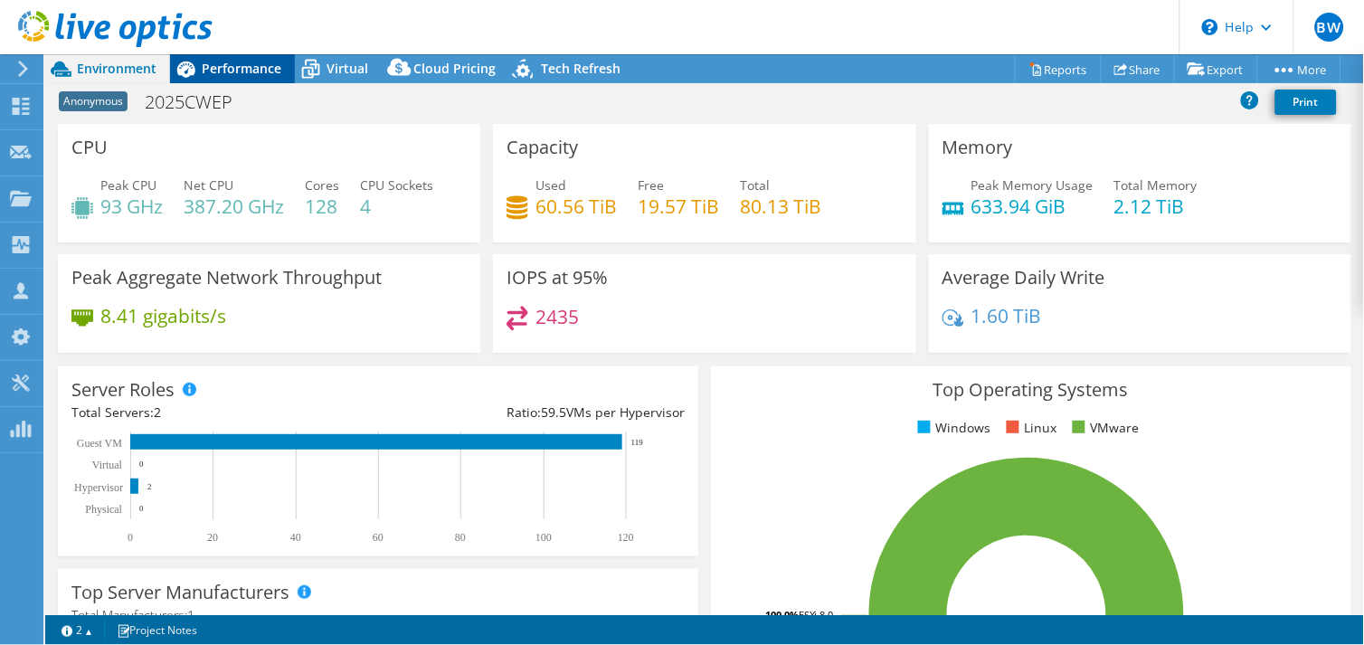
click at [229, 69] on span "Performance" at bounding box center [242, 68] width 80 height 17
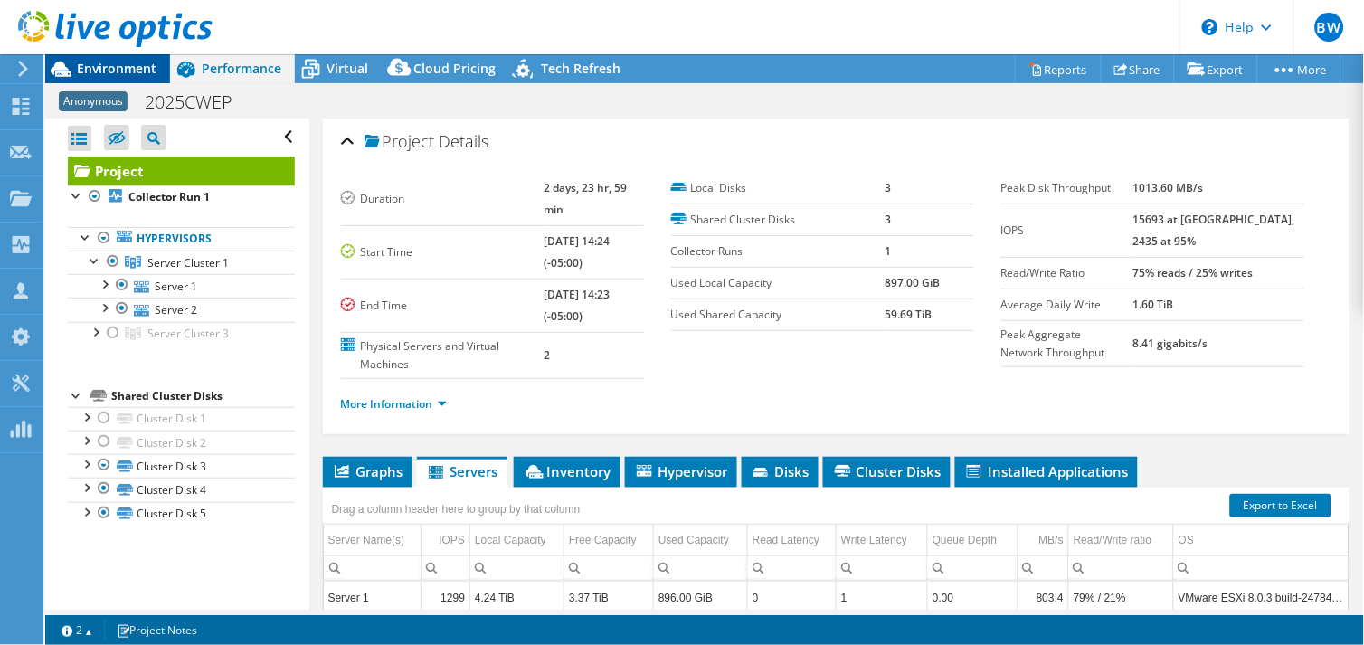
click at [145, 66] on span "Environment" at bounding box center [117, 68] width 80 height 17
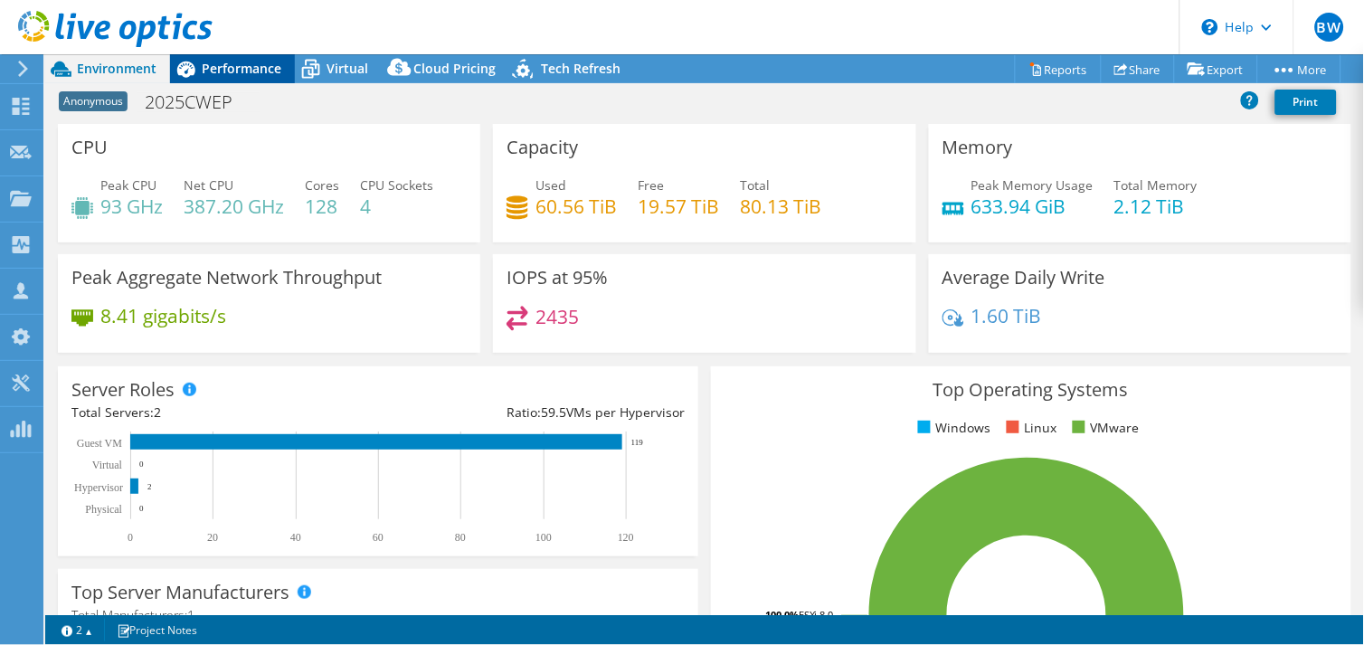
click at [229, 63] on span "Performance" at bounding box center [242, 68] width 80 height 17
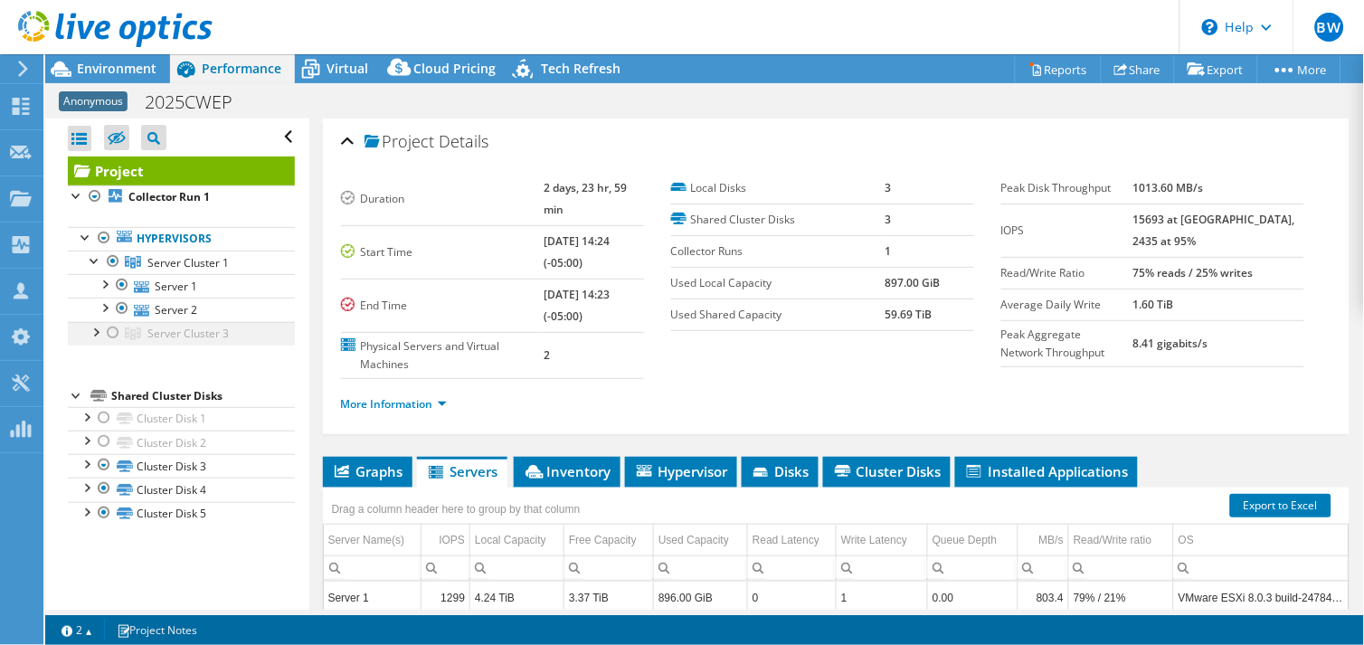
click at [118, 329] on div at bounding box center [113, 333] width 18 height 22
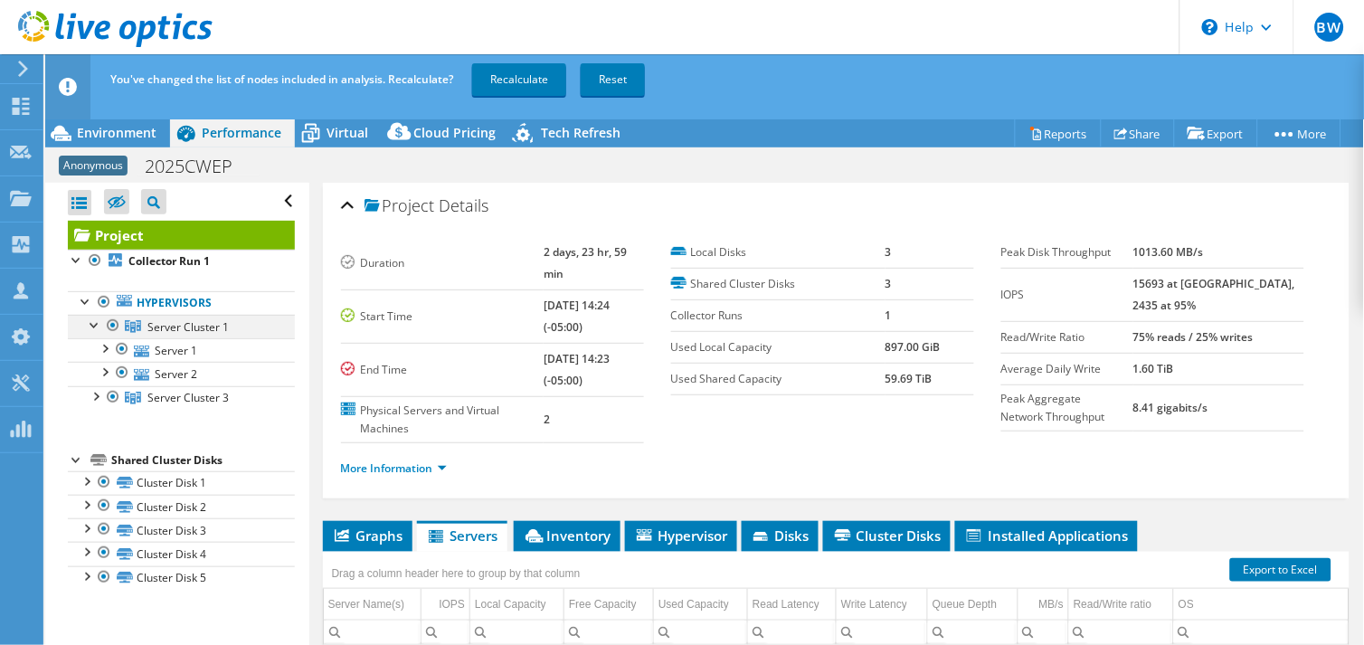
click at [112, 327] on div at bounding box center [113, 326] width 18 height 22
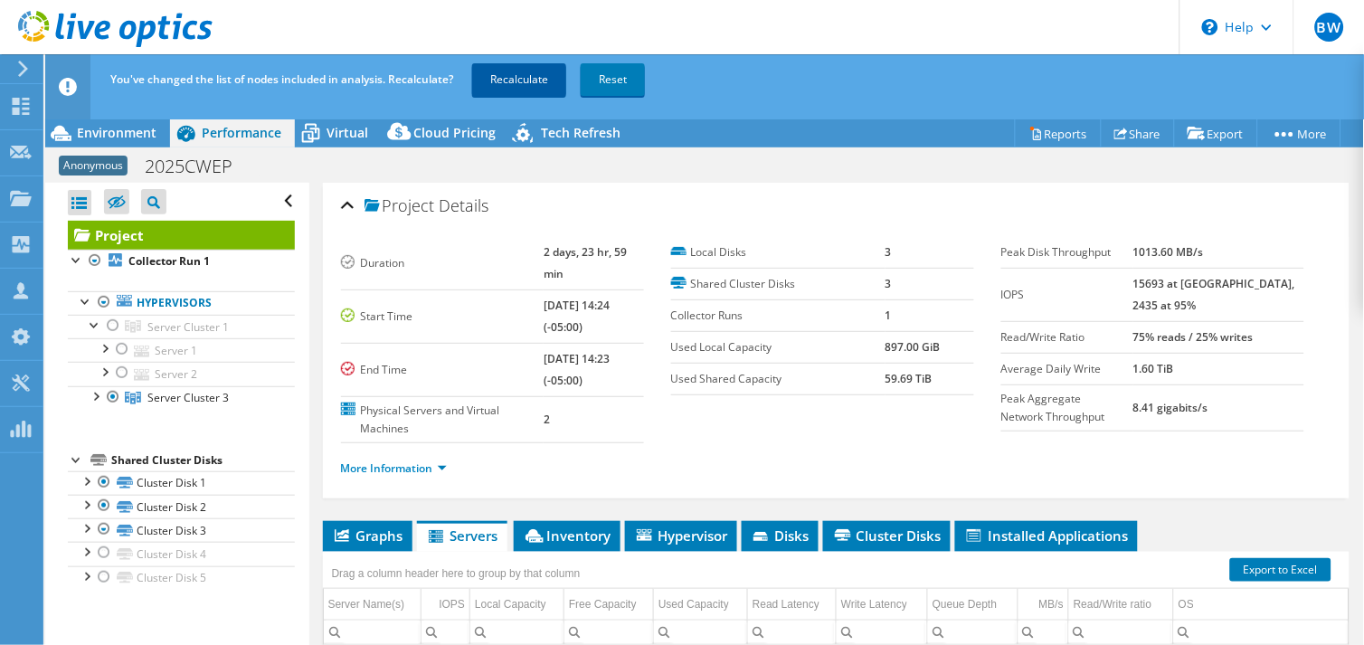
click at [523, 77] on link "Recalculate" at bounding box center [519, 79] width 94 height 33
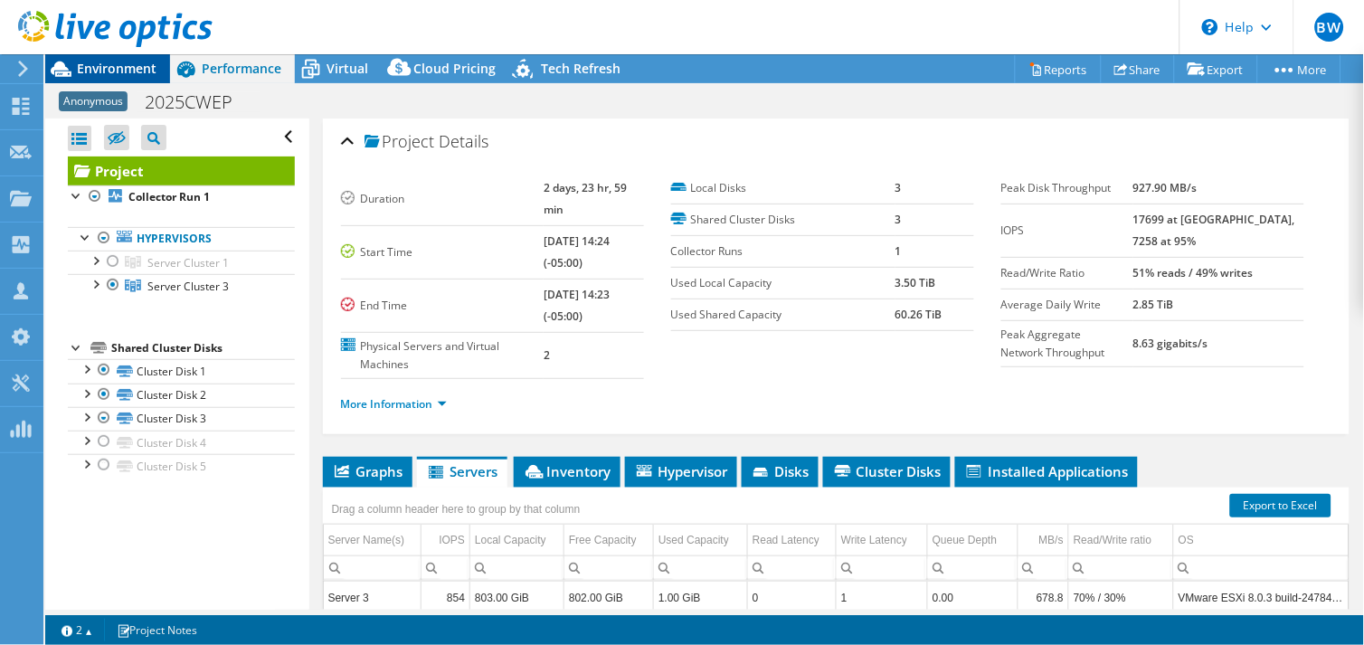
click at [121, 71] on span "Environment" at bounding box center [117, 68] width 80 height 17
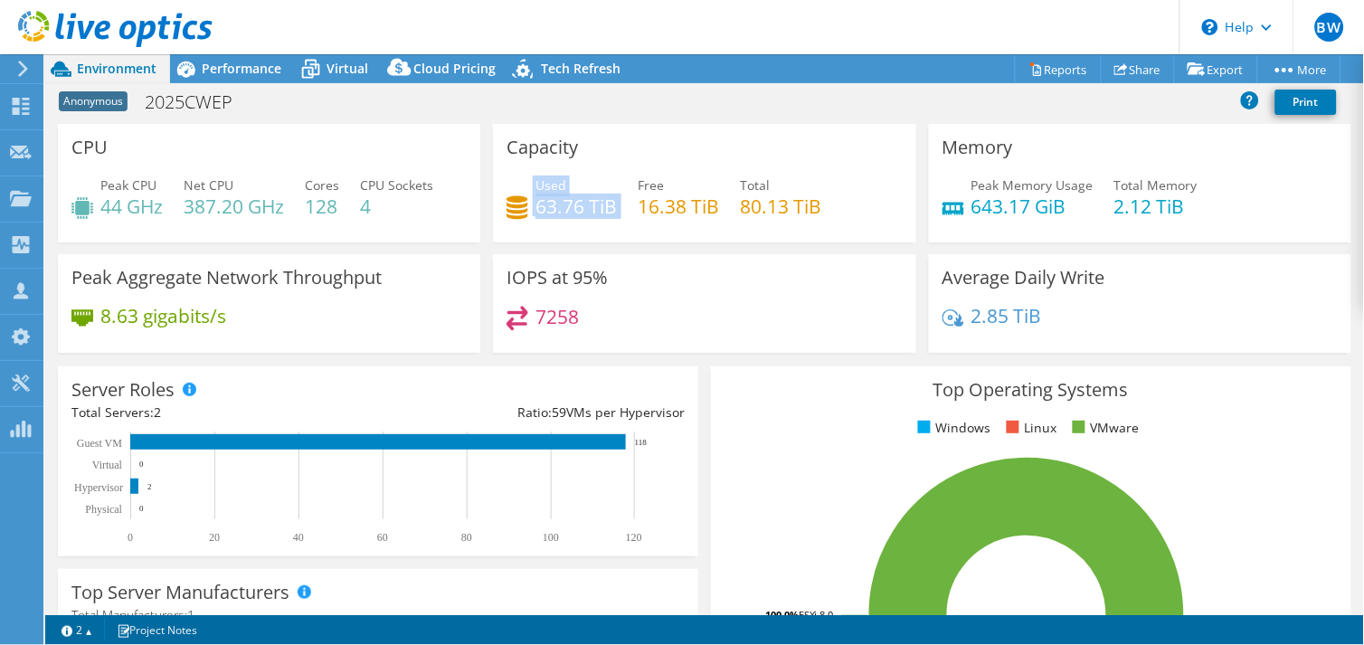
drag, startPoint x: 521, startPoint y: 206, endPoint x: 504, endPoint y: 204, distance: 17.3
click at [506, 204] on div "Used 63.76 TiB Free 16.38 TiB Total 80.13 TiB" at bounding box center [703, 204] width 395 height 59
drag, startPoint x: 504, startPoint y: 204, endPoint x: 618, endPoint y: 235, distance: 118.0
click at [624, 236] on div "Capacity Used 63.76 TiB Free 16.38 TiB Total 80.13 TiB" at bounding box center [704, 183] width 422 height 118
click at [228, 69] on span "Performance" at bounding box center [242, 68] width 80 height 17
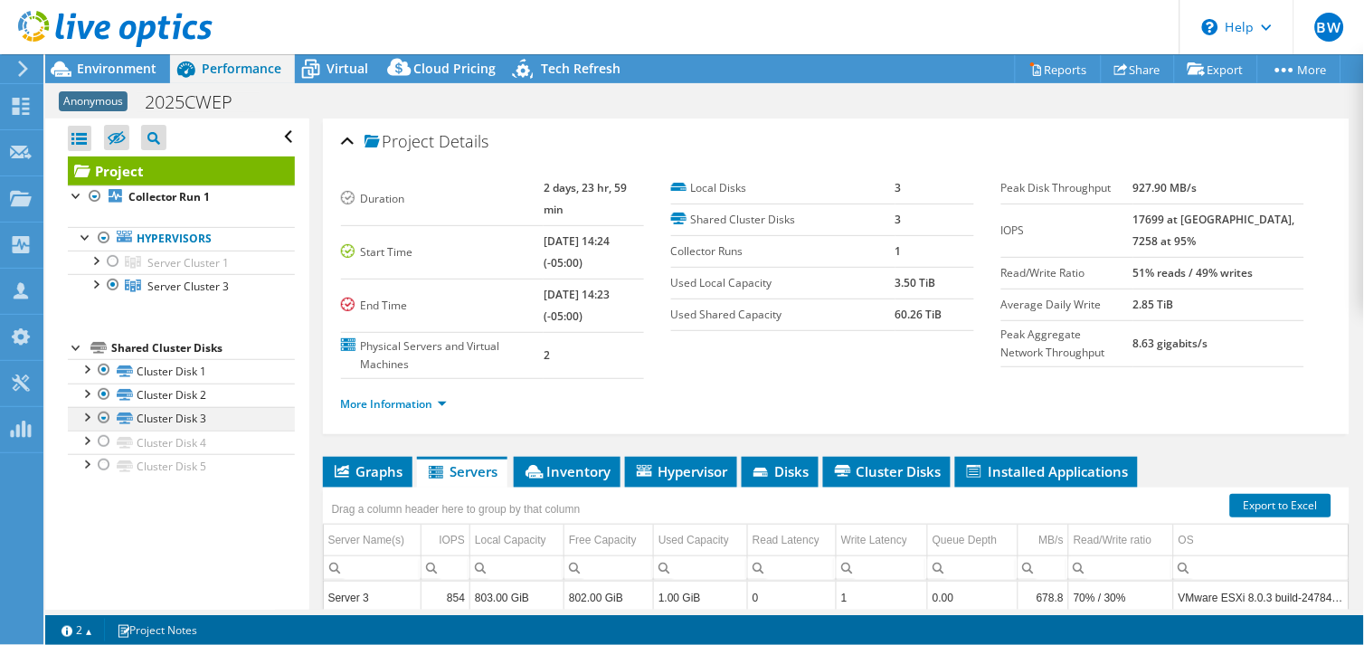
click at [85, 416] on div at bounding box center [86, 416] width 18 height 18
click at [84, 399] on div at bounding box center [86, 392] width 18 height 18
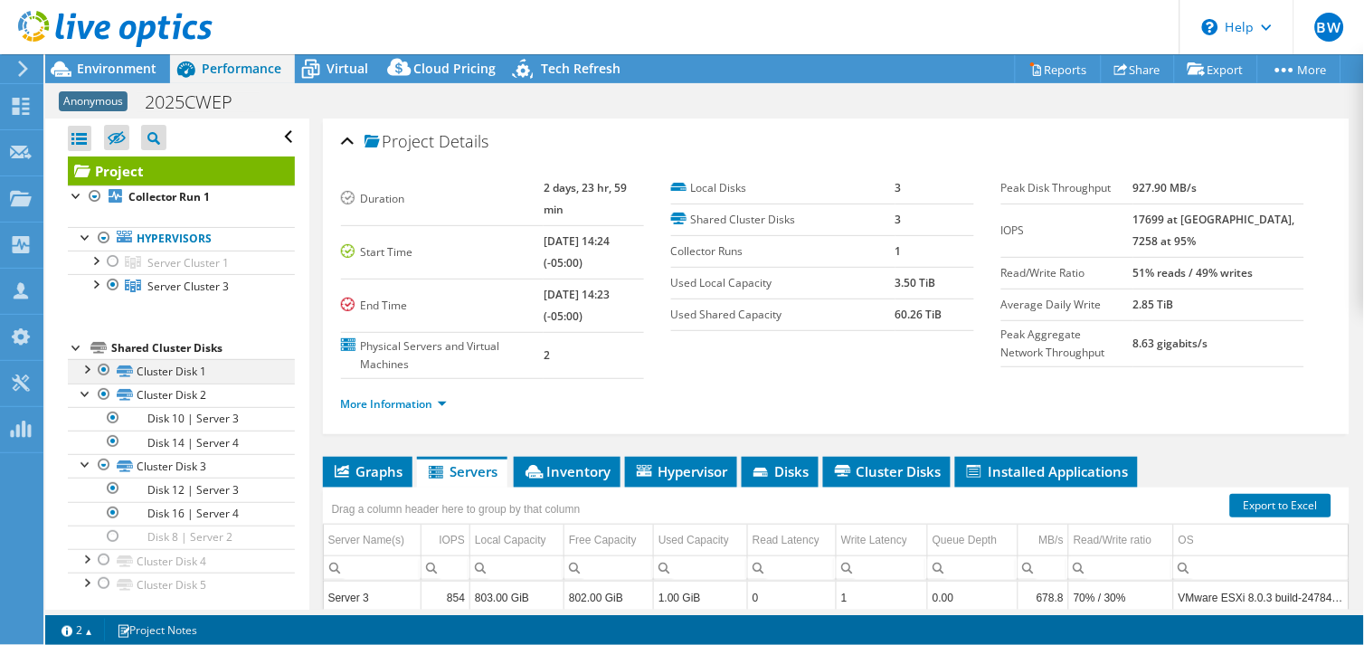
click at [88, 372] on div at bounding box center [86, 368] width 18 height 18
click at [88, 371] on div at bounding box center [86, 368] width 18 height 18
click at [85, 392] on div at bounding box center [86, 392] width 18 height 18
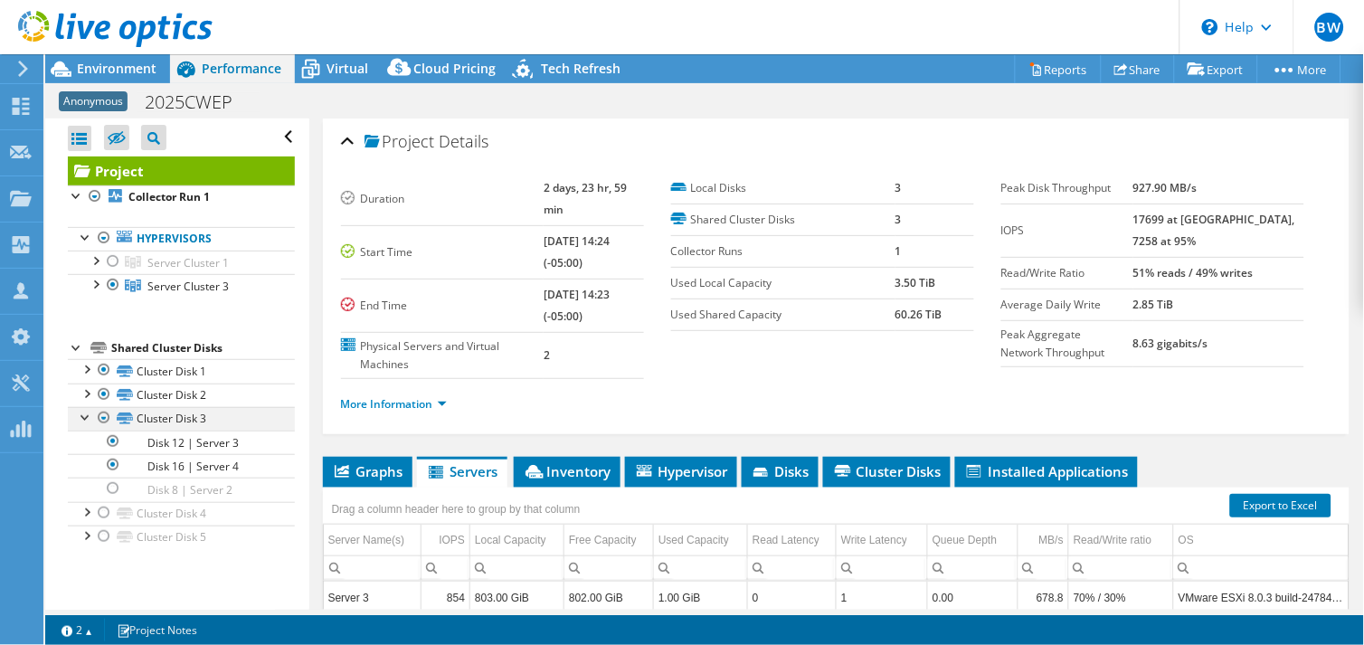
click at [85, 418] on div at bounding box center [86, 416] width 18 height 18
click at [112, 263] on div at bounding box center [113, 261] width 18 height 22
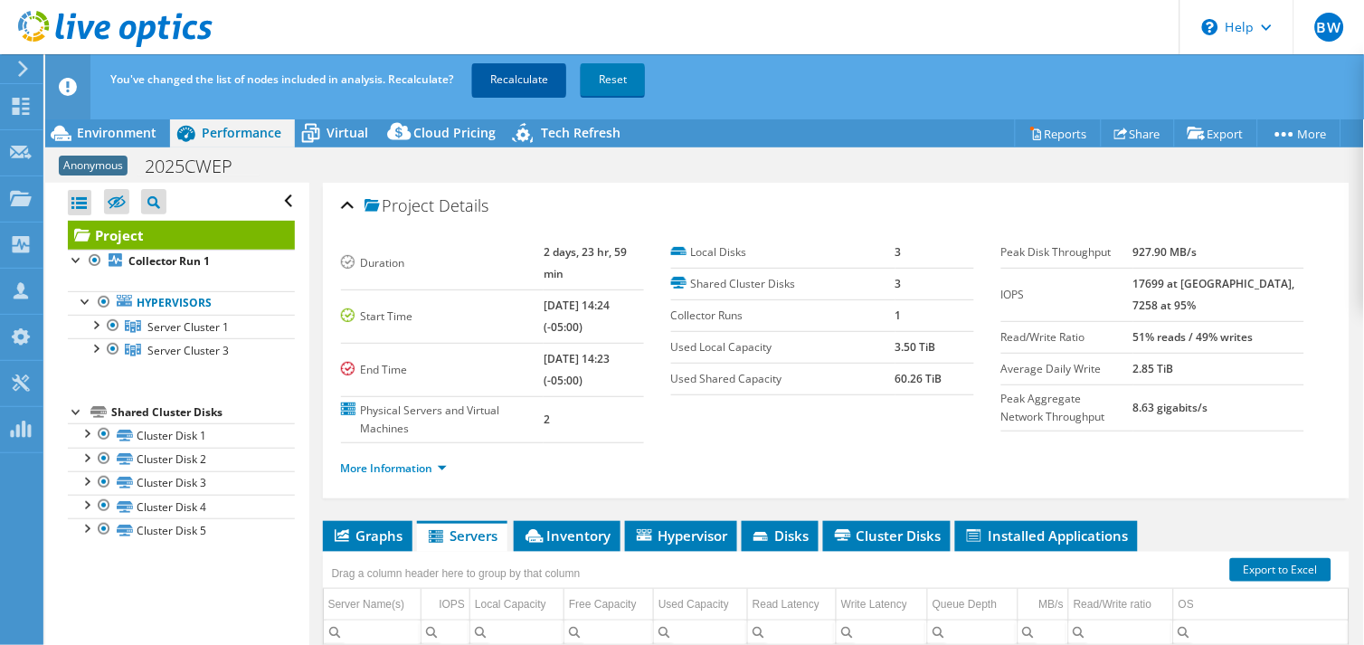
click at [492, 81] on link "Recalculate" at bounding box center [519, 79] width 94 height 33
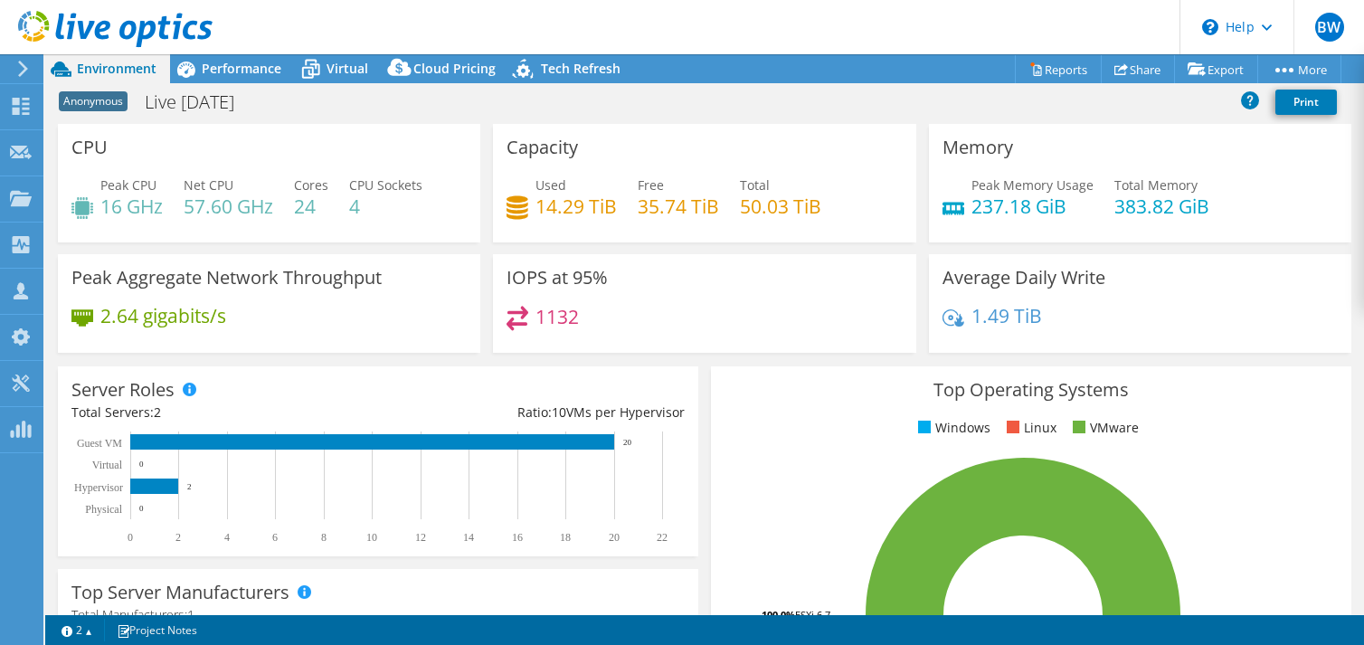
select select "USD"
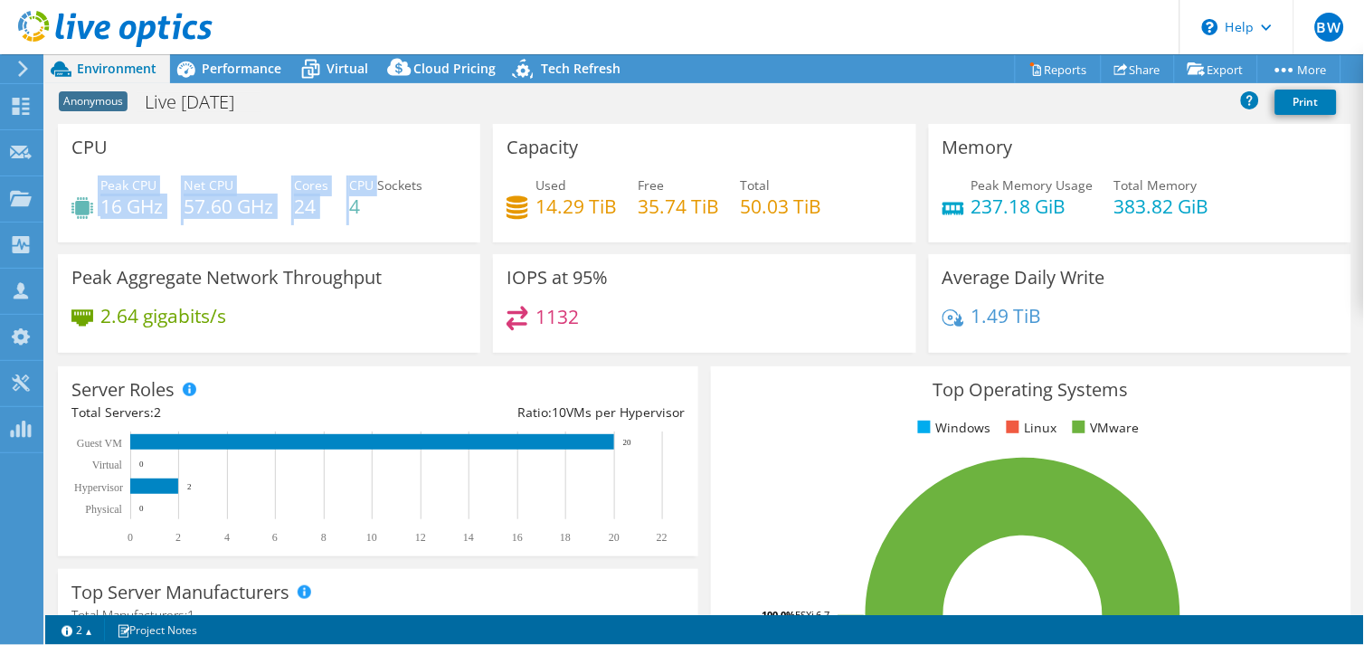
drag, startPoint x: 283, startPoint y: 193, endPoint x: 94, endPoint y: 168, distance: 190.6
click at [94, 168] on div "CPU Peak CPU 16 GHz Net CPU 57.60 GHz Cores 24 CPU Sockets 4" at bounding box center [269, 183] width 422 height 118
drag, startPoint x: 94, startPoint y: 168, endPoint x: 280, endPoint y: 120, distance: 192.3
click at [290, 133] on div "CPU Peak CPU 16 GHz Net CPU 57.60 GHz Cores 24 CPU Sockets 4" at bounding box center [269, 183] width 422 height 118
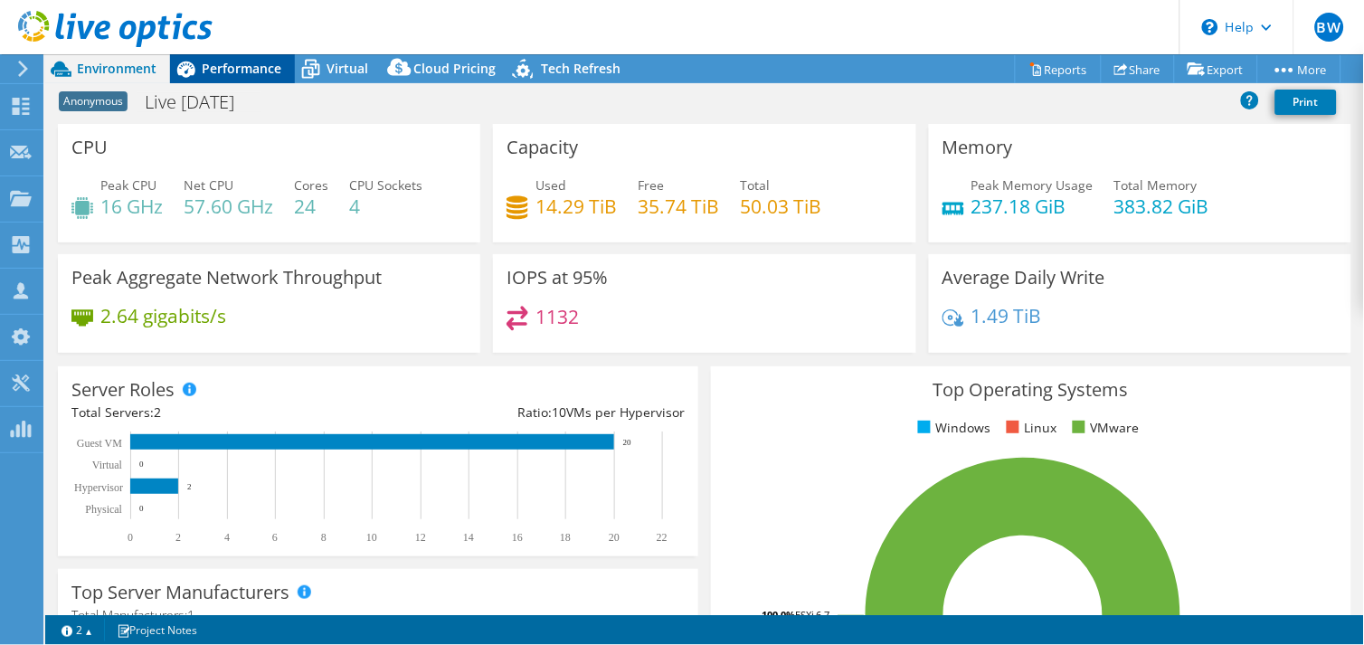
click at [246, 61] on span "Performance" at bounding box center [242, 68] width 80 height 17
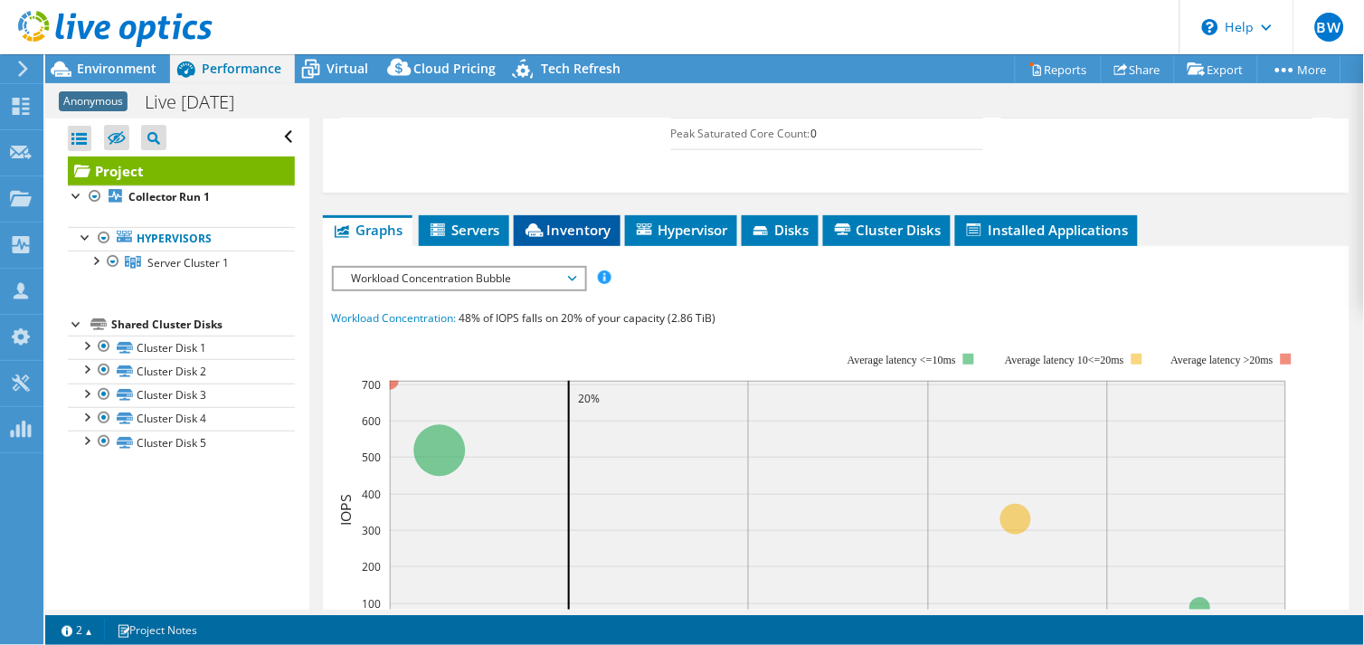
scroll to position [602, 0]
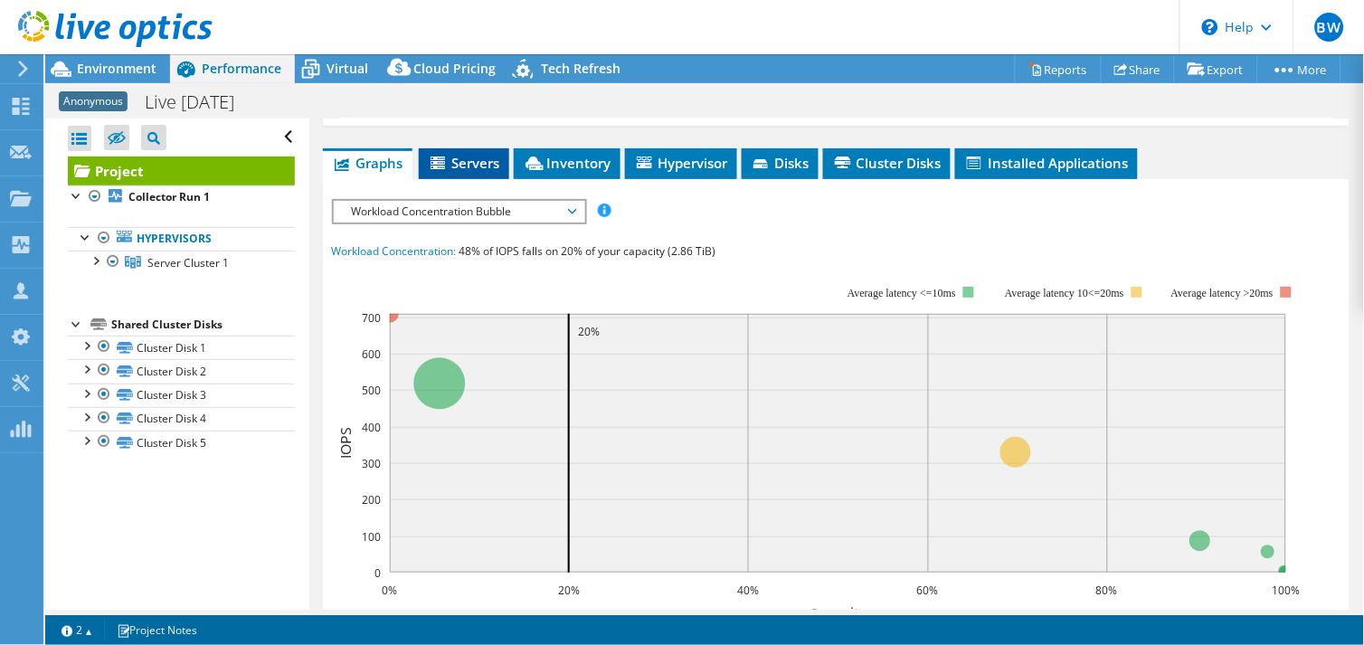
drag, startPoint x: 448, startPoint y: 203, endPoint x: 466, endPoint y: 209, distance: 19.2
click at [448, 172] on icon at bounding box center [439, 163] width 18 height 15
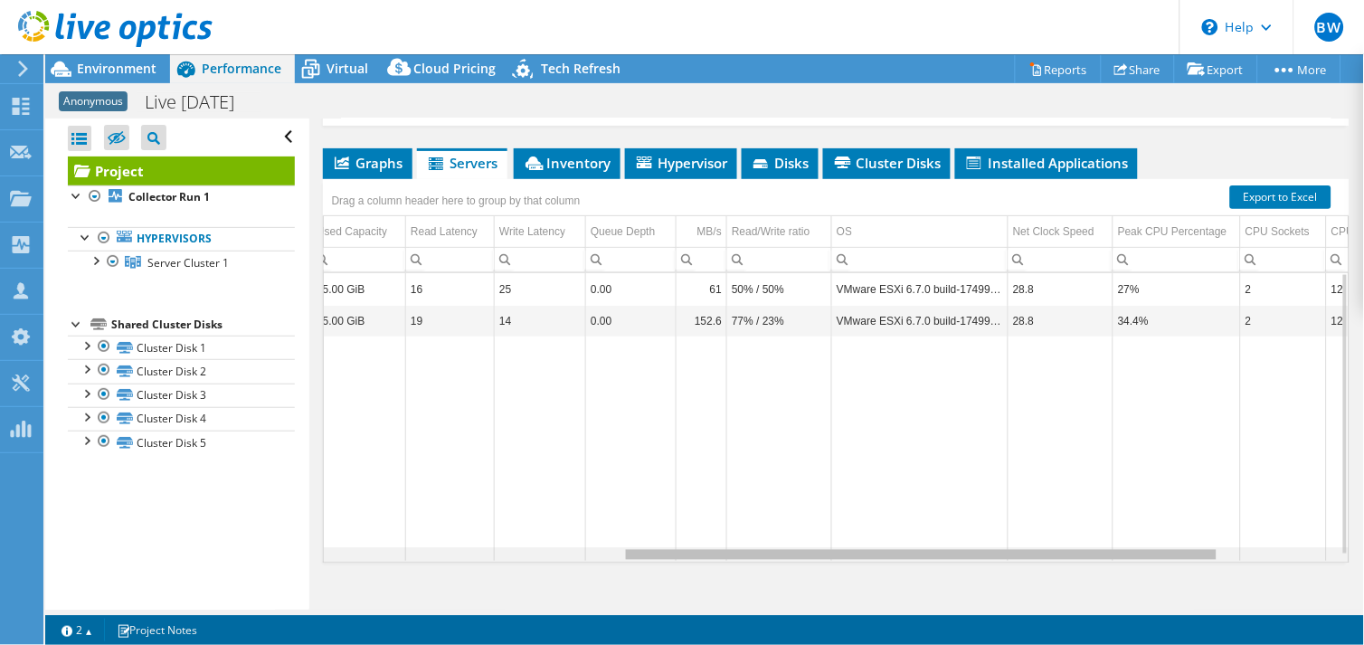
scroll to position [0, 0]
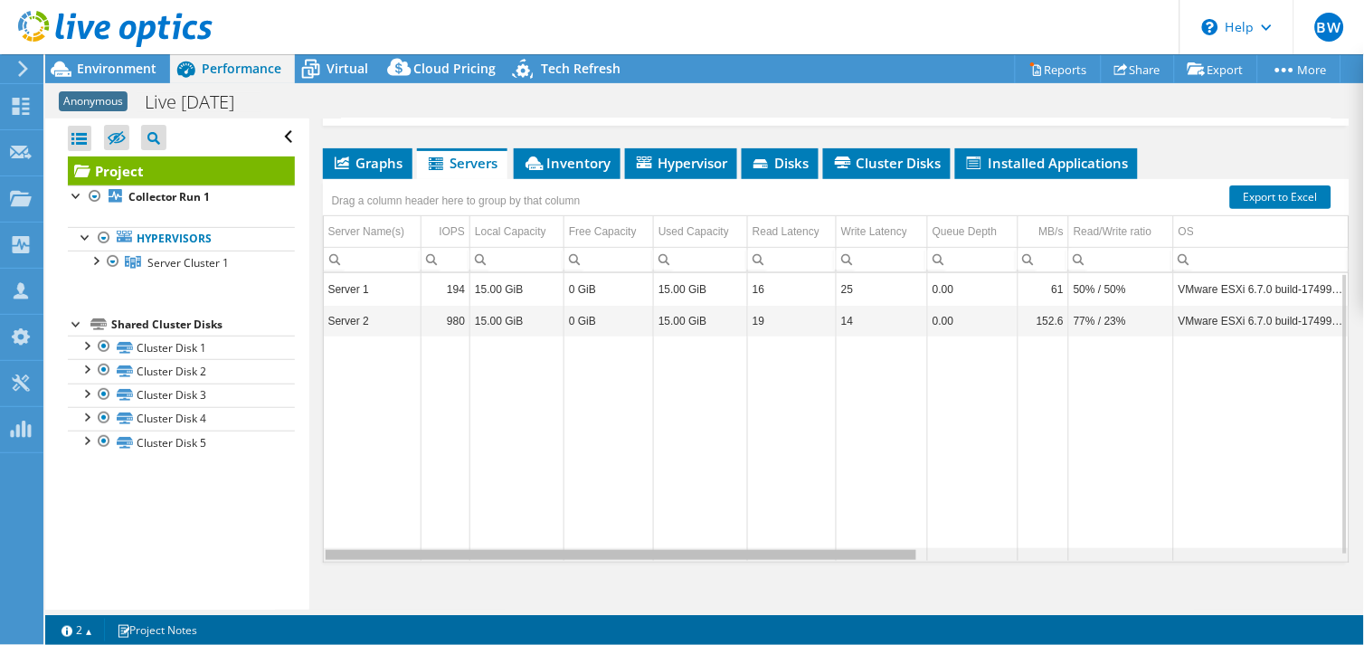
drag, startPoint x: 753, startPoint y: 597, endPoint x: 628, endPoint y: 533, distance: 140.7
click at [656, 565] on body "BW Channel Partner Bryant Williams bwilliams@prescriptive.solutions PRESCRIPTIV…" at bounding box center [682, 322] width 1364 height 645
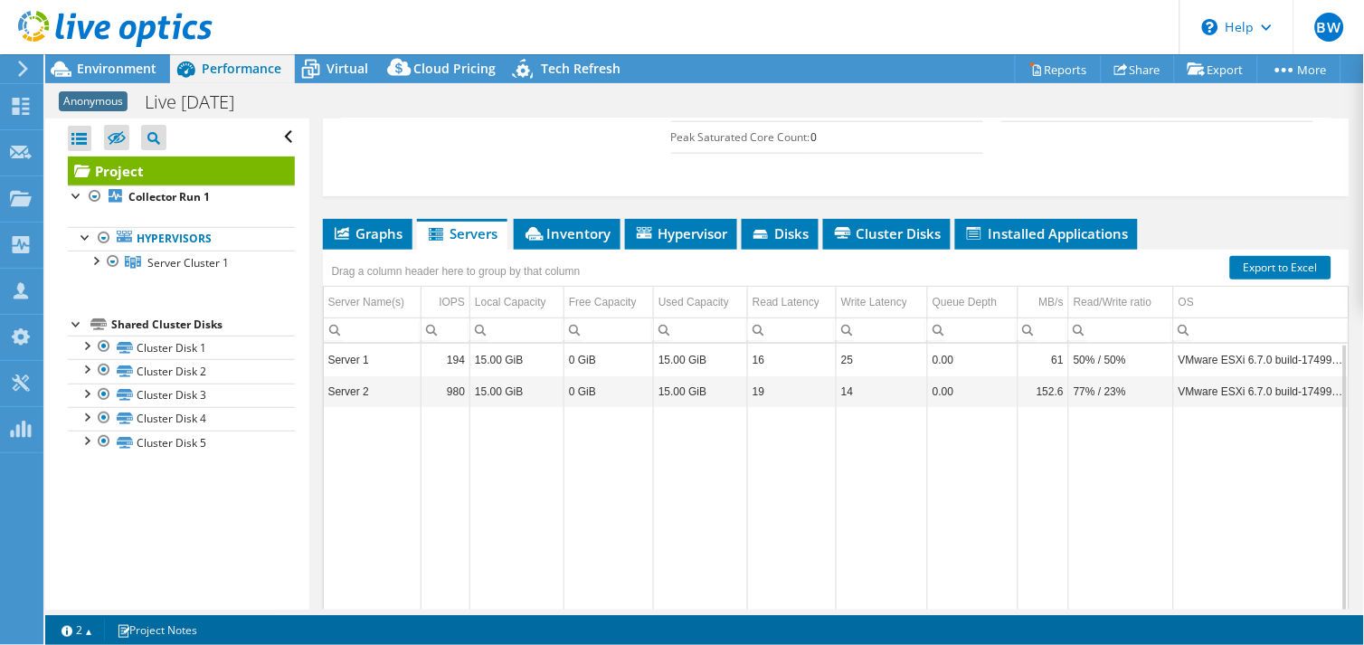
scroll to position [502, 0]
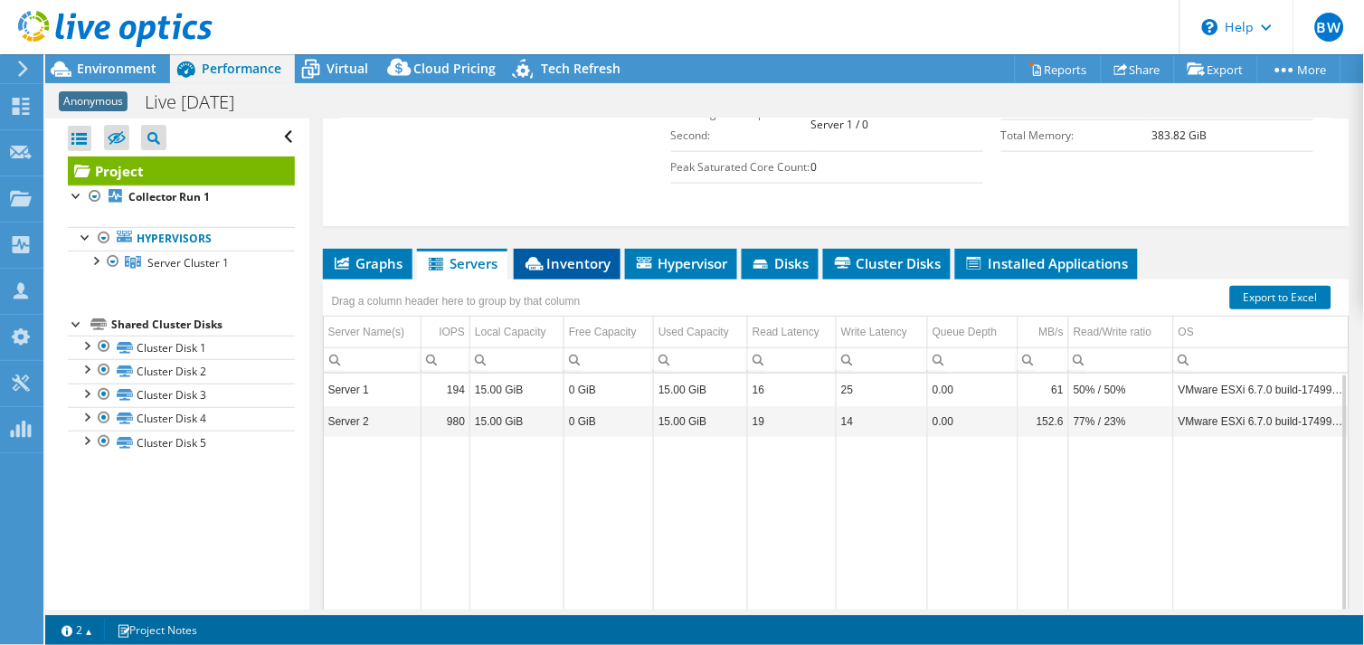
click at [571, 272] on span "Inventory" at bounding box center [567, 263] width 89 height 18
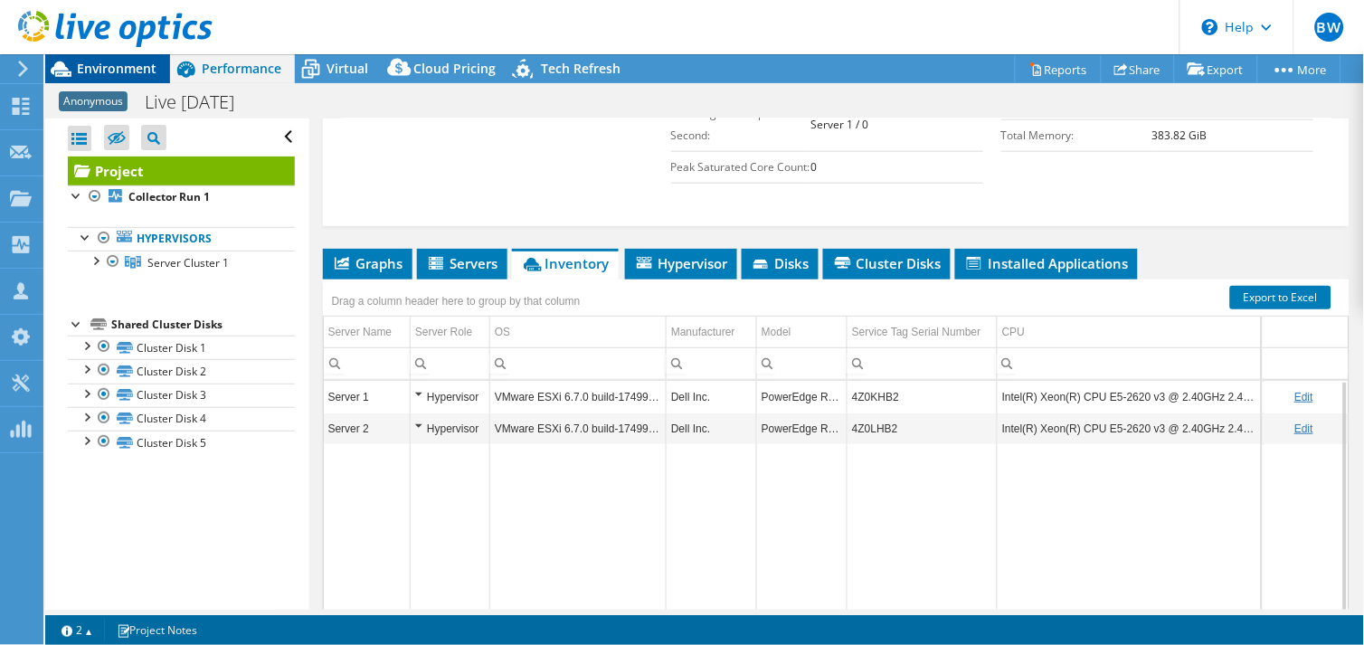
click at [143, 72] on span "Environment" at bounding box center [117, 68] width 80 height 17
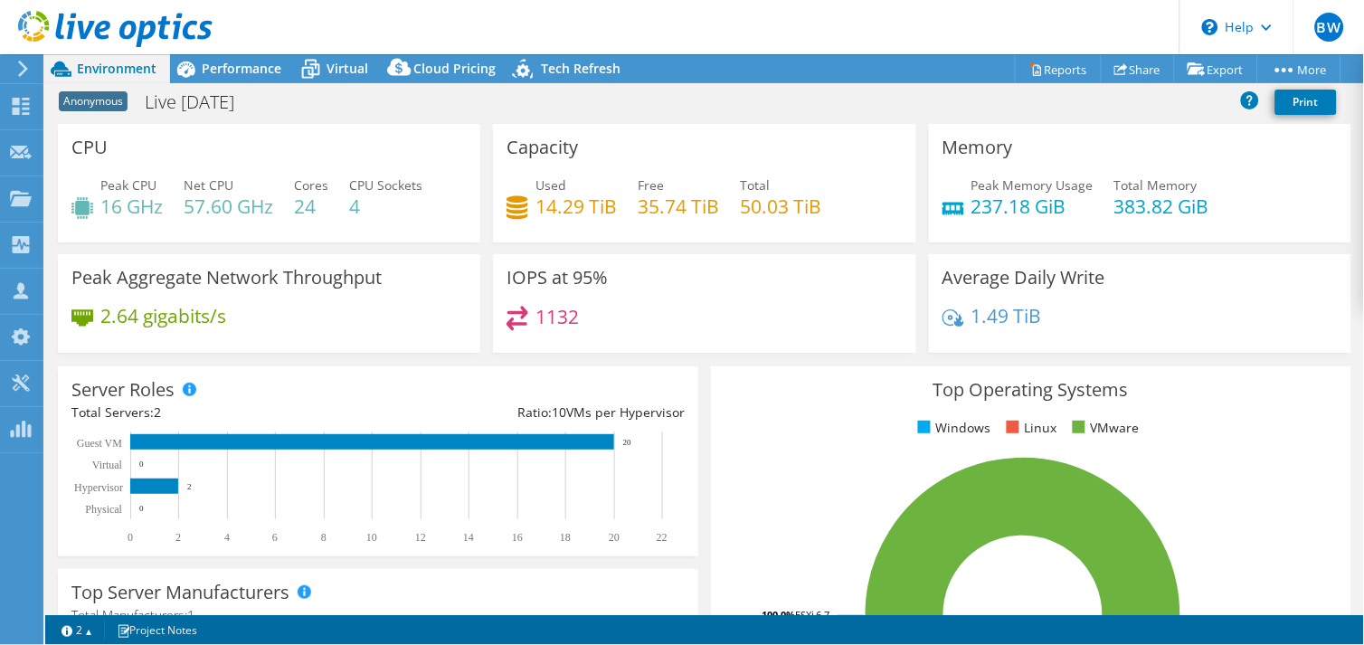
scroll to position [689, 0]
click at [229, 67] on span "Performance" at bounding box center [242, 68] width 80 height 17
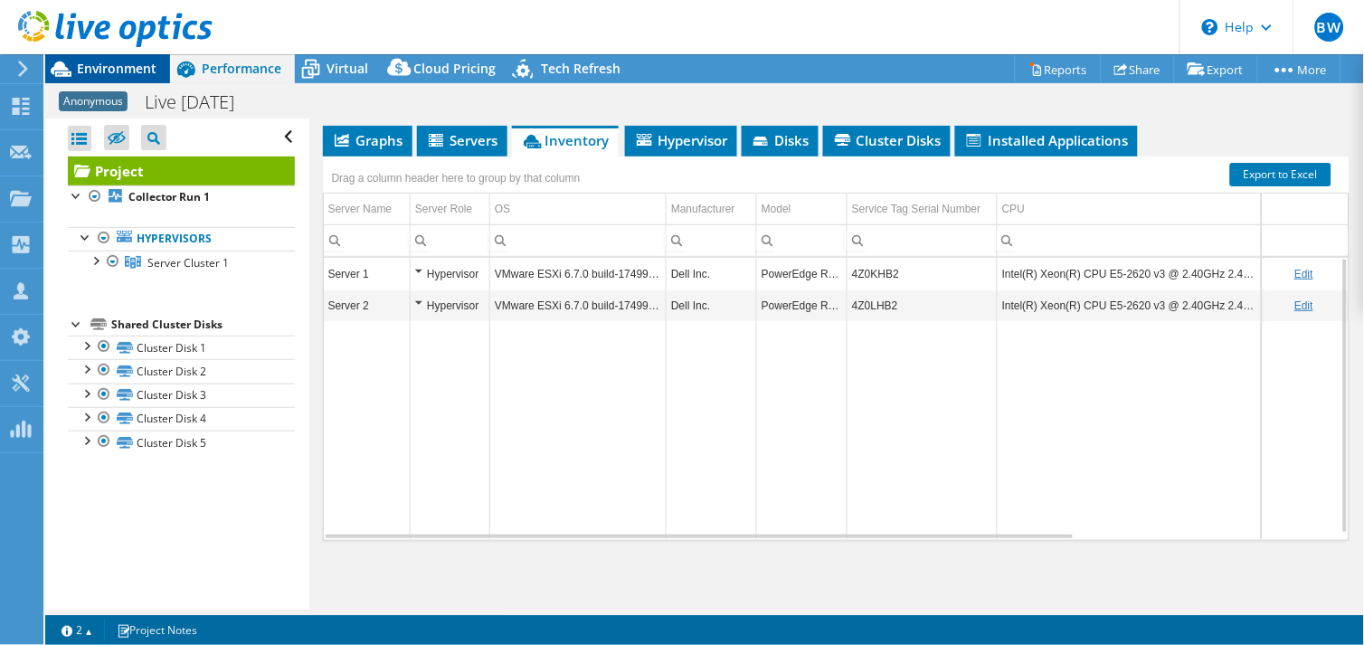
click at [116, 70] on span "Environment" at bounding box center [117, 68] width 80 height 17
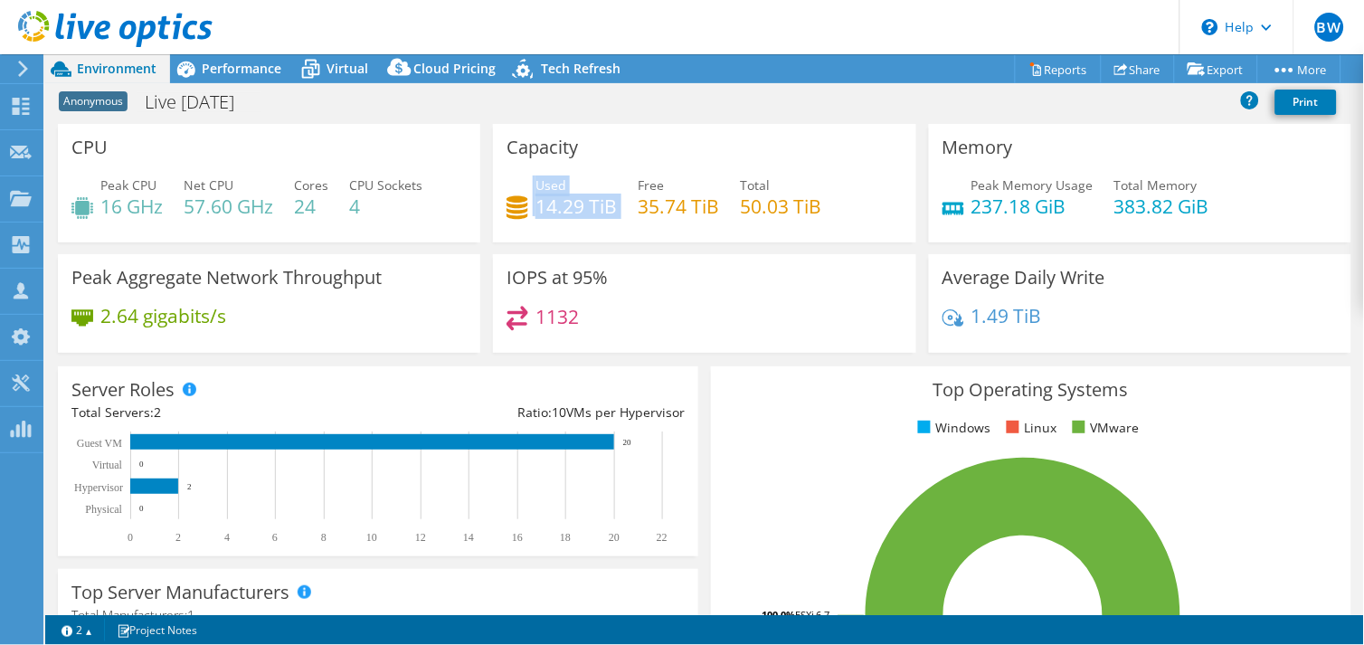
drag, startPoint x: 556, startPoint y: 203, endPoint x: 621, endPoint y: 212, distance: 65.6
click at [621, 212] on div "Used 14.29 TiB Free 35.74 TiB Total 50.03 TiB" at bounding box center [703, 204] width 395 height 59
drag, startPoint x: 621, startPoint y: 212, endPoint x: 609, endPoint y: 220, distance: 14.3
click at [611, 220] on div "Used 14.29 TiB Free 35.74 TiB Total 50.03 TiB" at bounding box center [703, 204] width 395 height 59
click at [233, 60] on span "Performance" at bounding box center [242, 68] width 80 height 17
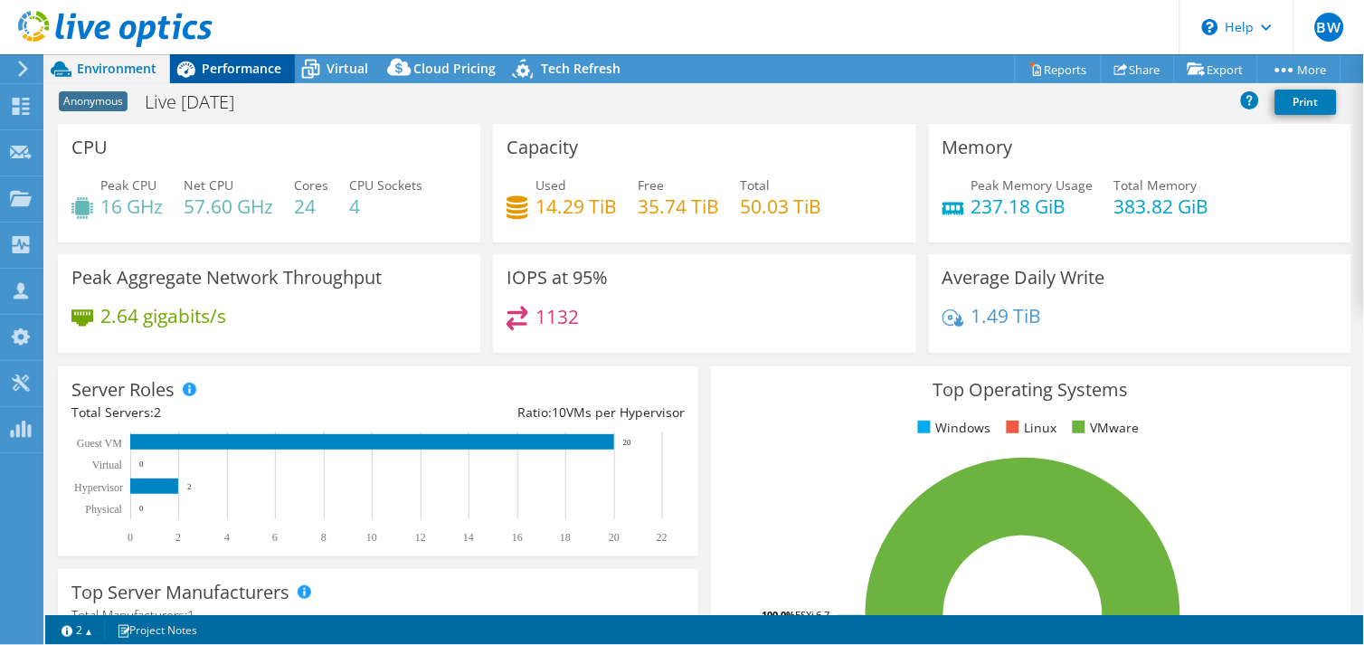
scroll to position [666, 0]
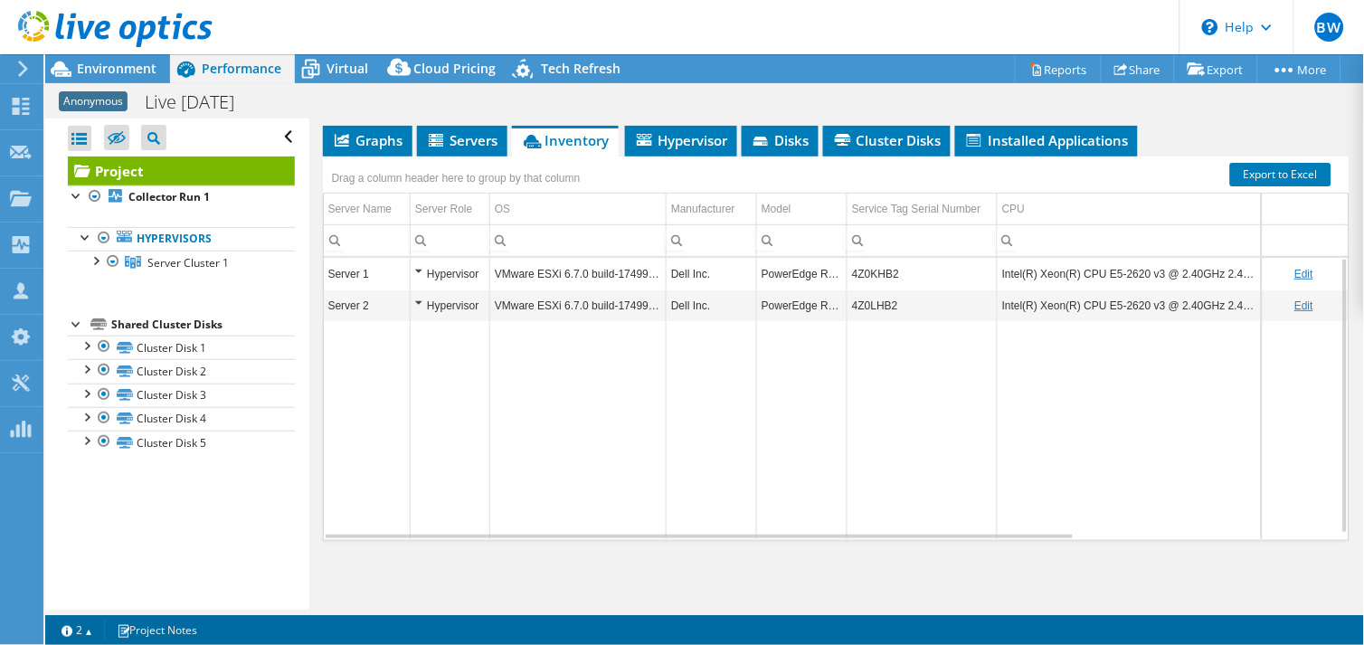
click at [118, 57] on div at bounding box center [106, 30] width 212 height 61
click at [146, 66] on span "Environment" at bounding box center [117, 68] width 80 height 17
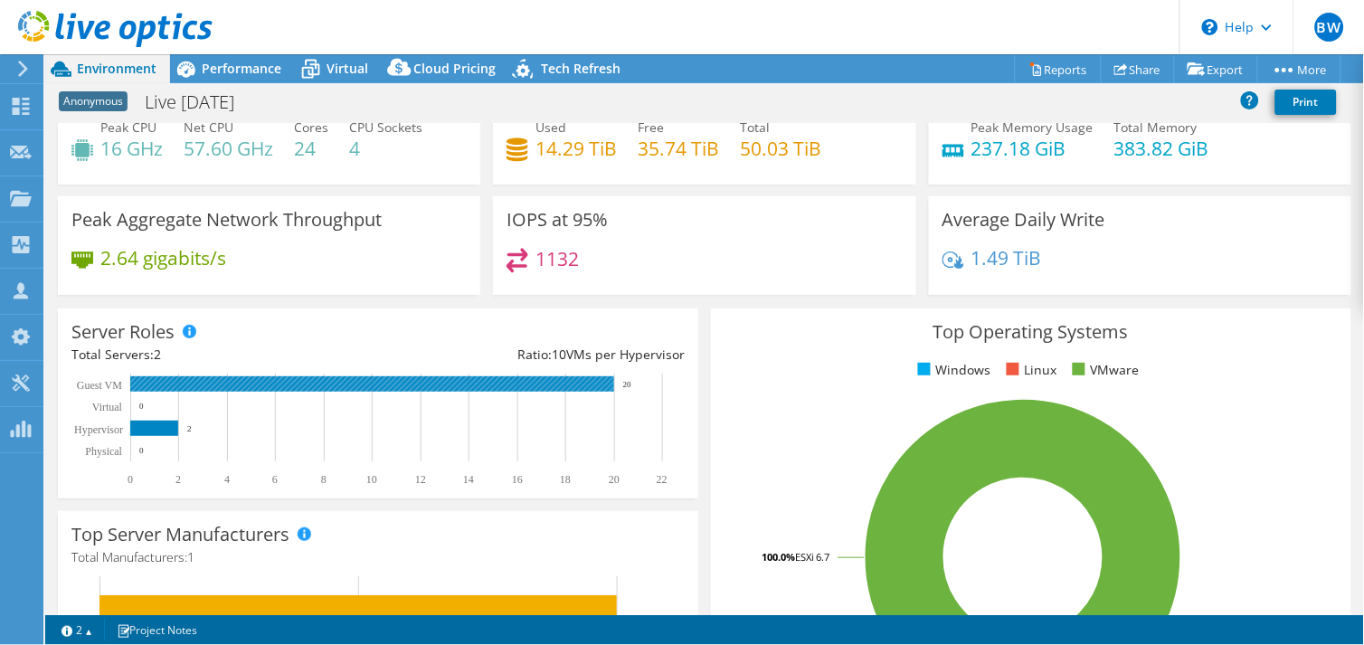
scroll to position [387, 0]
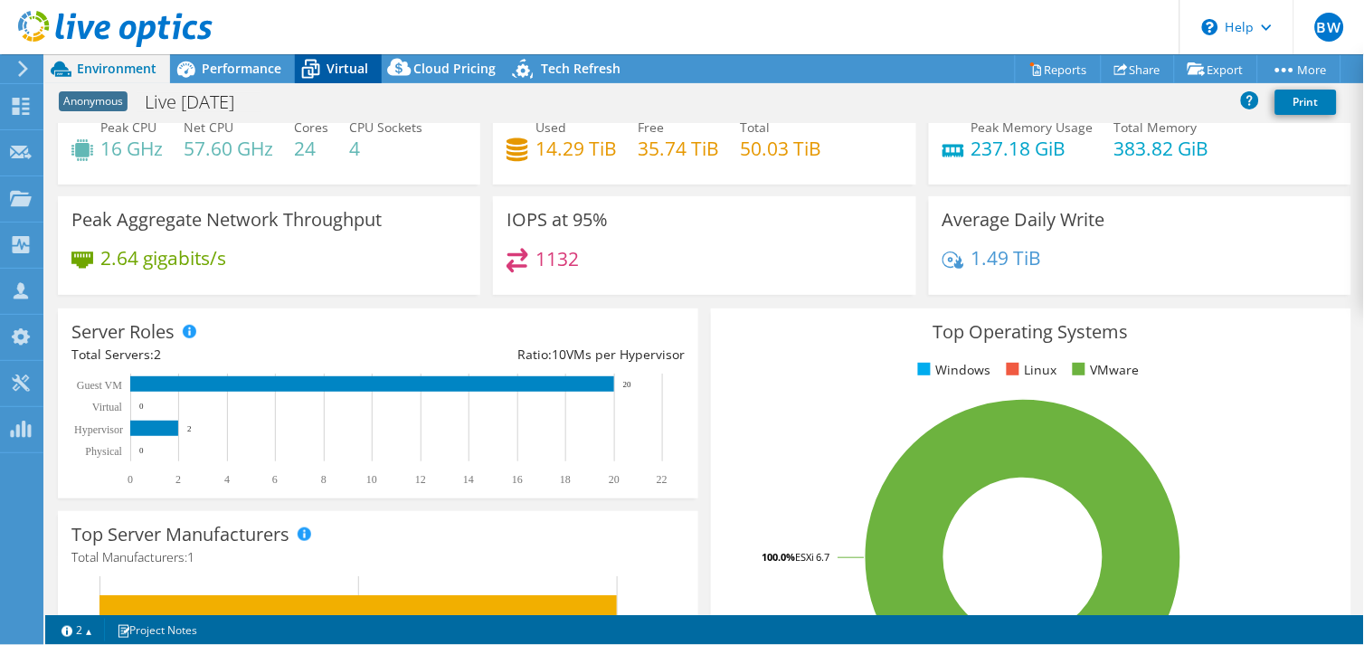
drag, startPoint x: 266, startPoint y: 64, endPoint x: 329, endPoint y: 66, distance: 63.3
click at [265, 64] on span "Performance" at bounding box center [242, 68] width 80 height 17
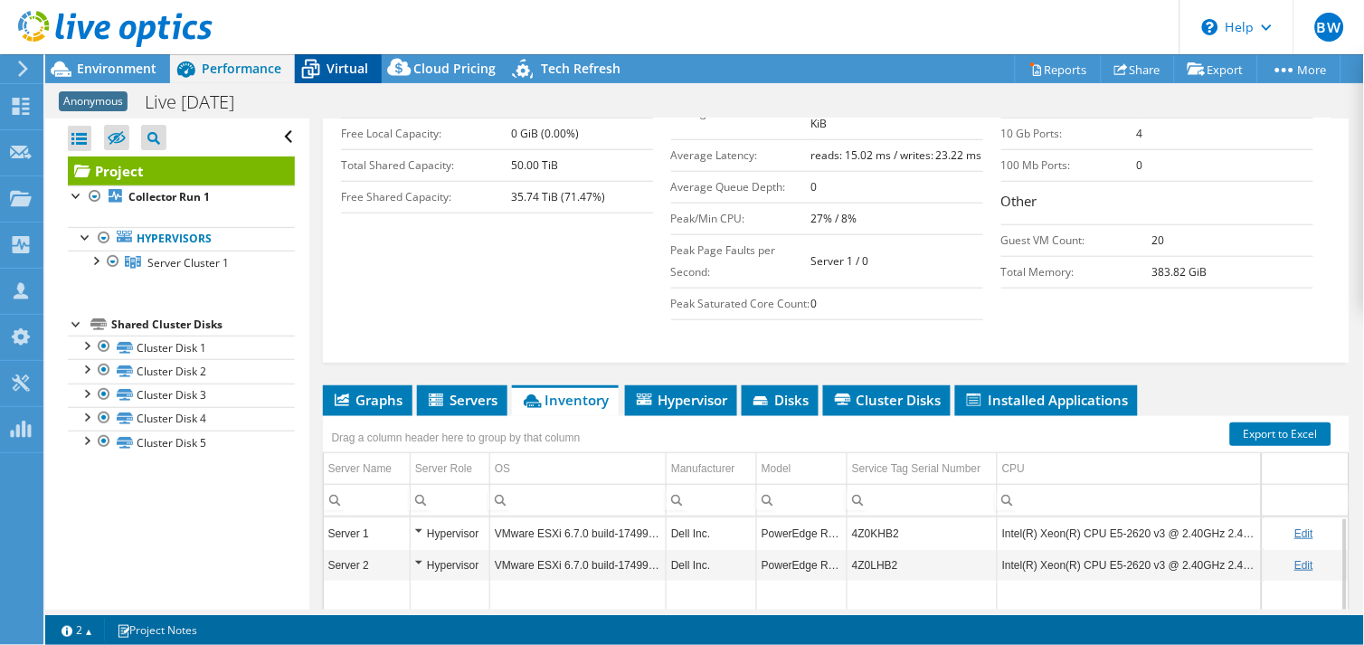
click at [329, 66] on span "Virtual" at bounding box center [347, 68] width 42 height 17
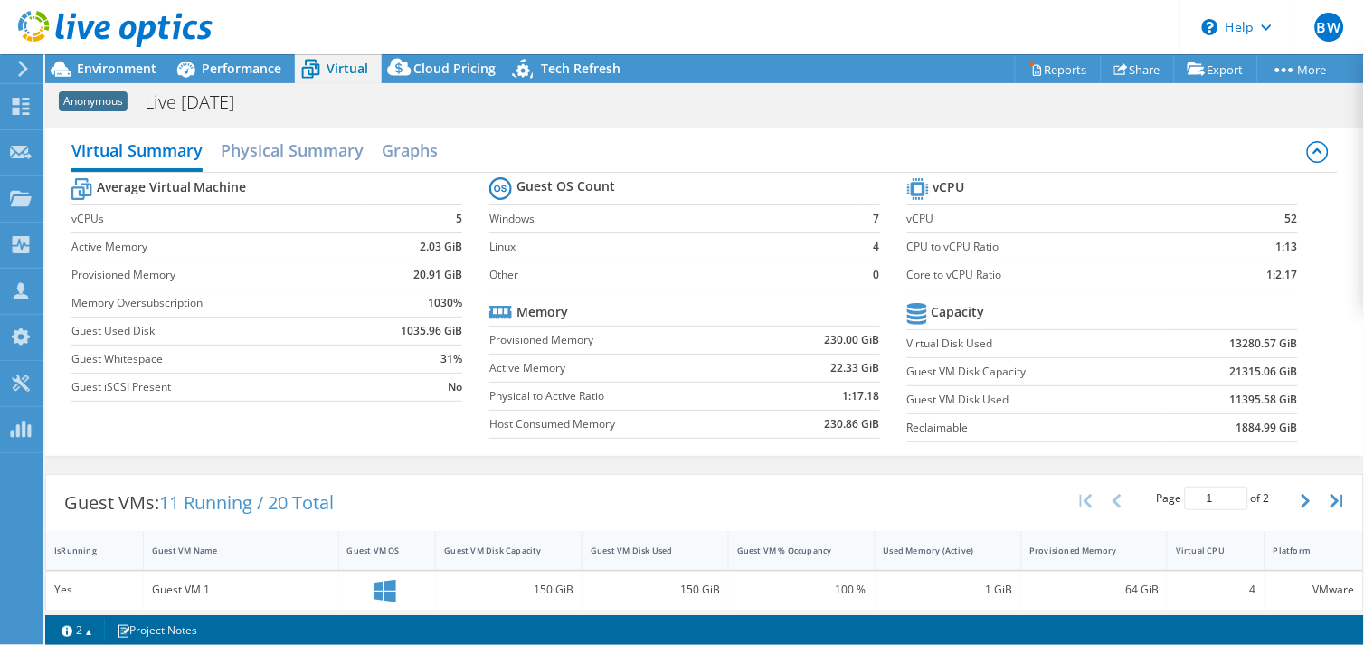
scroll to position [387, 0]
click at [253, 67] on span "Performance" at bounding box center [242, 68] width 80 height 17
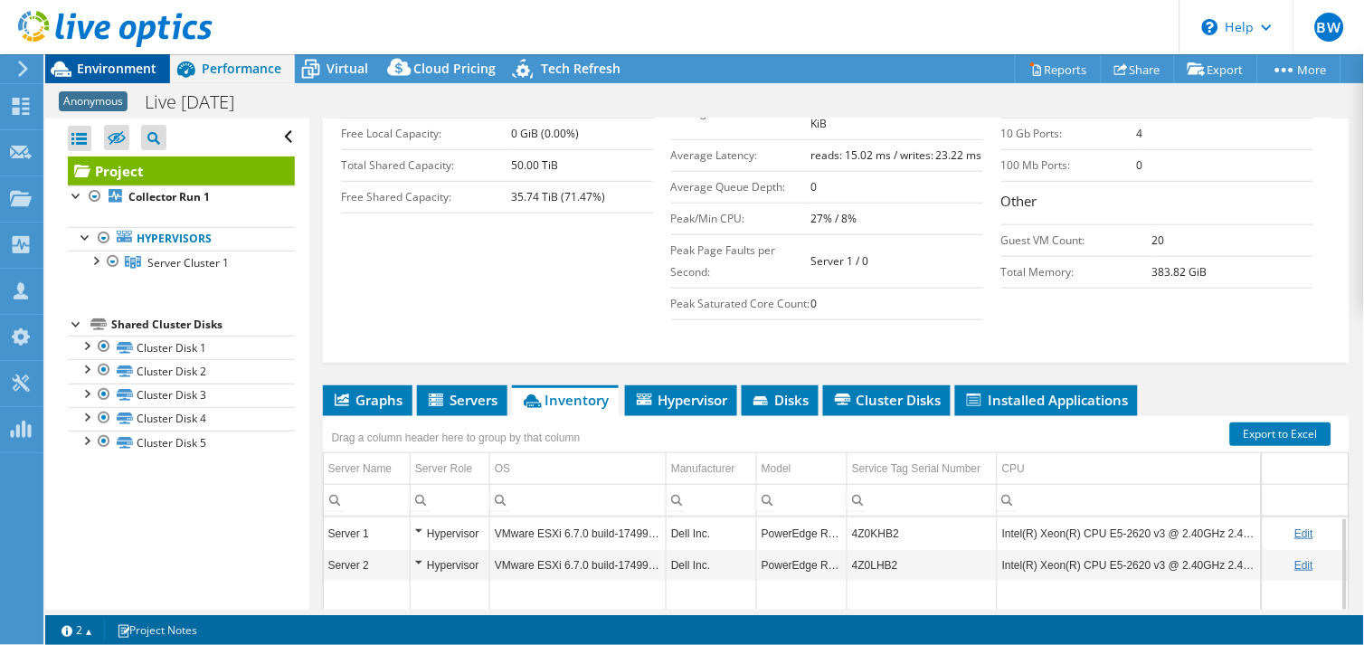
click at [78, 67] on span "Environment" at bounding box center [117, 68] width 80 height 17
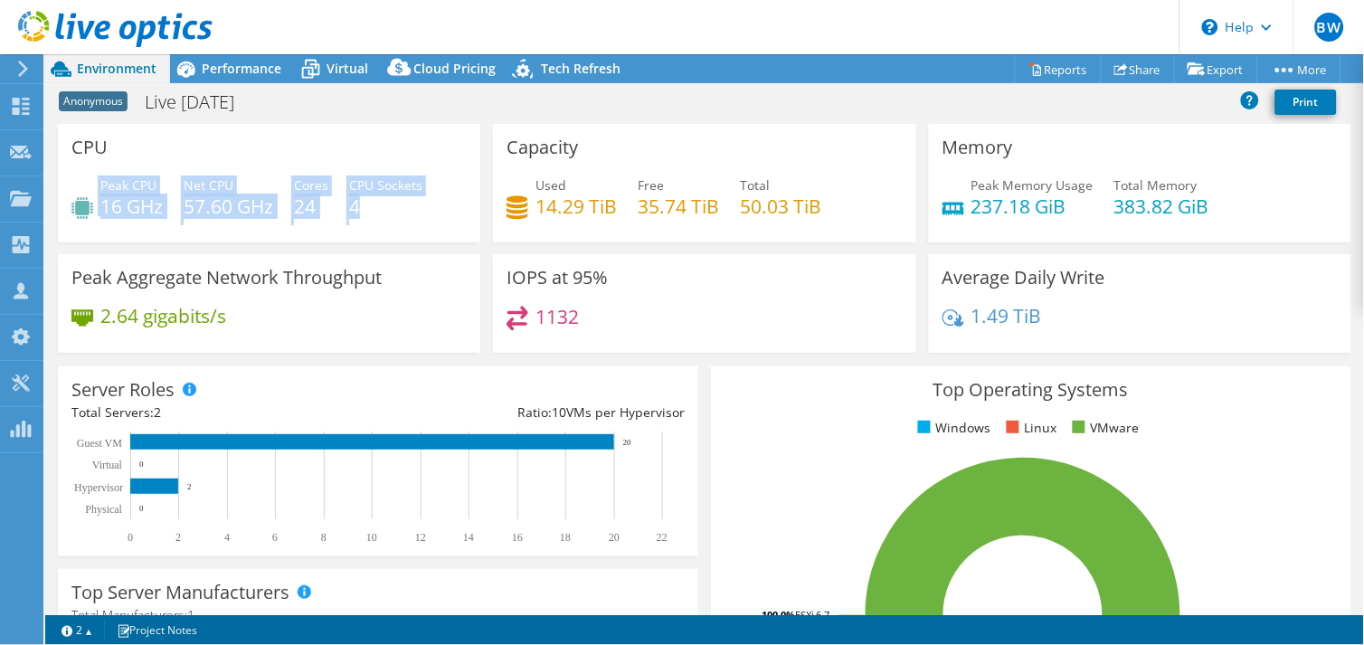
drag, startPoint x: 375, startPoint y: 205, endPoint x: 94, endPoint y: 176, distance: 282.7
click at [94, 176] on div "Peak CPU 16 GHz Net CPU 57.60 GHz Cores 24 CPU Sockets 4" at bounding box center [268, 204] width 395 height 59
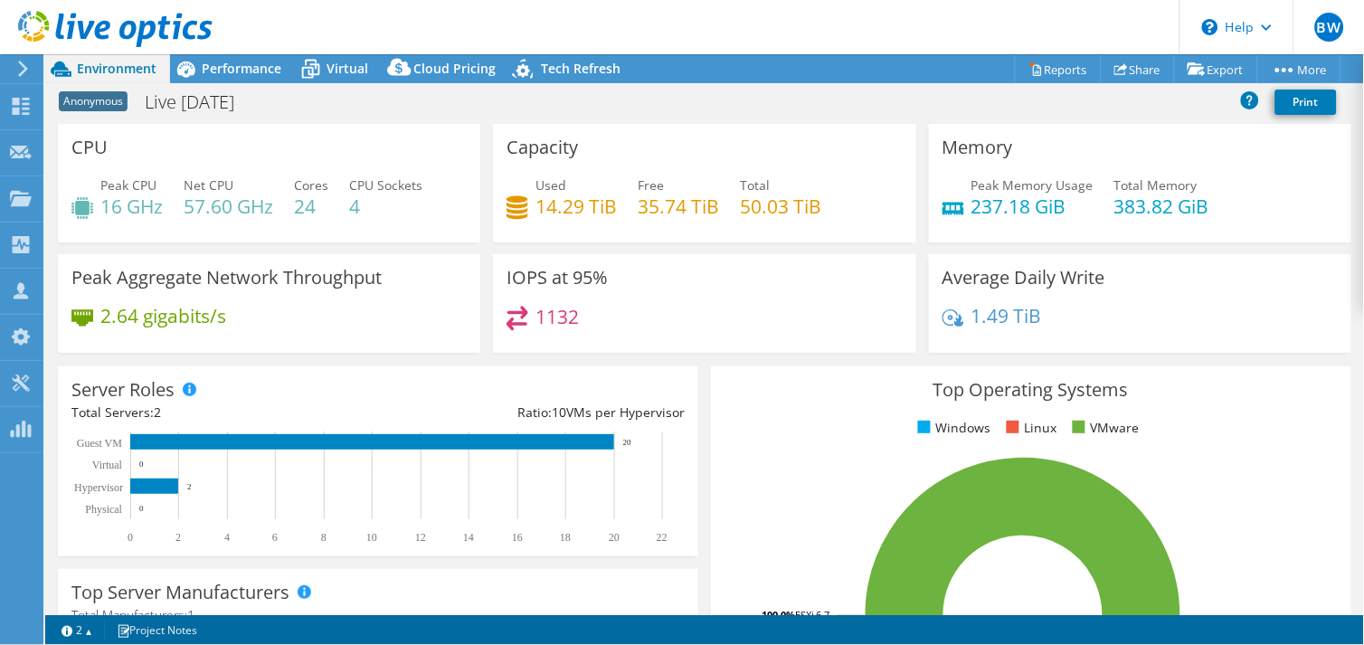
click at [360, 157] on div "CPU Peak CPU 16 GHz Net CPU 57.60 GHz Cores 24 CPU Sockets 4" at bounding box center [269, 183] width 422 height 118
click at [242, 66] on span "Performance" at bounding box center [242, 68] width 80 height 17
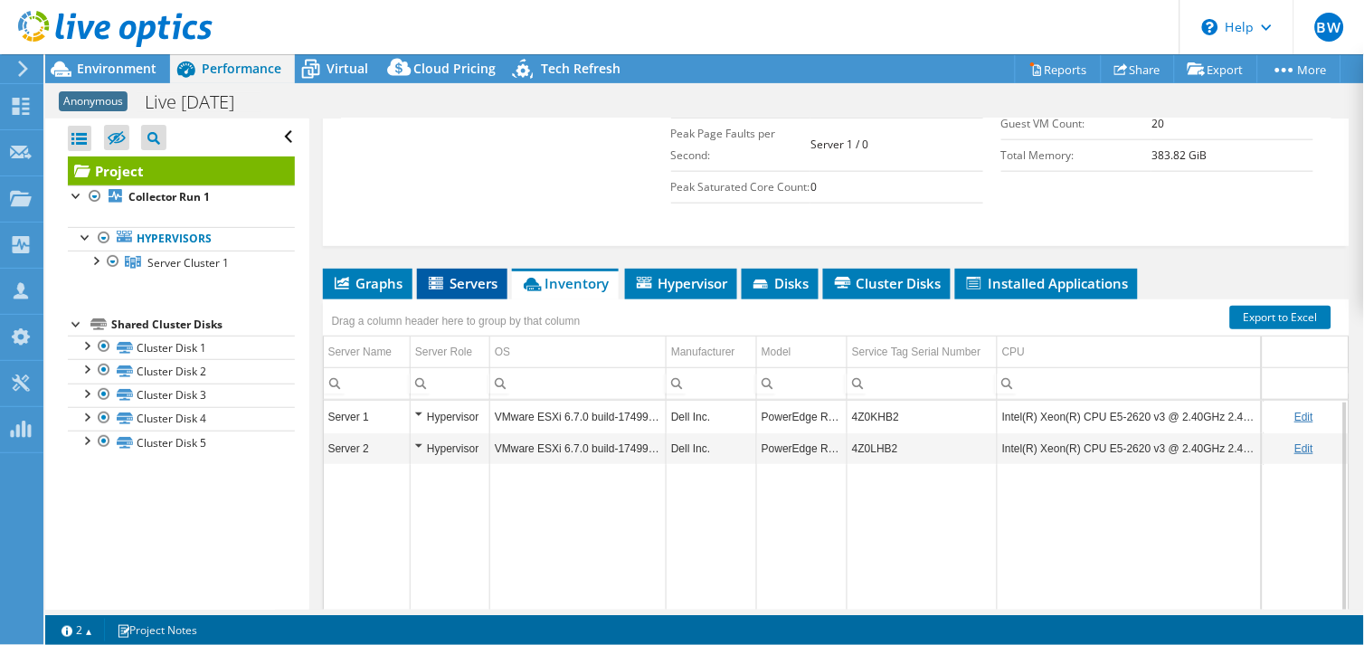
scroll to position [566, 0]
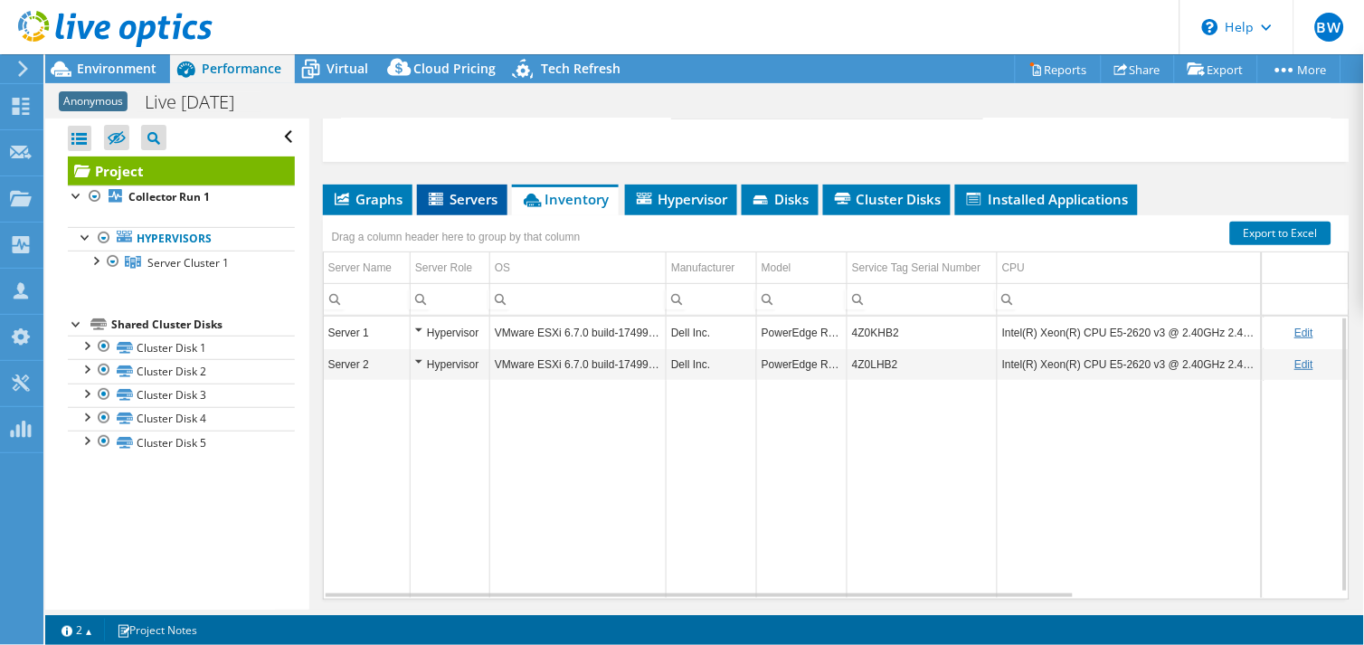
click at [471, 208] on span "Servers" at bounding box center [462, 199] width 72 height 18
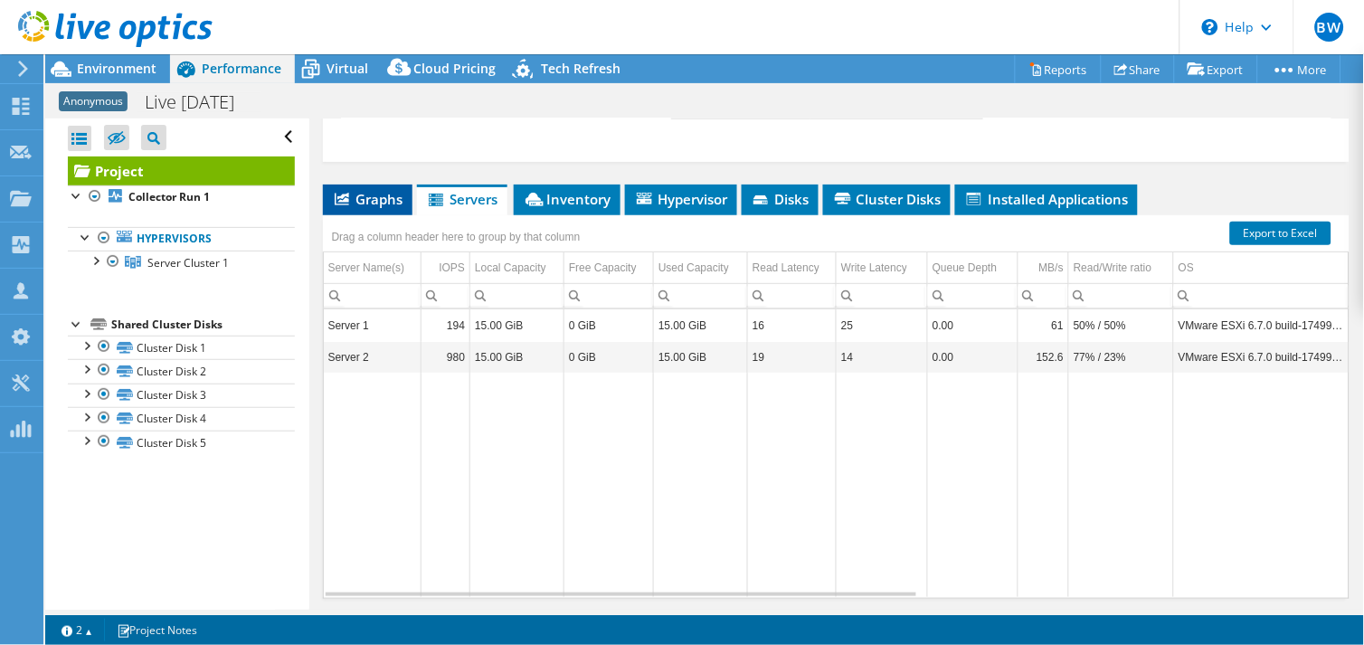
click at [351, 208] on span "Graphs" at bounding box center [367, 199] width 71 height 18
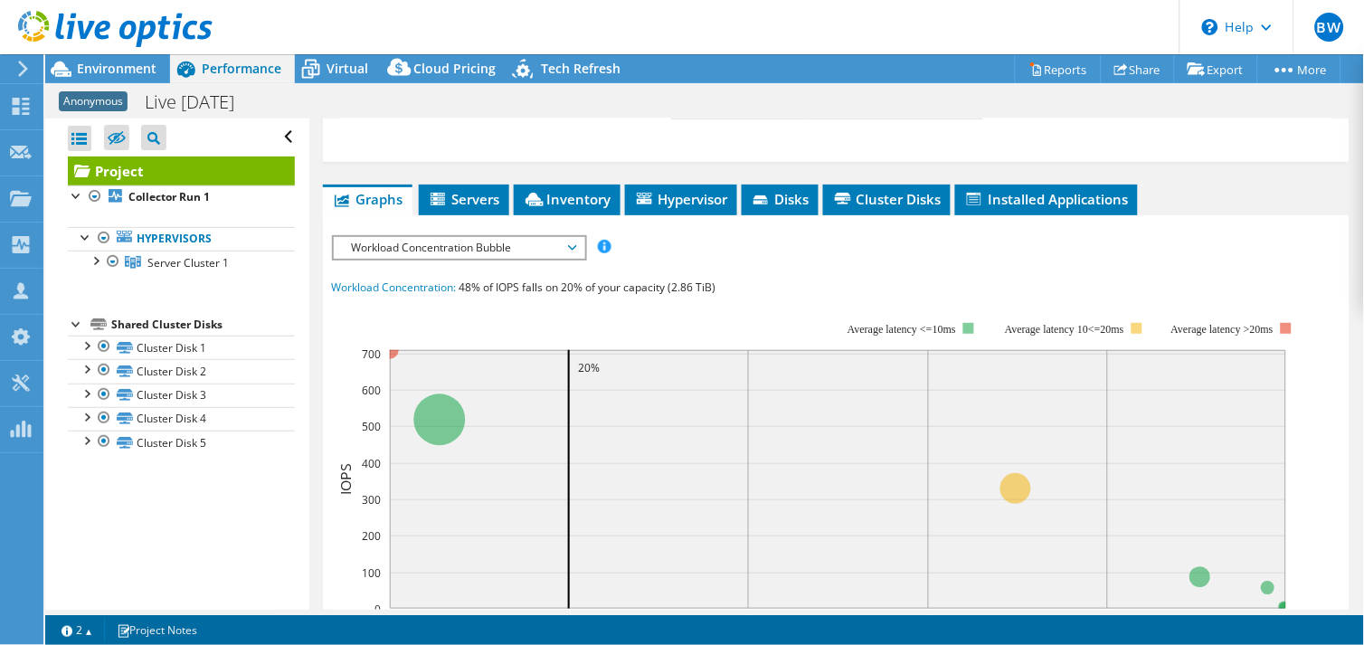
click at [571, 259] on span "Workload Concentration Bubble" at bounding box center [459, 248] width 232 height 22
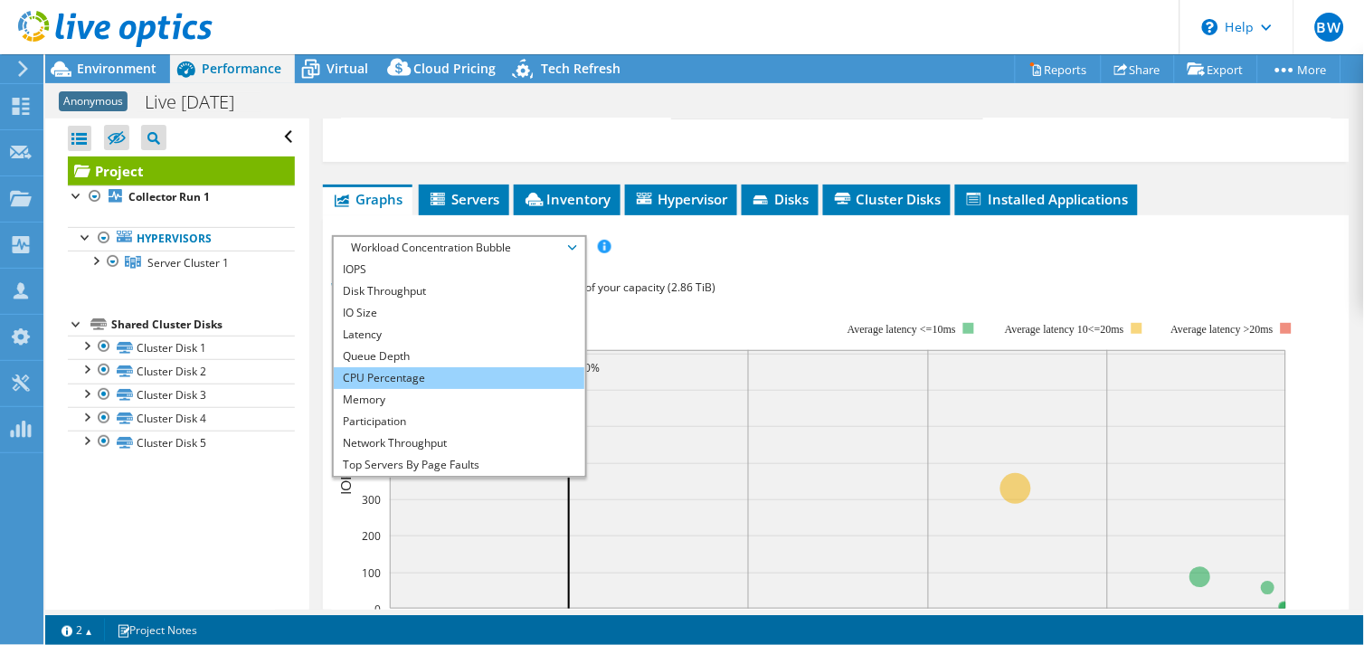
click at [427, 389] on li "CPU Percentage" at bounding box center [459, 378] width 250 height 22
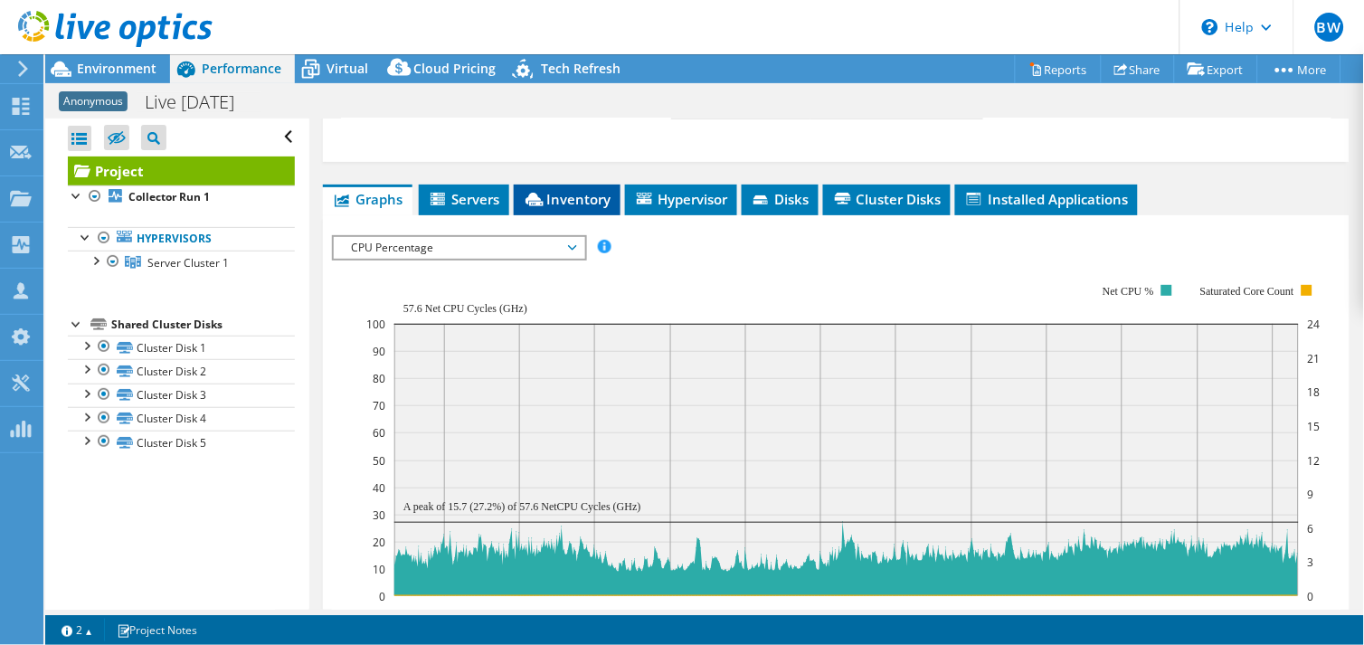
click at [591, 208] on span "Inventory" at bounding box center [567, 199] width 89 height 18
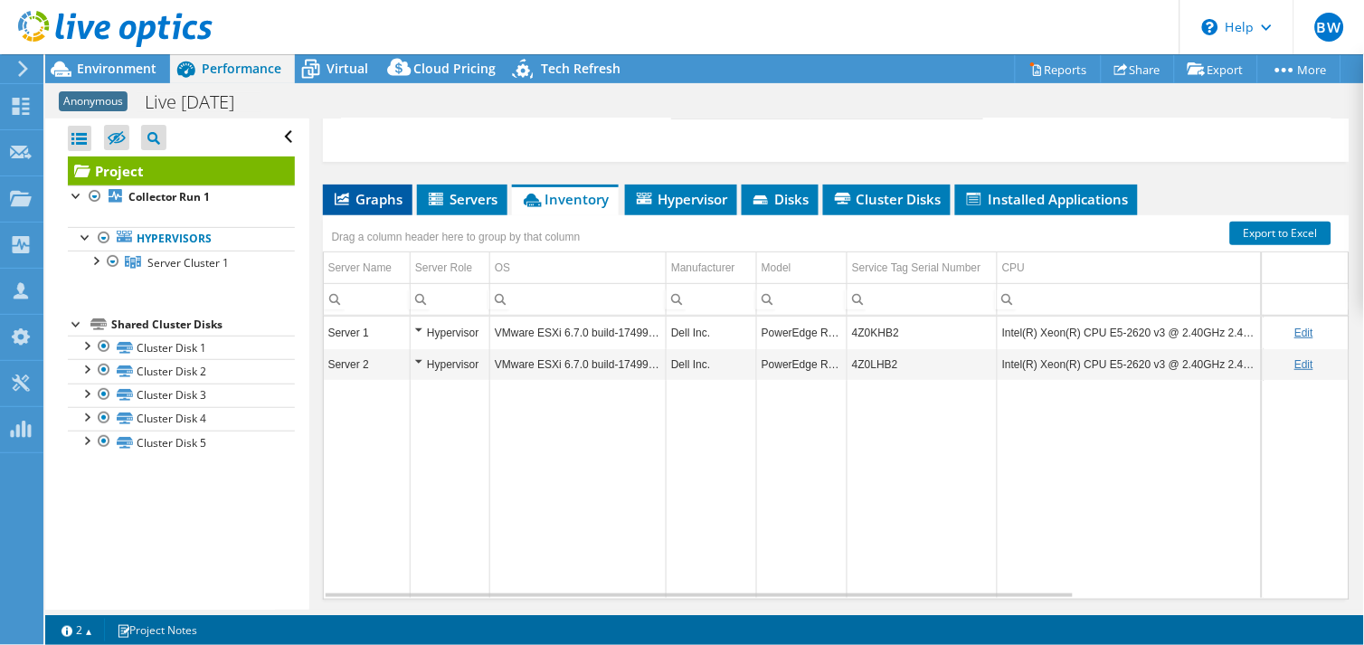
click at [366, 208] on span "Graphs" at bounding box center [367, 199] width 71 height 18
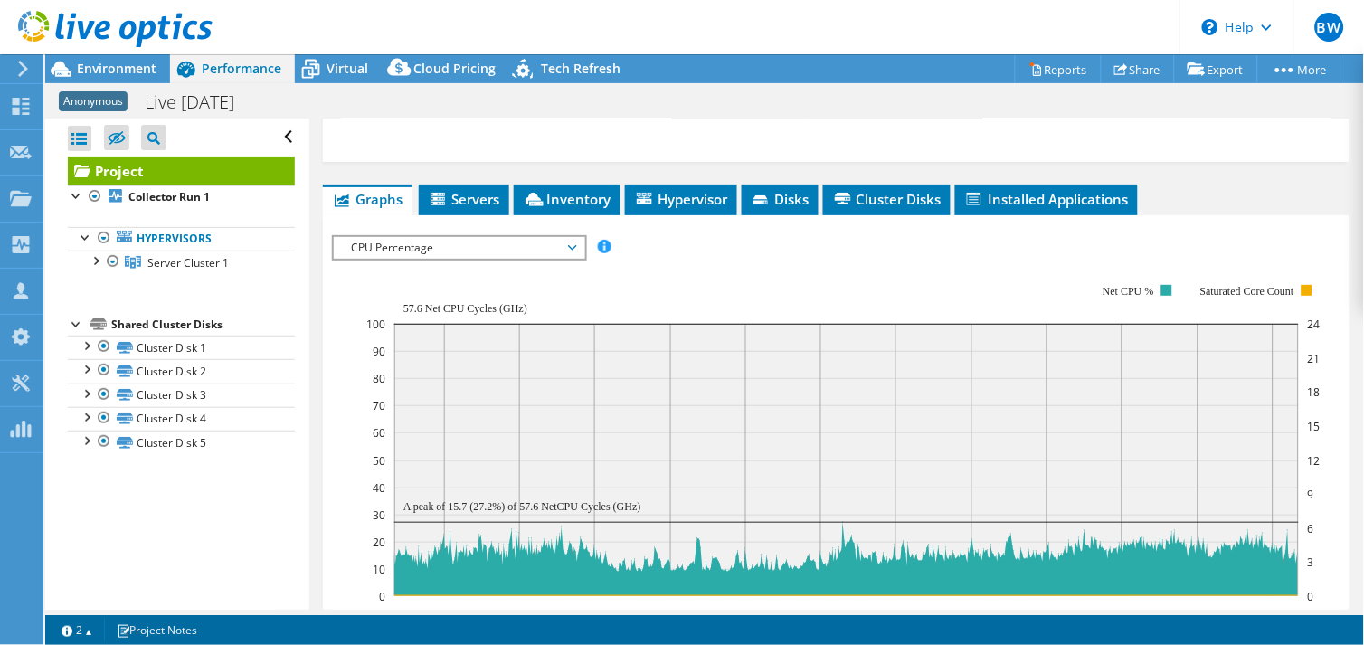
scroll to position [0, 0]
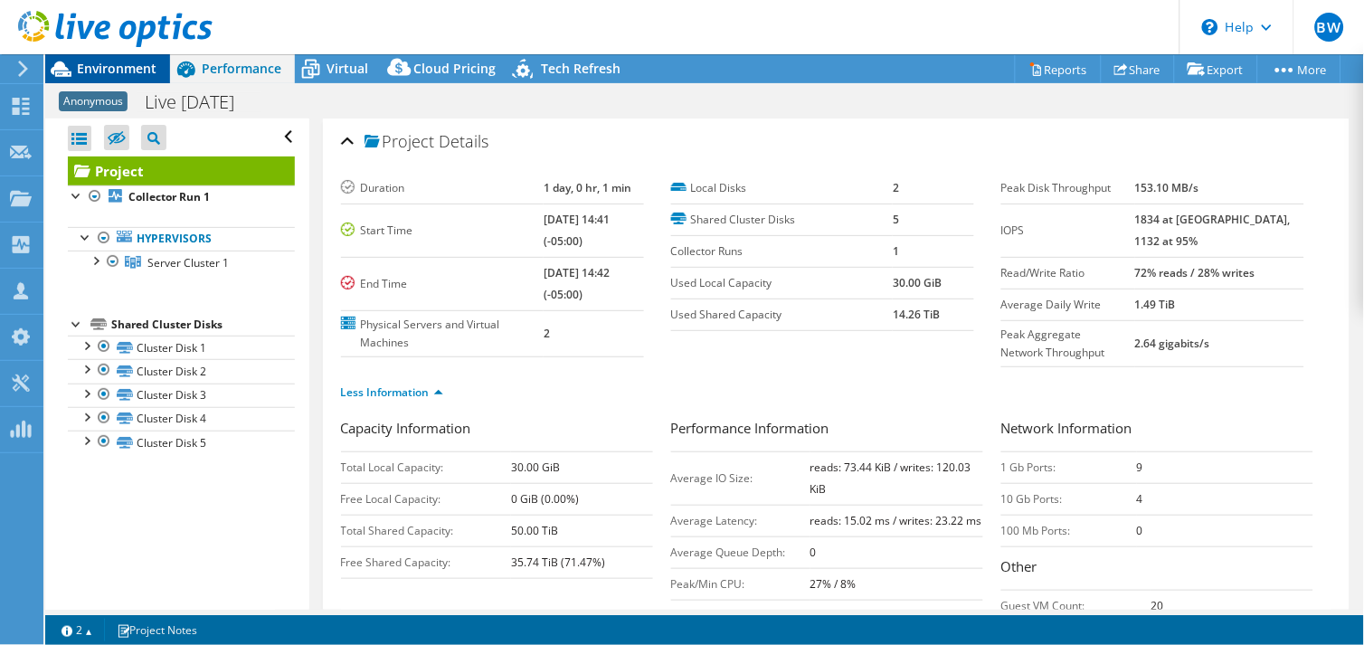
click at [118, 64] on span "Environment" at bounding box center [117, 68] width 80 height 17
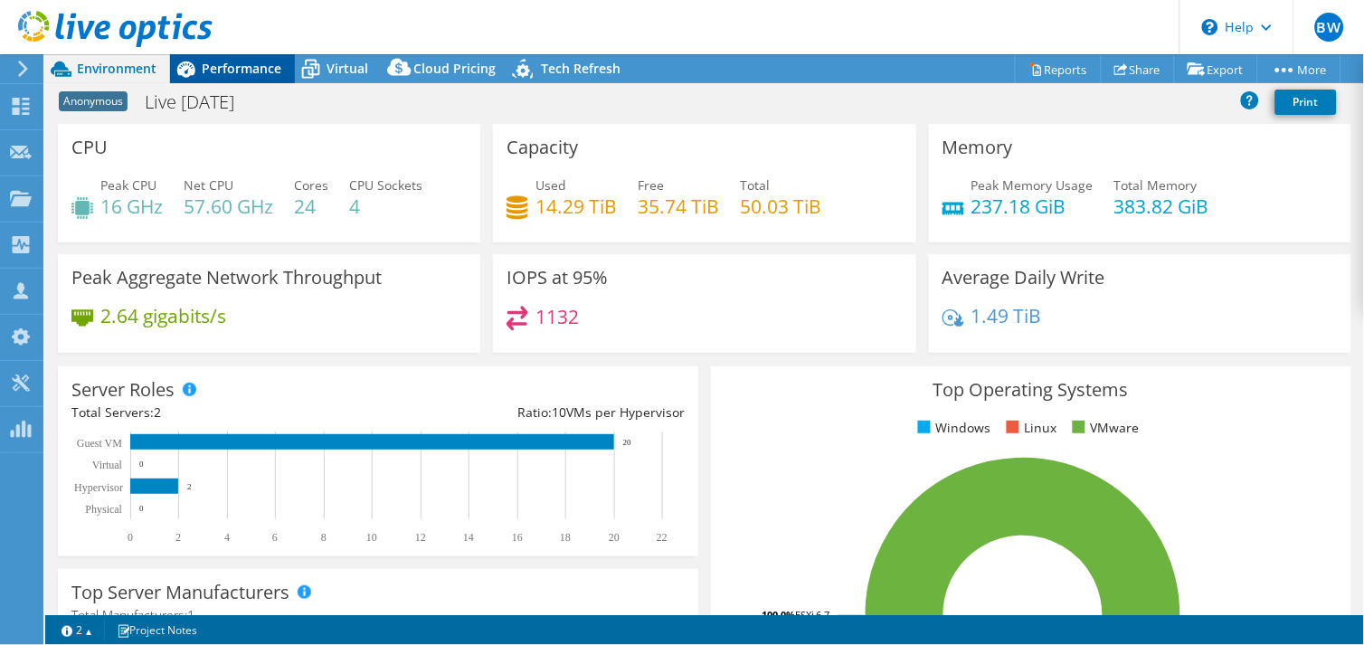
click at [264, 61] on span "Performance" at bounding box center [242, 68] width 80 height 17
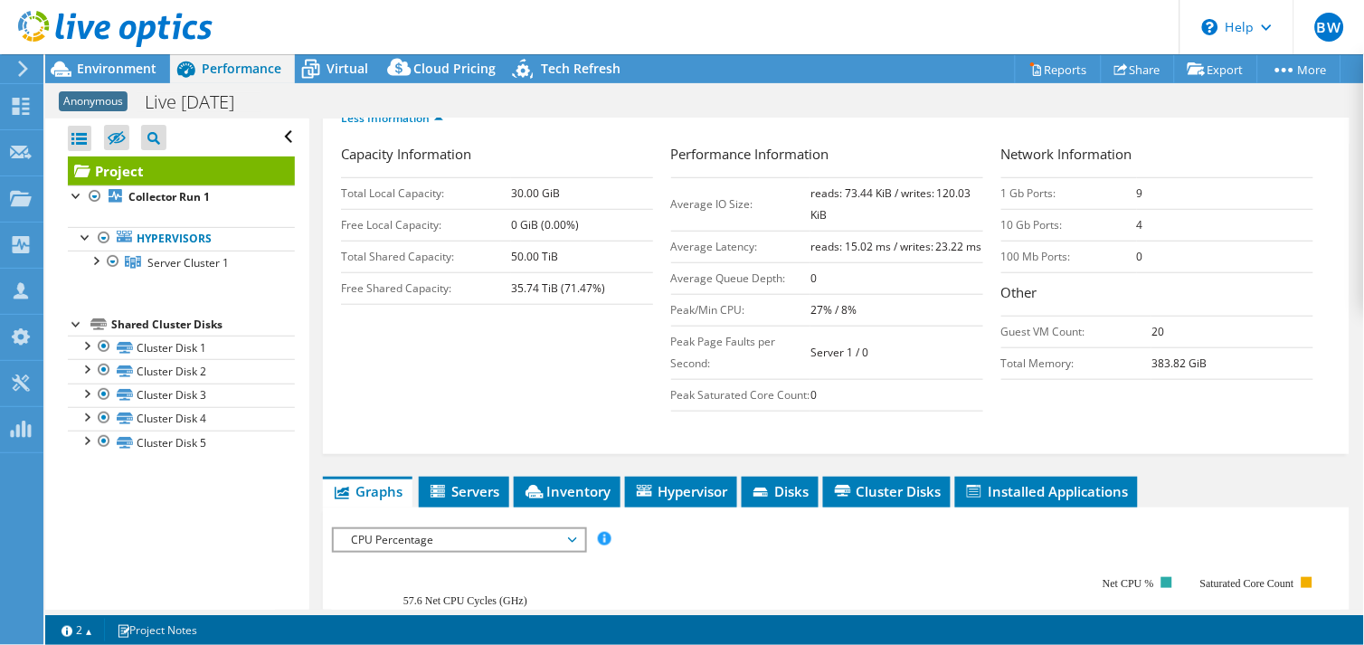
scroll to position [502, 0]
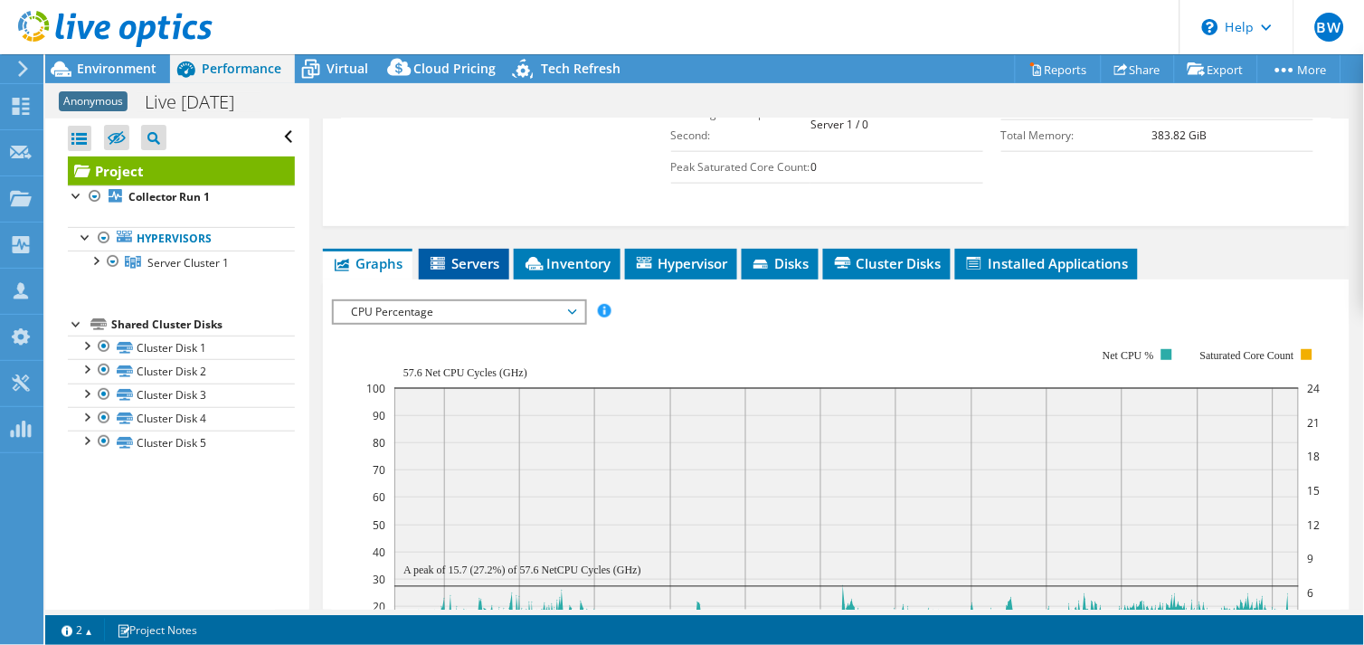
click at [467, 272] on span "Servers" at bounding box center [464, 263] width 72 height 18
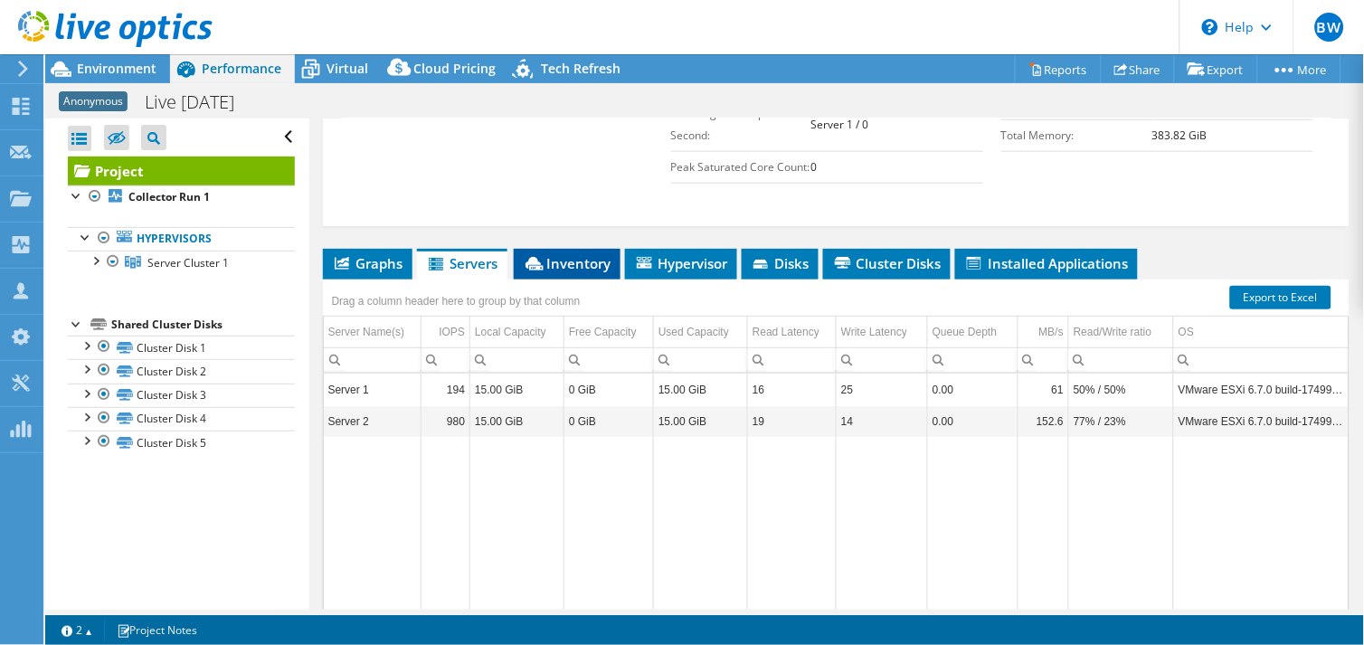
click at [584, 272] on span "Inventory" at bounding box center [567, 263] width 89 height 18
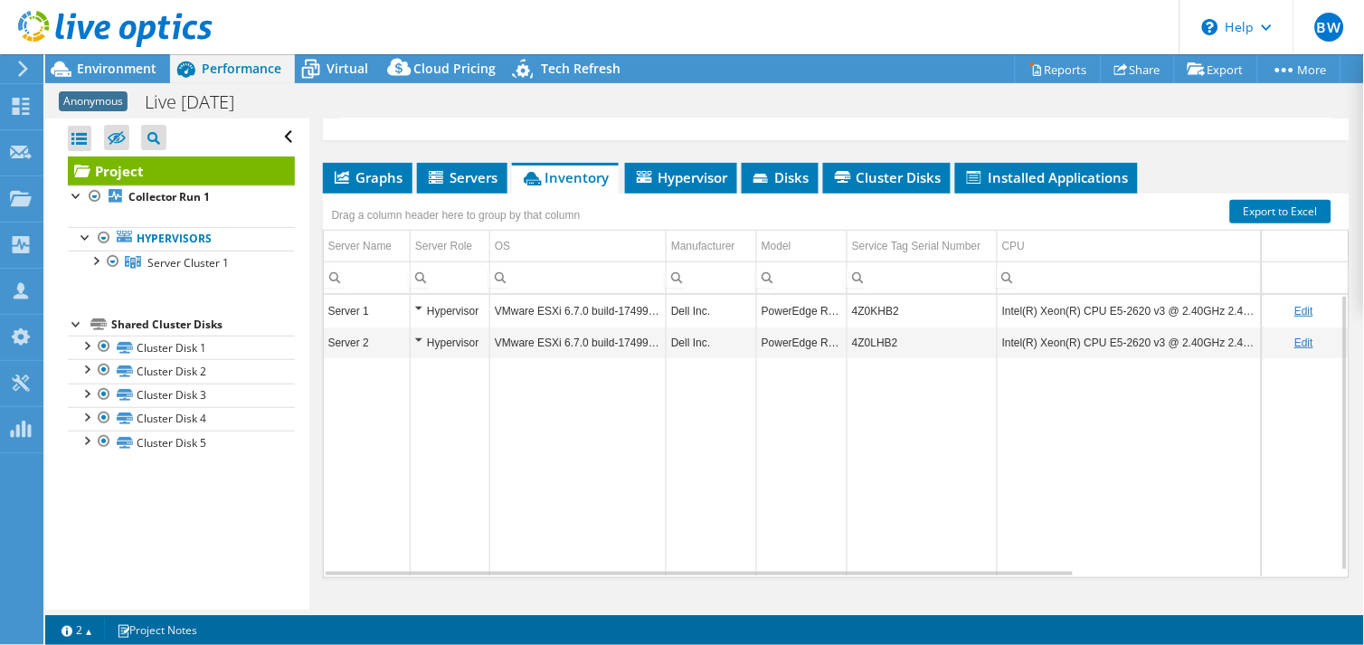
scroll to position [466, 0]
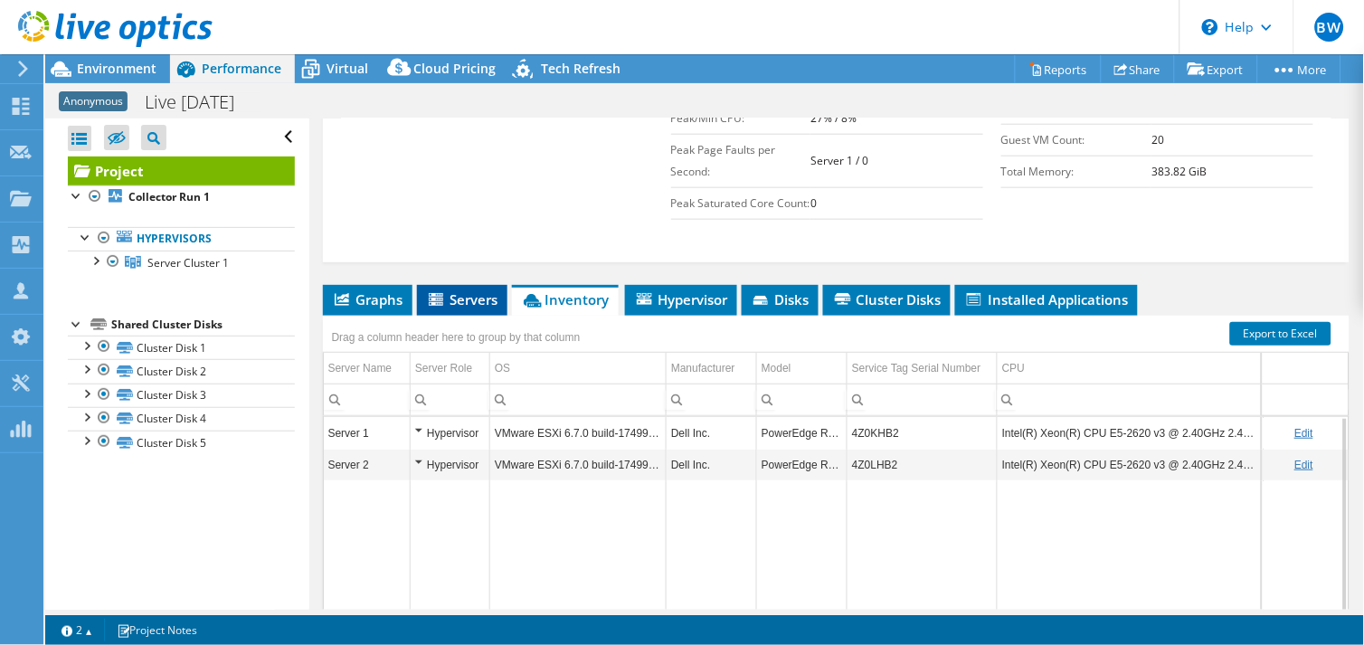
click at [463, 308] on span "Servers" at bounding box center [462, 299] width 72 height 18
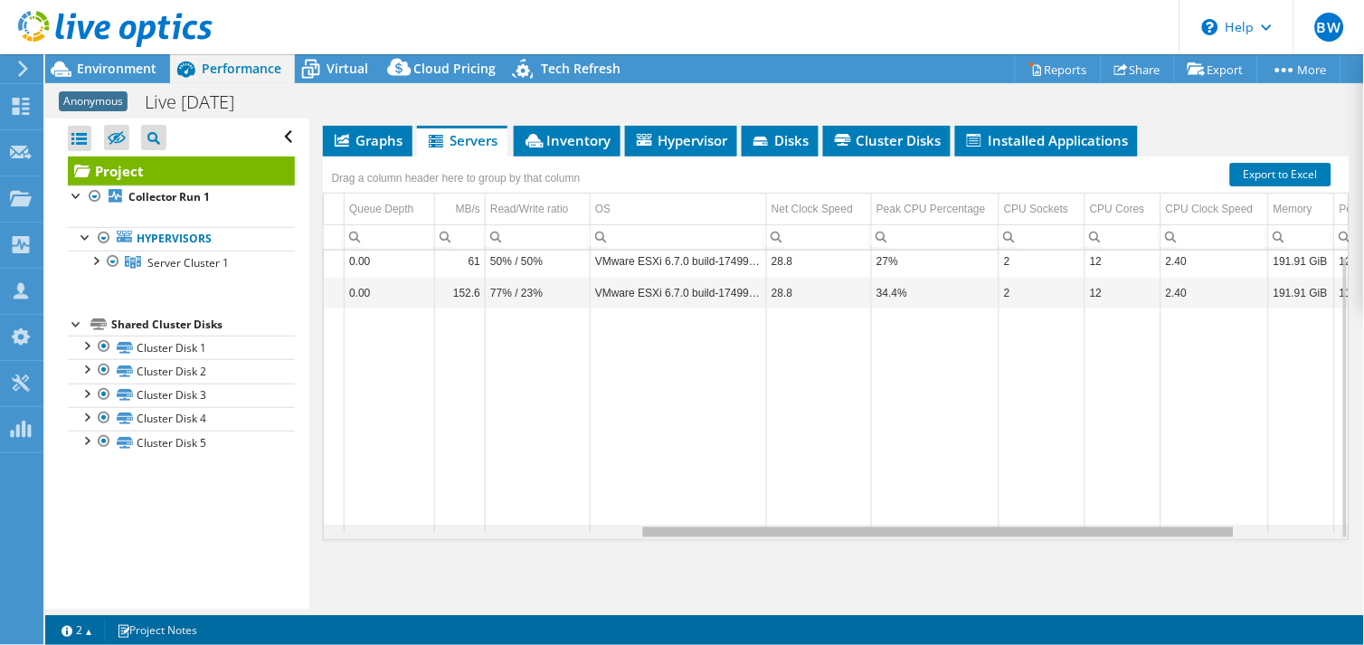
scroll to position [0, 706]
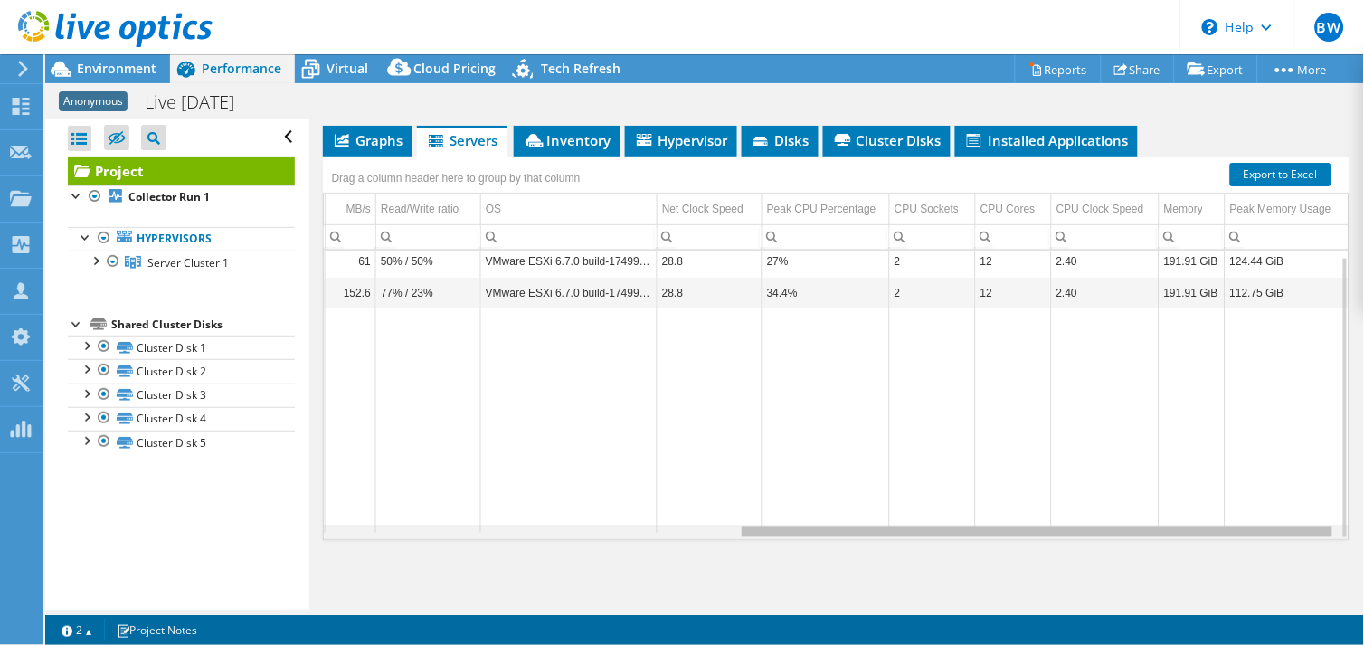
drag, startPoint x: 758, startPoint y: 531, endPoint x: 1206, endPoint y: 517, distance: 448.7
click at [1206, 517] on body "BW Channel Partner Bryant Williams bwilliams@prescriptive.solutions PRESCRIPTIV…" at bounding box center [682, 322] width 1364 height 645
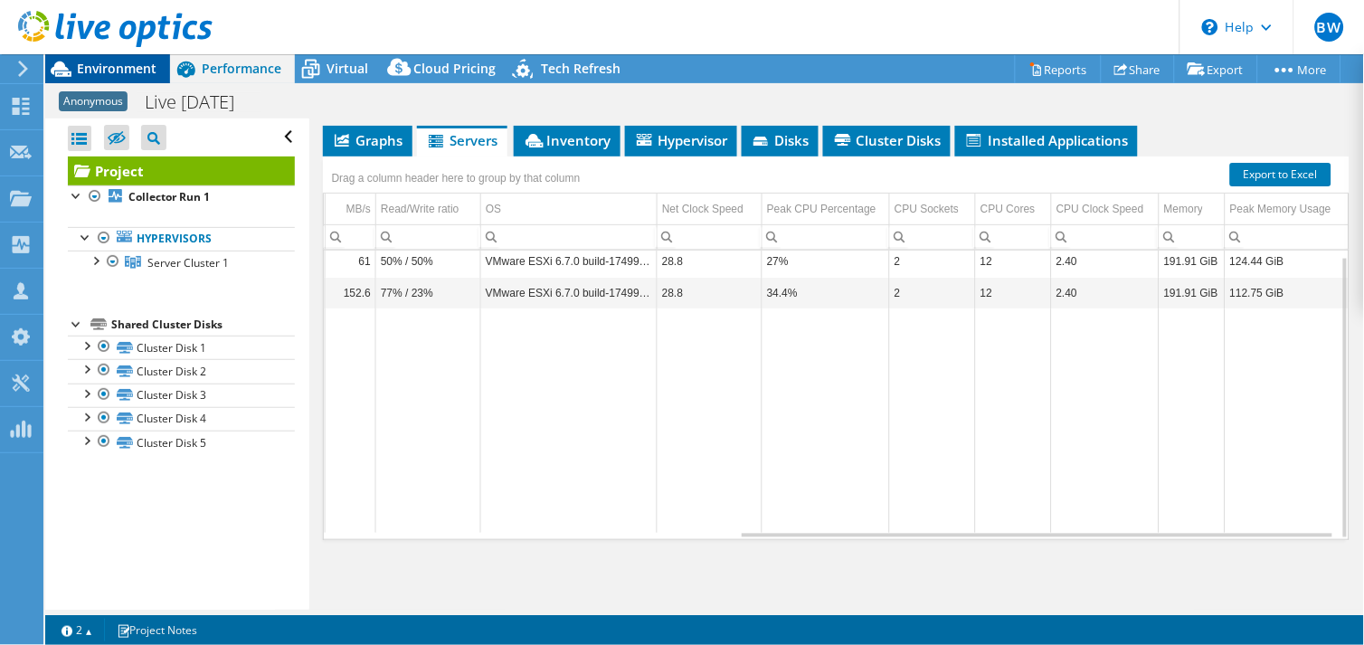
click at [101, 70] on span "Environment" at bounding box center [117, 68] width 80 height 17
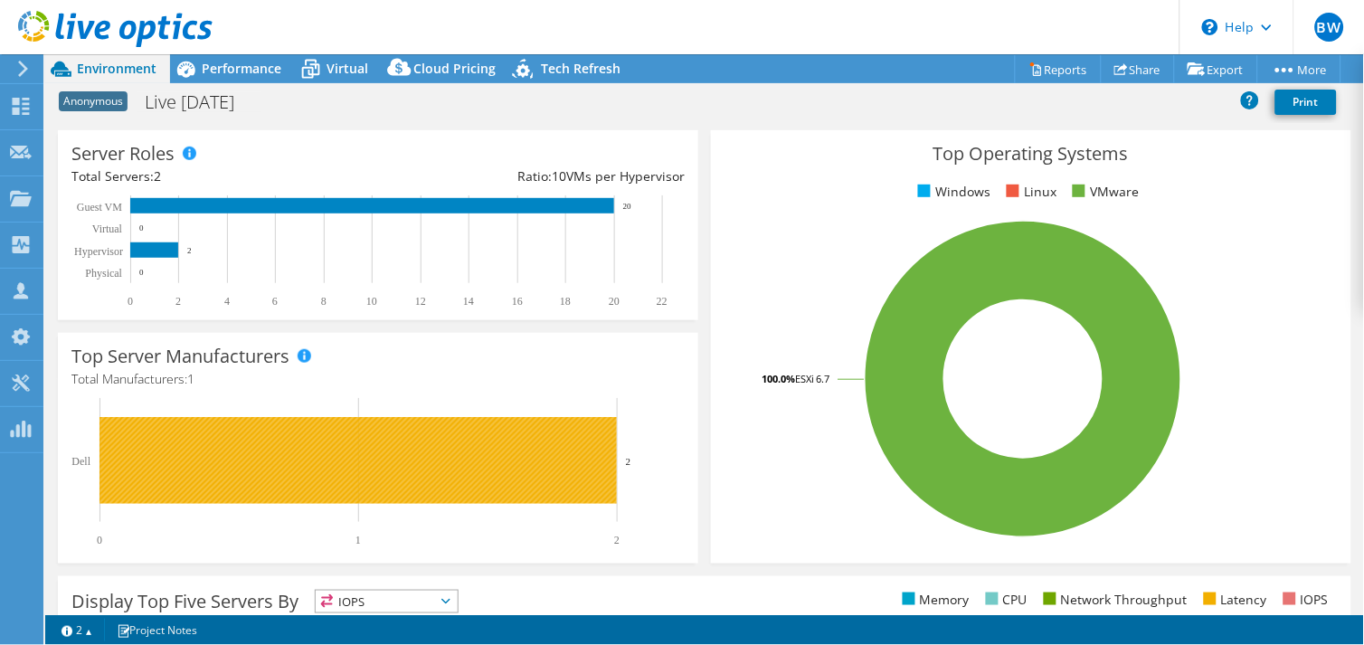
scroll to position [58, 0]
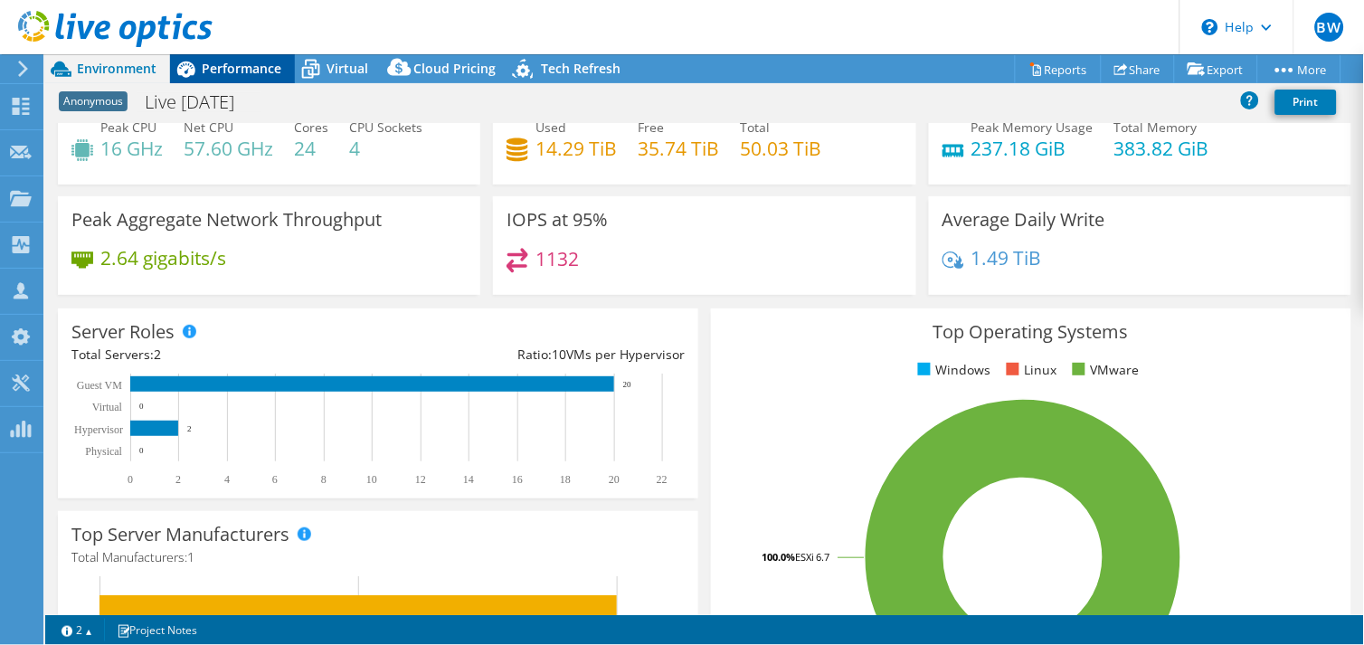
click at [240, 66] on span "Performance" at bounding box center [242, 68] width 80 height 17
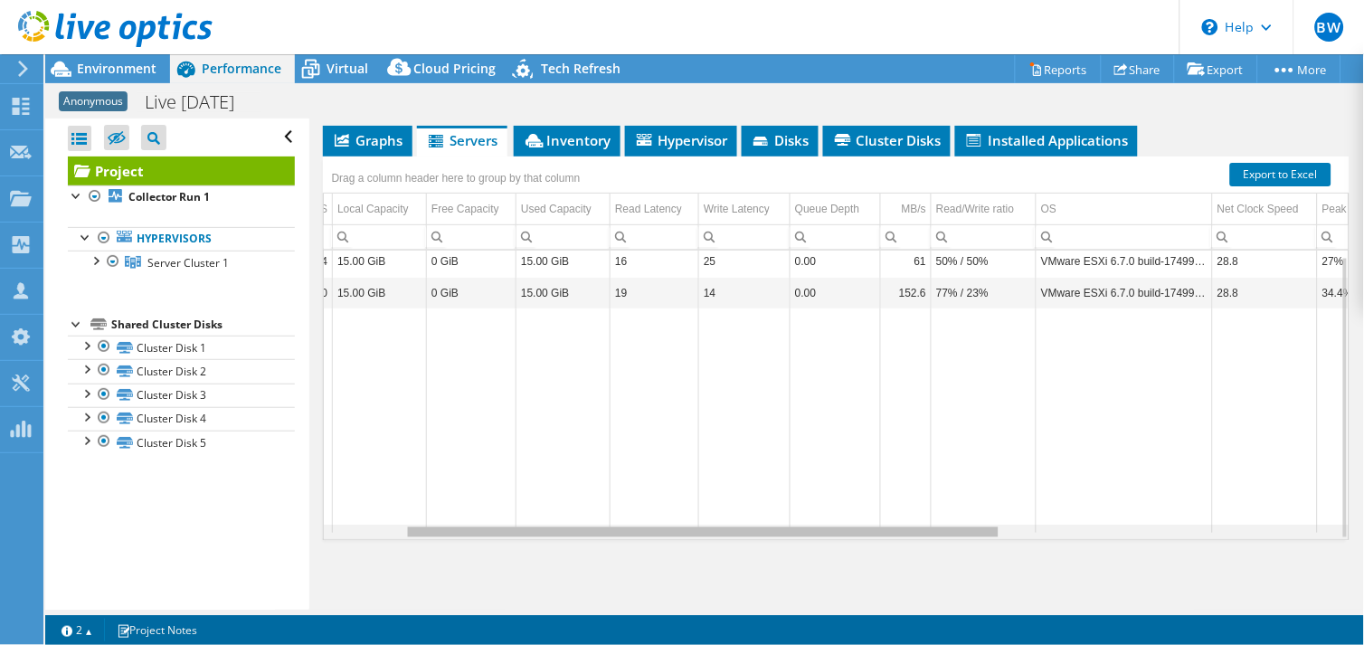
scroll to position [0, 0]
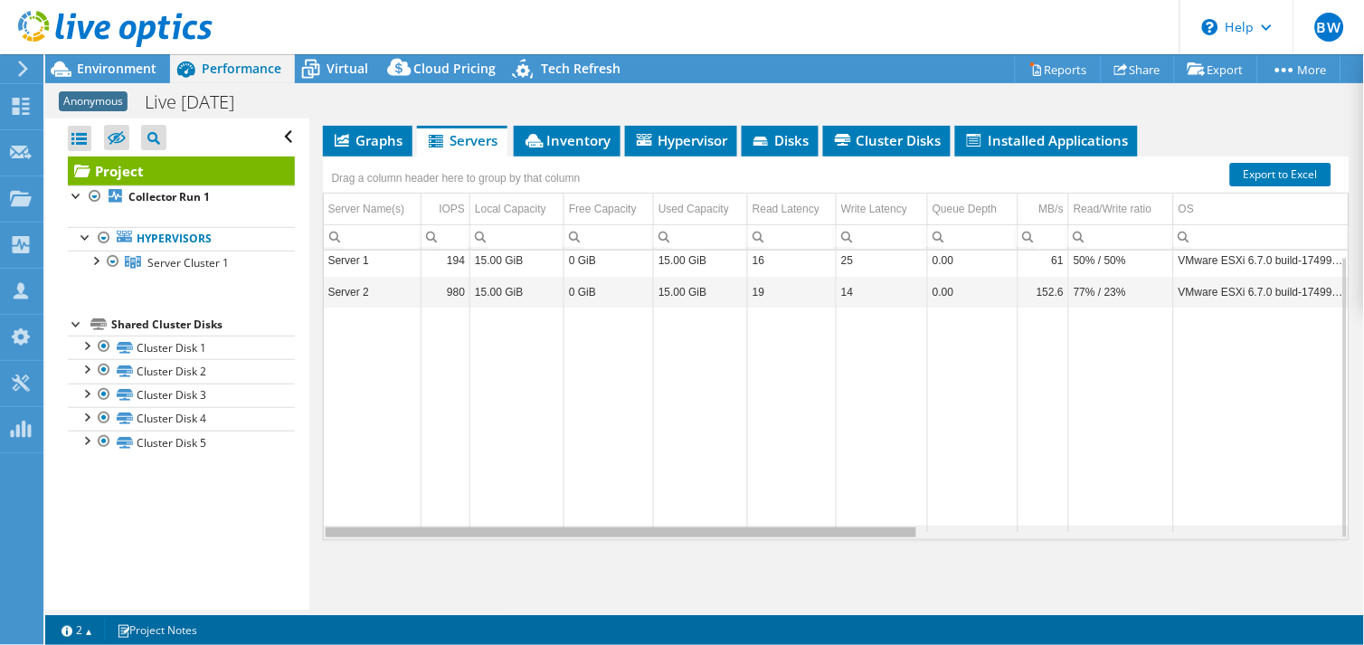
drag, startPoint x: 782, startPoint y: 531, endPoint x: 324, endPoint y: 434, distance: 468.5
click at [309, 495] on body "BW Channel Partner Bryant Williams bwilliams@prescriptive.solutions PRESCRIPTIV…" at bounding box center [682, 322] width 1364 height 645
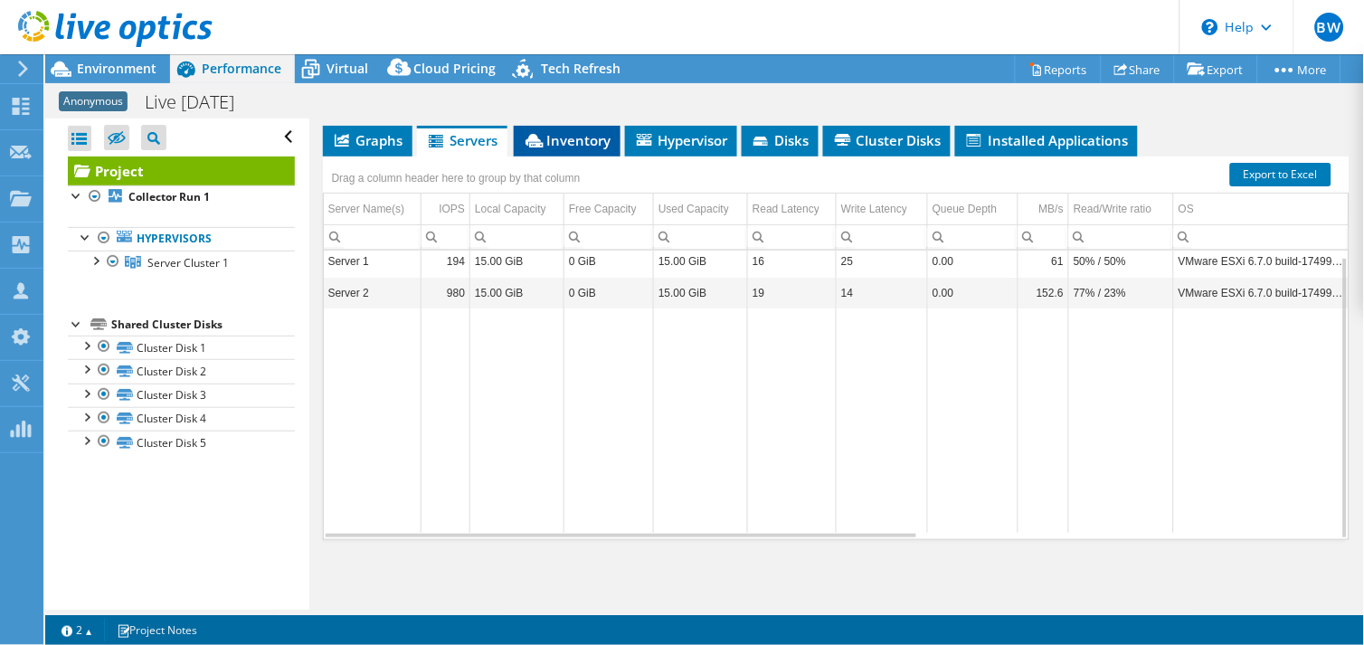
click at [593, 137] on span "Inventory" at bounding box center [567, 140] width 89 height 18
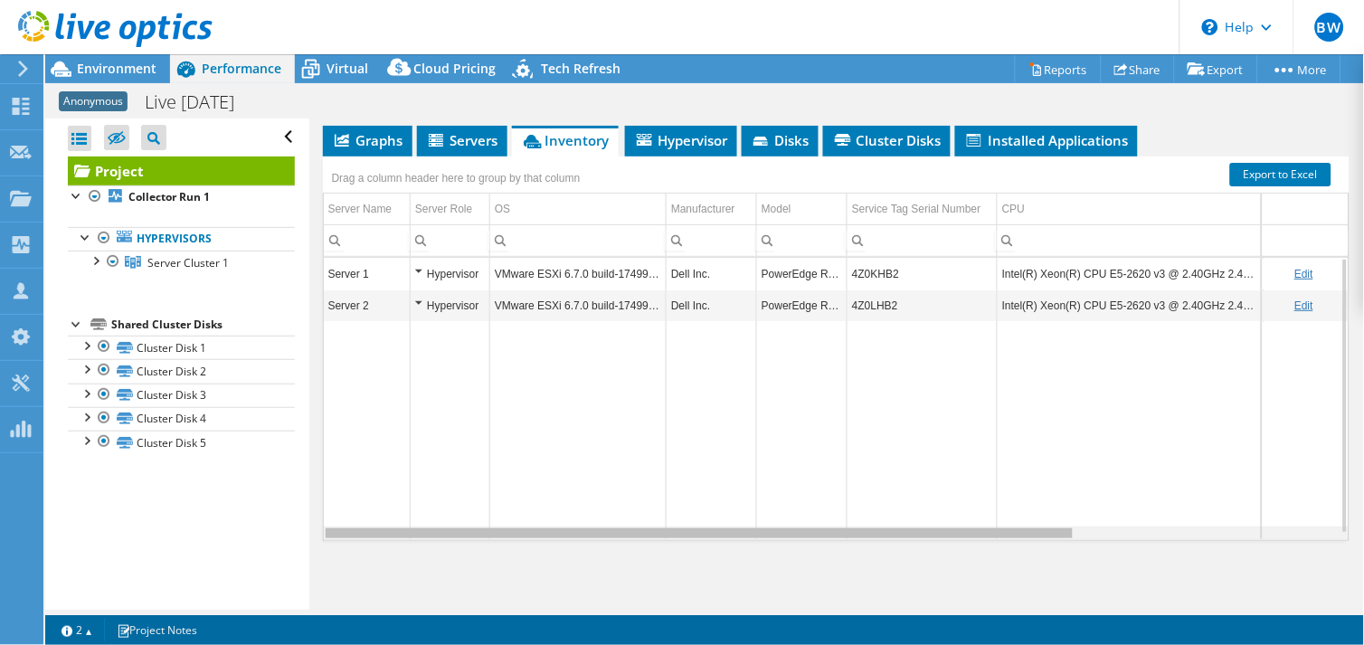
drag, startPoint x: 905, startPoint y: 533, endPoint x: 594, endPoint y: 411, distance: 334.5
click at [712, 472] on body "BW Channel Partner Bryant Williams bwilliams@prescriptive.solutions PRESCRIPTIV…" at bounding box center [682, 322] width 1364 height 645
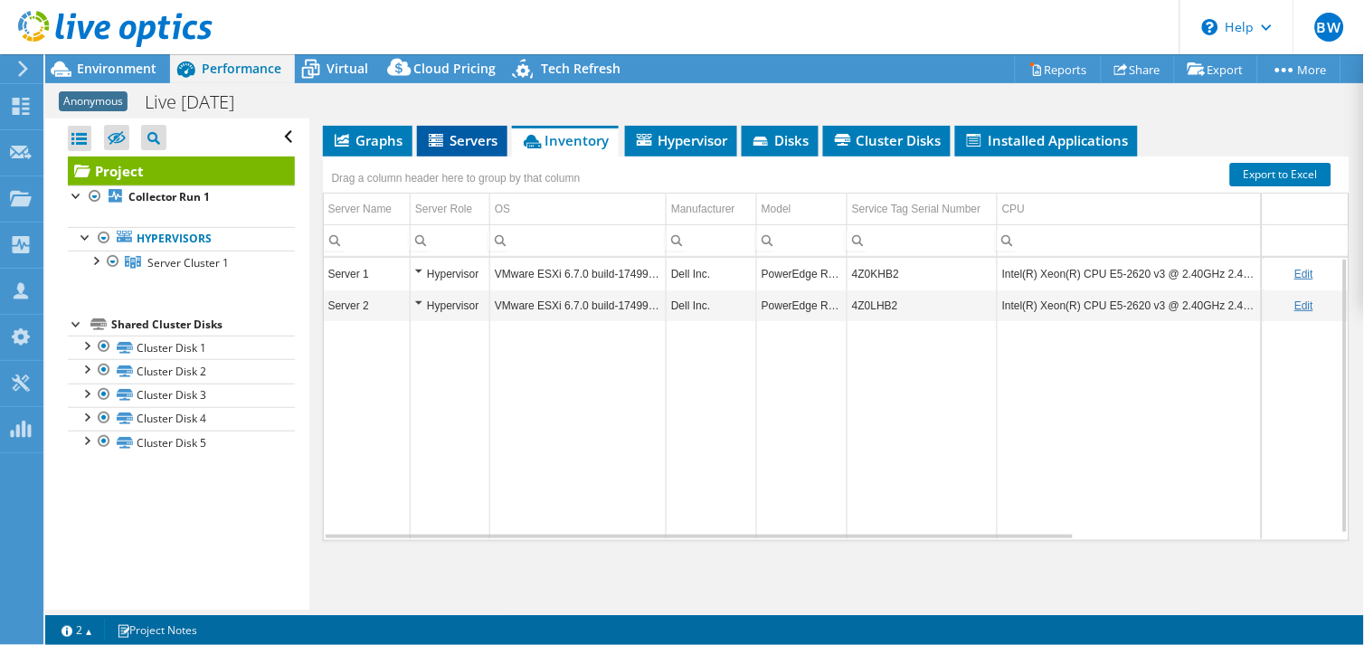
click at [447, 138] on span "Servers" at bounding box center [462, 140] width 72 height 18
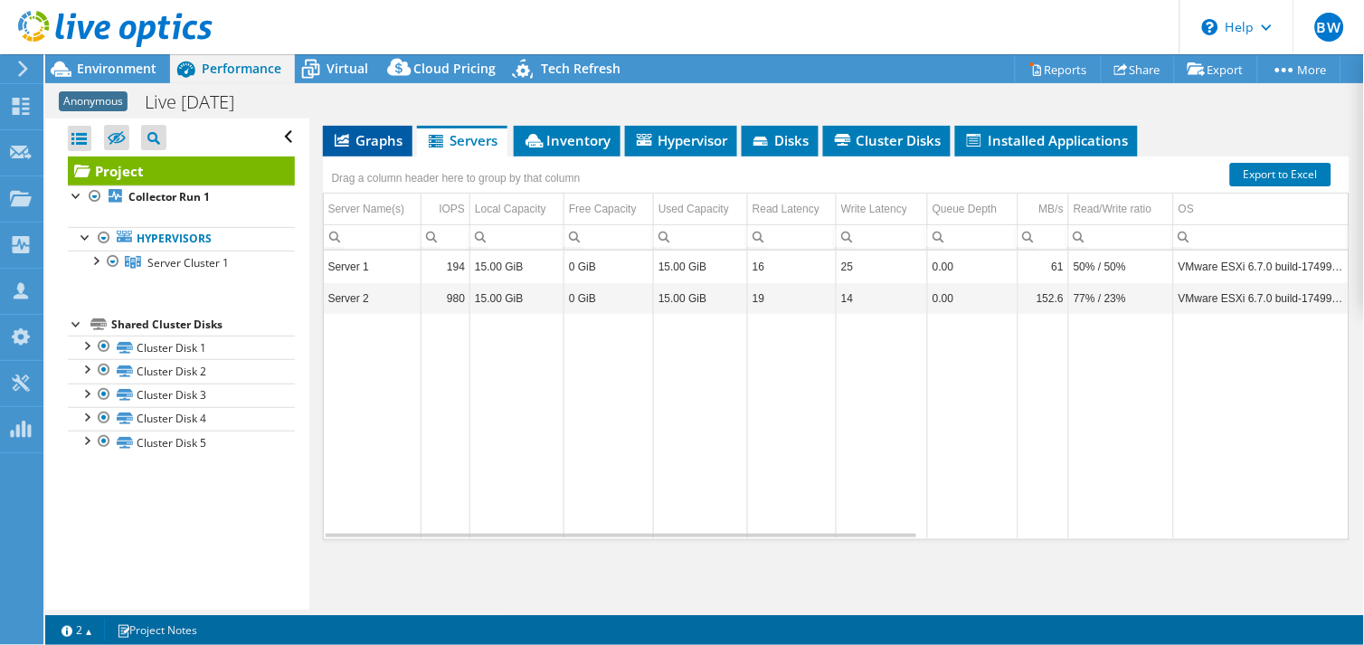
click at [351, 136] on span "Graphs" at bounding box center [367, 140] width 71 height 18
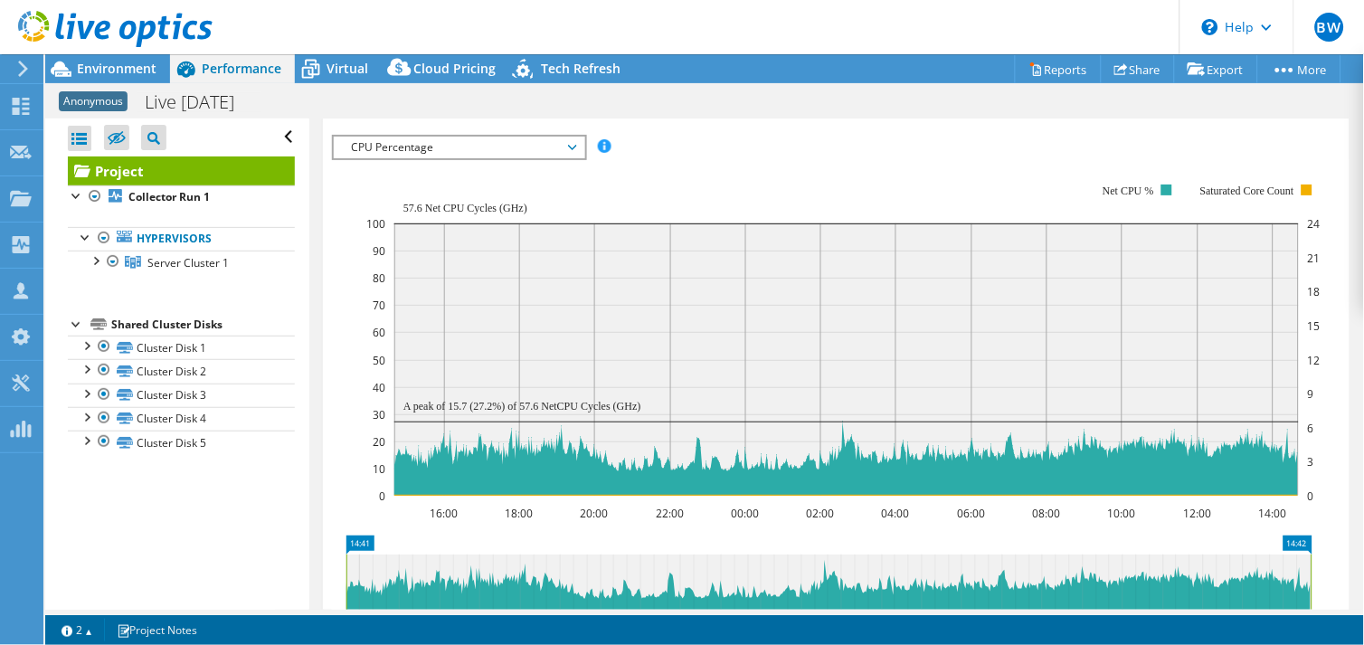
click at [571, 158] on span "CPU Percentage" at bounding box center [459, 148] width 232 height 22
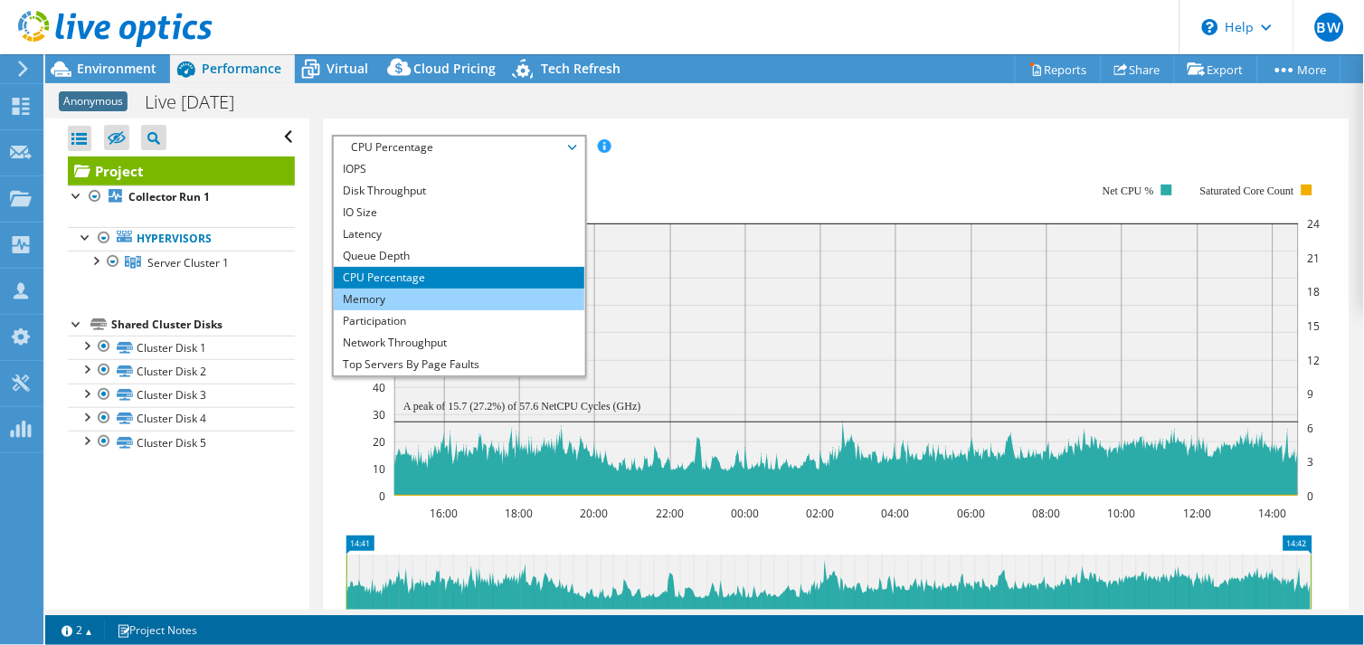
click at [436, 310] on li "Memory" at bounding box center [459, 299] width 250 height 22
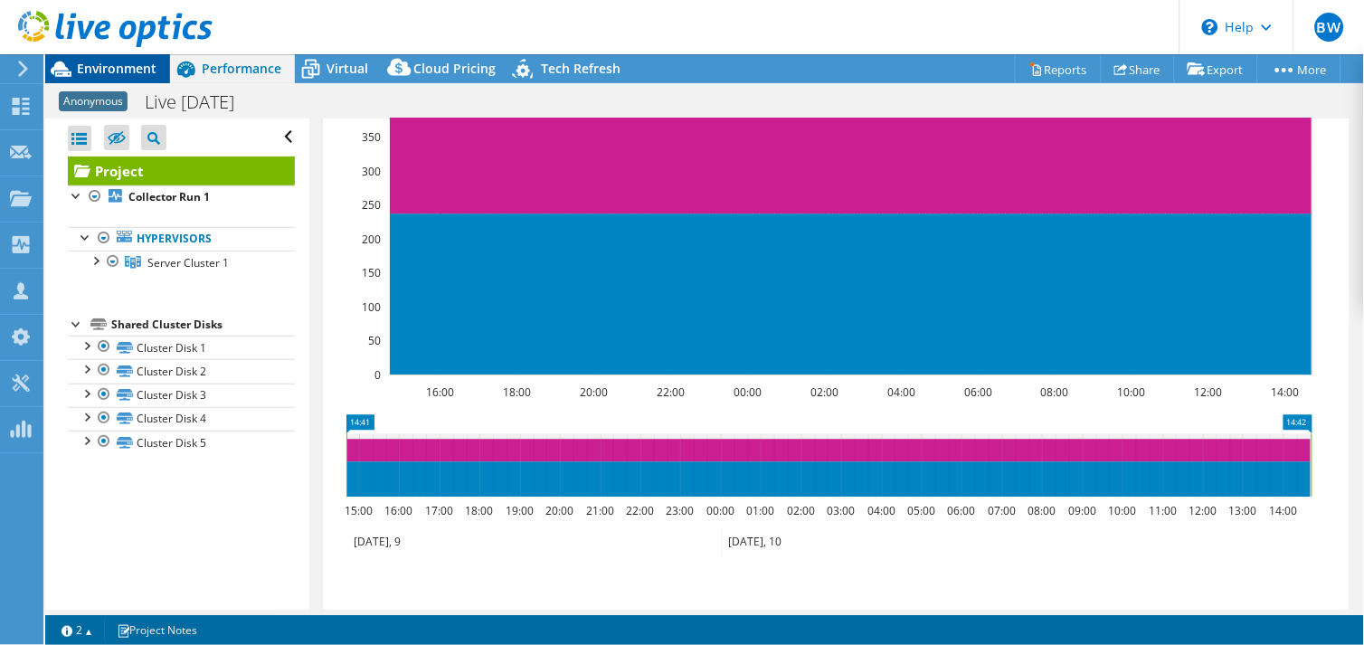
click at [115, 66] on span "Environment" at bounding box center [117, 68] width 80 height 17
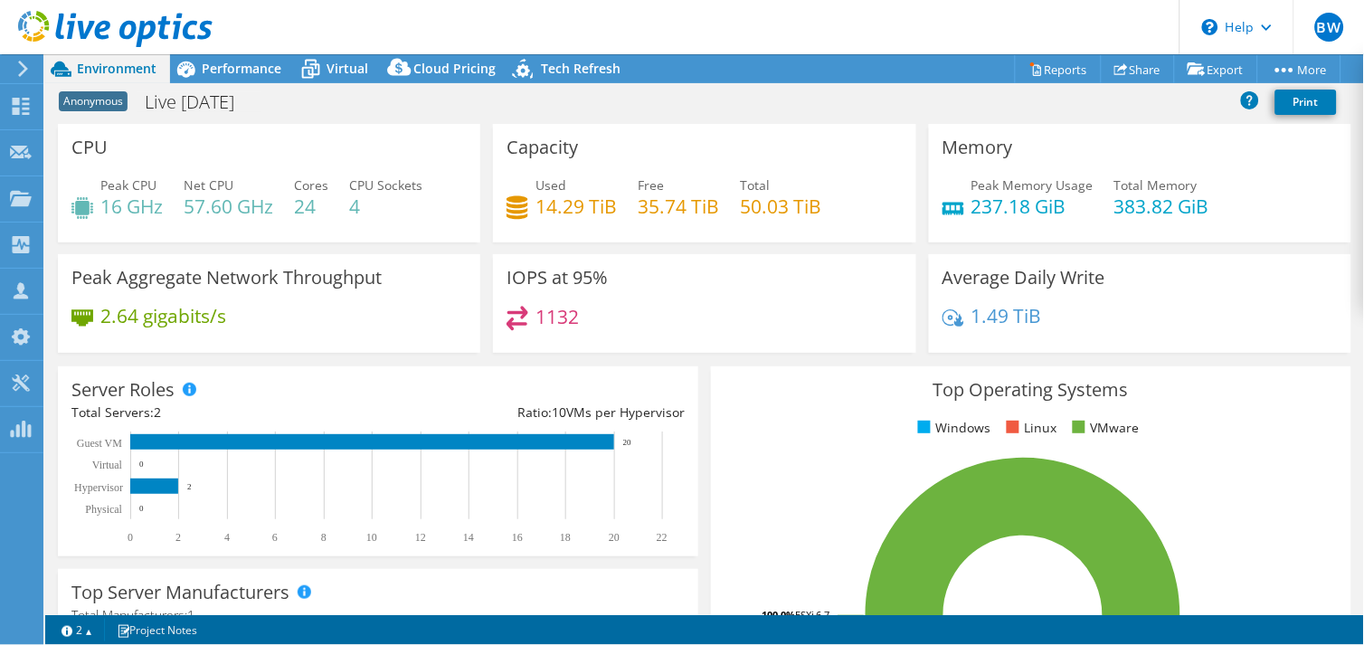
scroll to position [794, 0]
drag, startPoint x: 1195, startPoint y: 203, endPoint x: 1078, endPoint y: 195, distance: 117.8
click at [1078, 195] on div "Peak Memory Usage 237.18 GiB Total Memory 383.82 GiB" at bounding box center [1139, 204] width 395 height 59
click at [1078, 196] on h4 "237.18 GiB" at bounding box center [1032, 206] width 122 height 20
click at [237, 60] on span "Performance" at bounding box center [242, 68] width 80 height 17
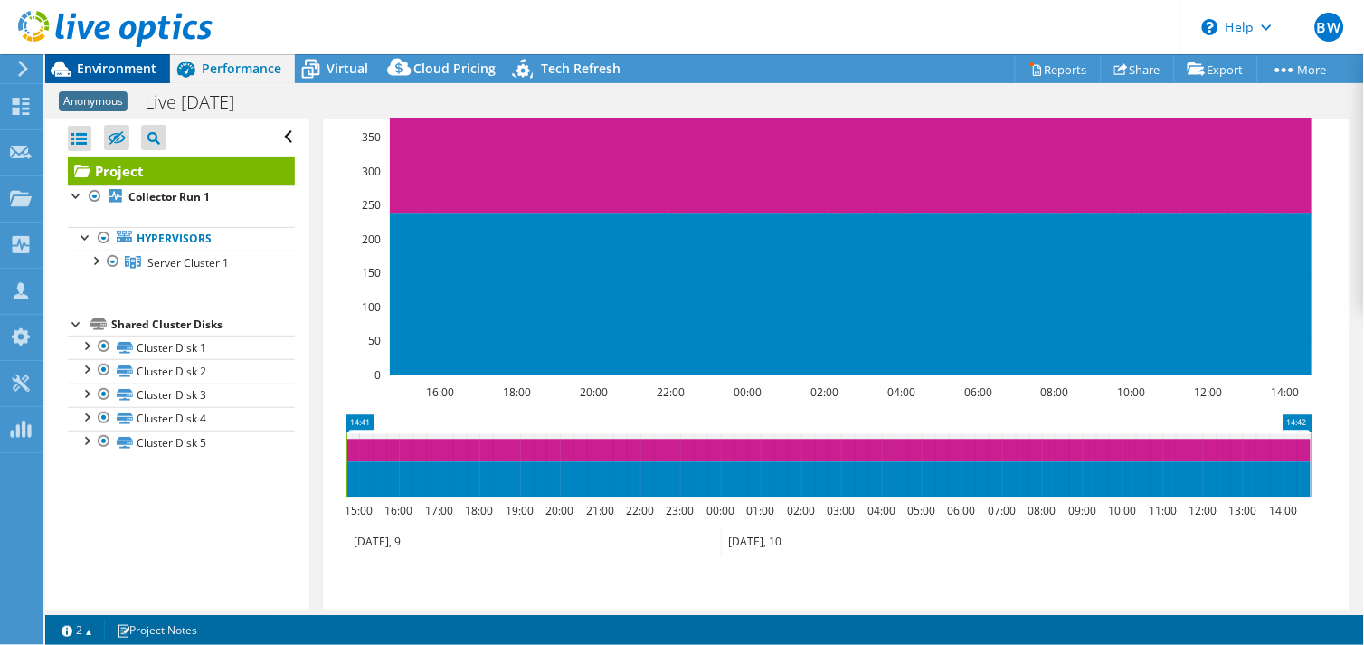
click at [136, 61] on span "Environment" at bounding box center [117, 68] width 80 height 17
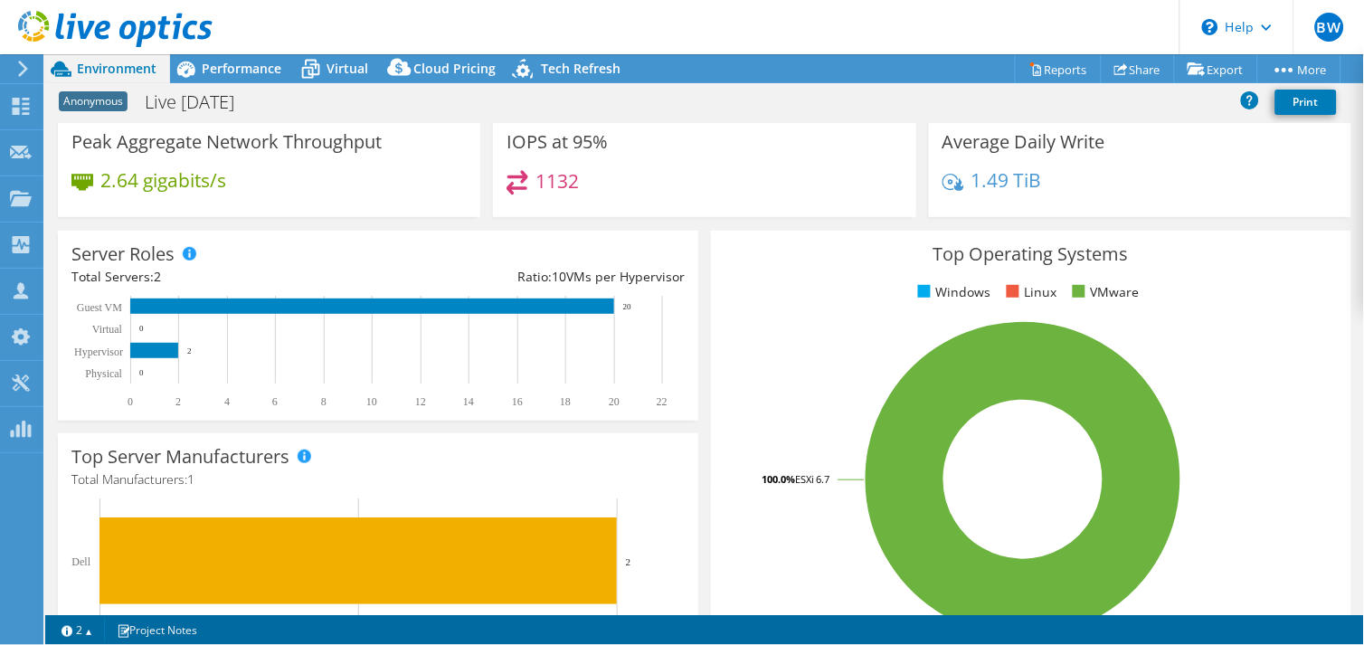
scroll to position [0, 0]
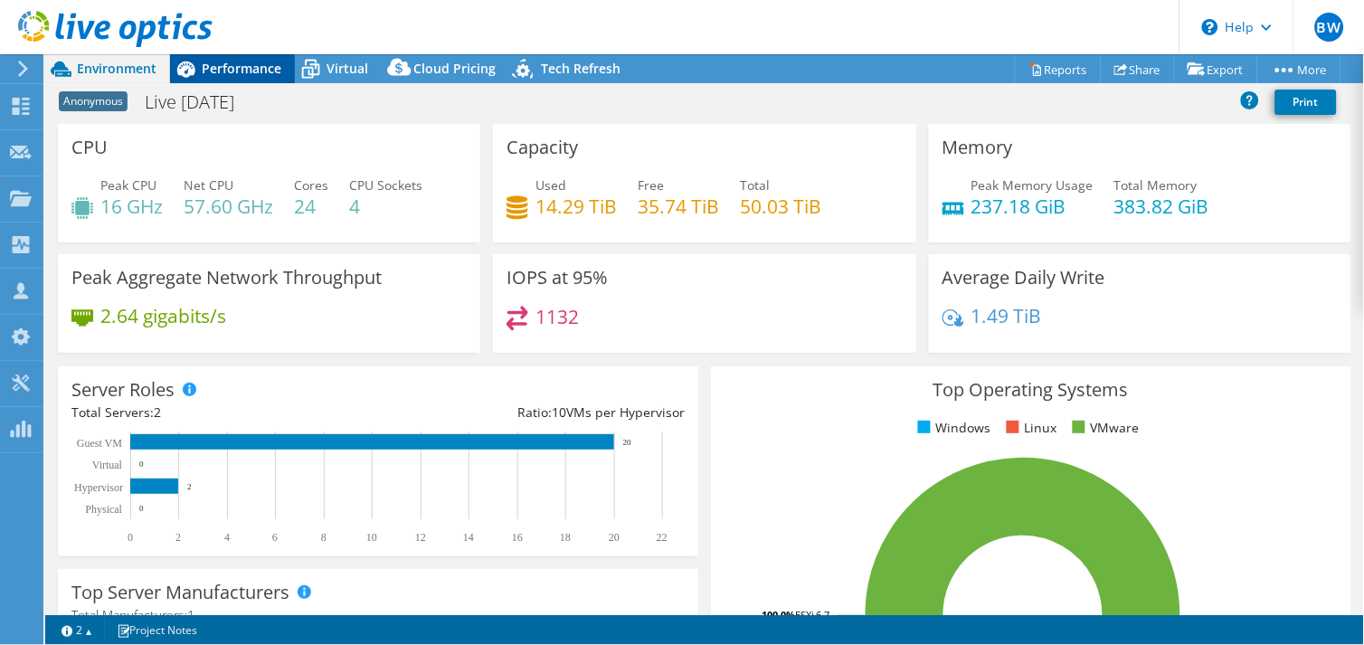
drag, startPoint x: 244, startPoint y: 69, endPoint x: 221, endPoint y: 69, distance: 23.5
click at [244, 69] on span "Performance" at bounding box center [242, 68] width 80 height 17
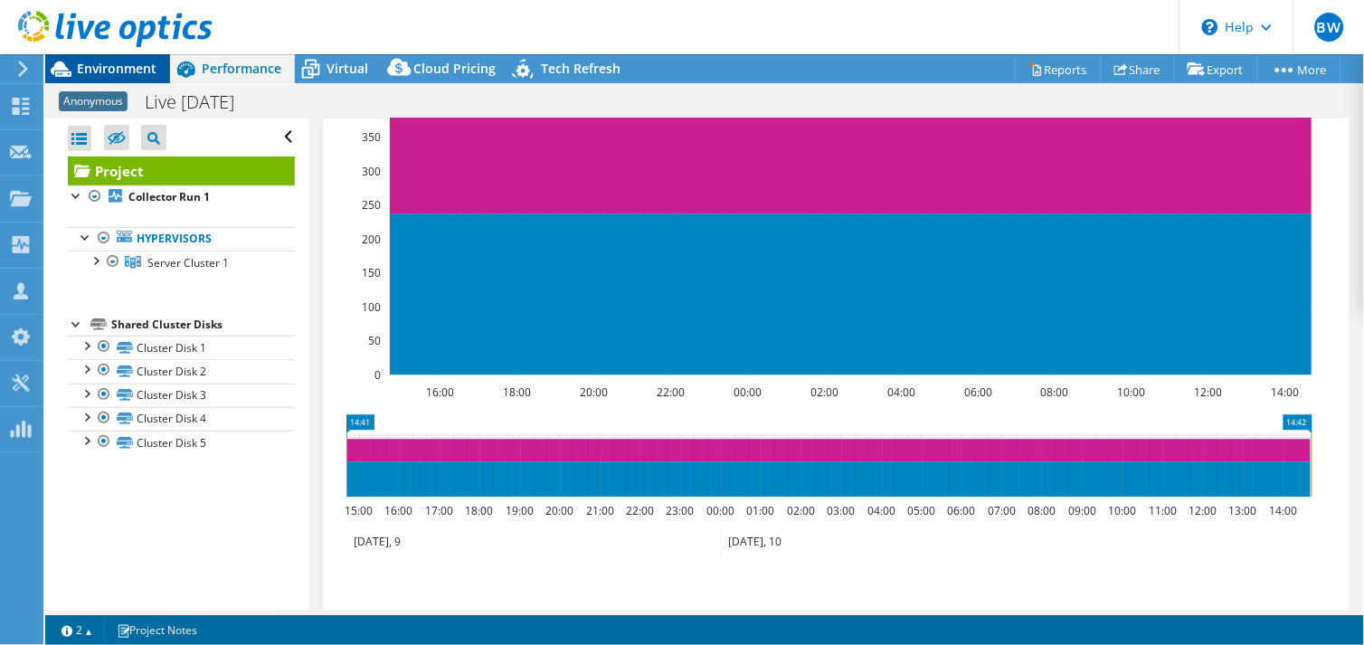
click at [91, 64] on span "Environment" at bounding box center [117, 68] width 80 height 17
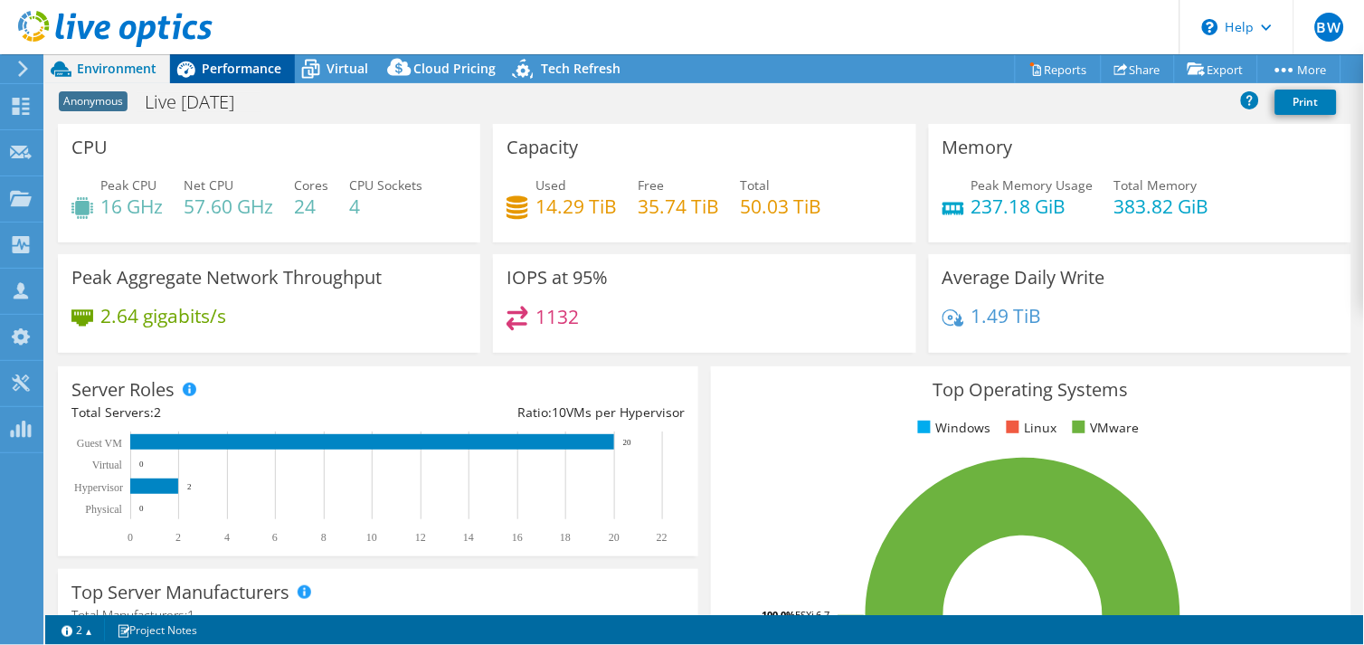
click at [237, 58] on div "Performance" at bounding box center [232, 68] width 125 height 29
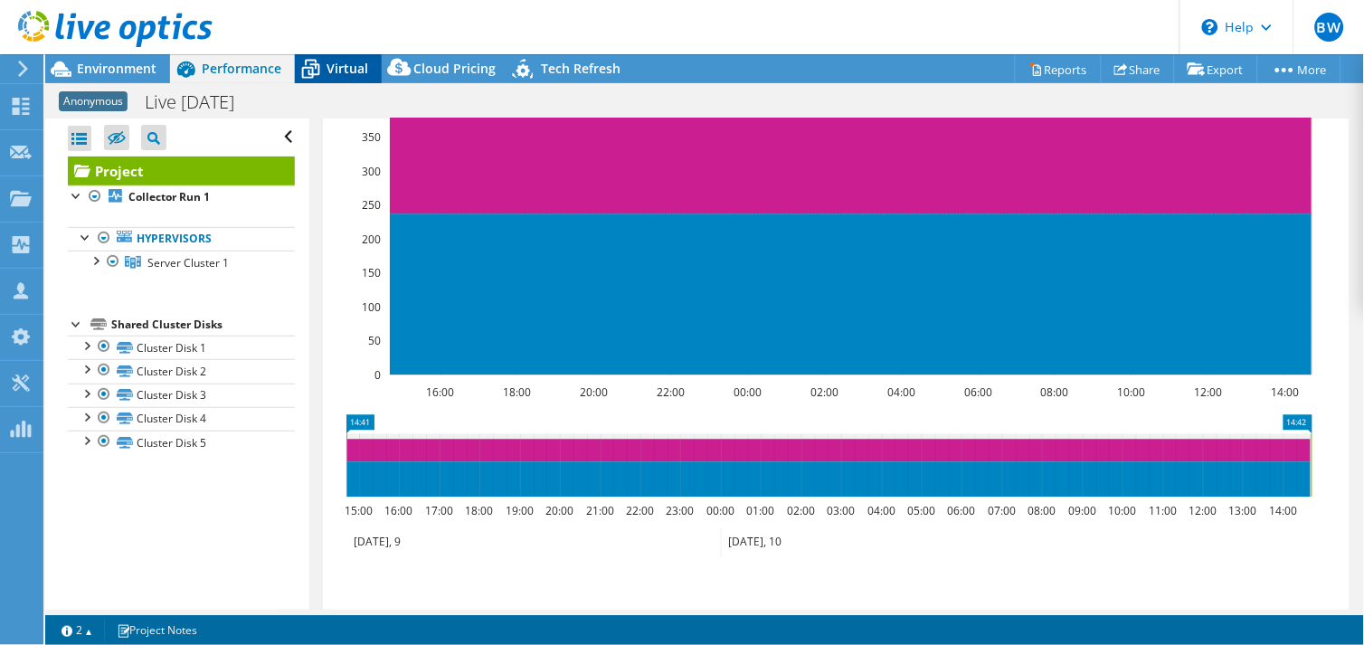
click at [353, 64] on span "Virtual" at bounding box center [347, 68] width 42 height 17
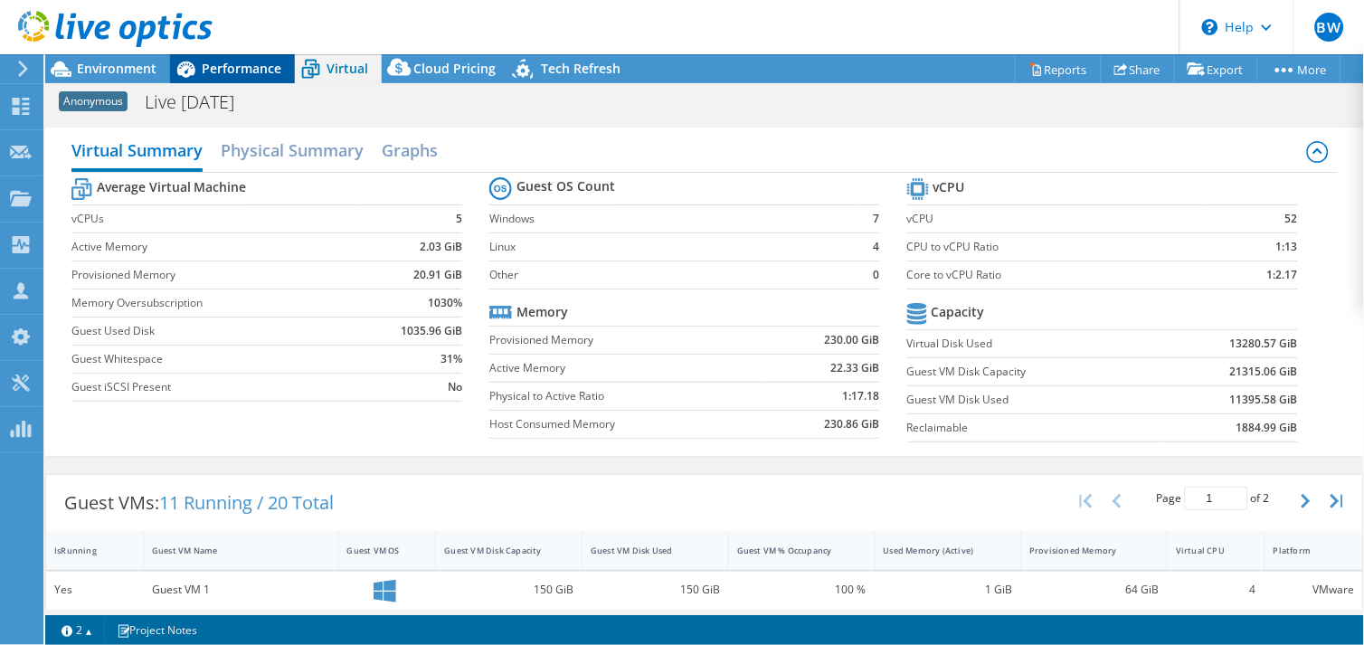
click at [233, 64] on span "Performance" at bounding box center [242, 68] width 80 height 17
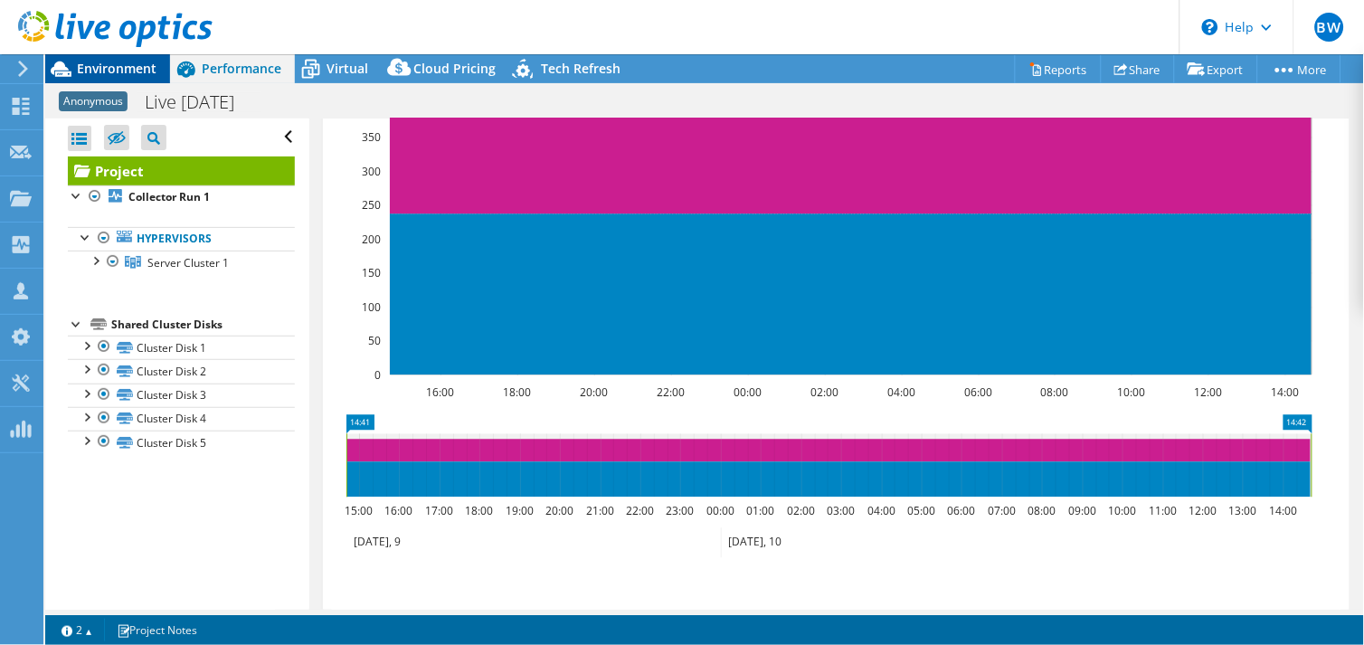
click at [95, 67] on span "Environment" at bounding box center [117, 68] width 80 height 17
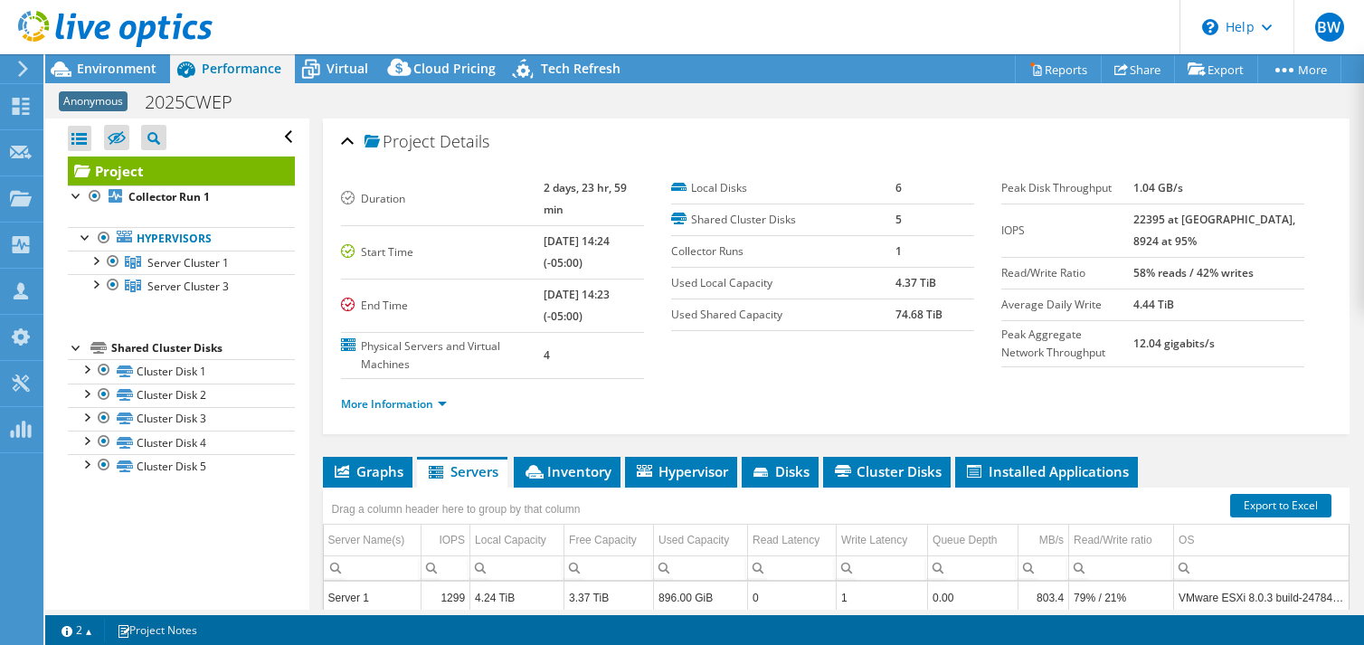
select select "USD"
click at [122, 70] on span "Environment" at bounding box center [117, 68] width 80 height 17
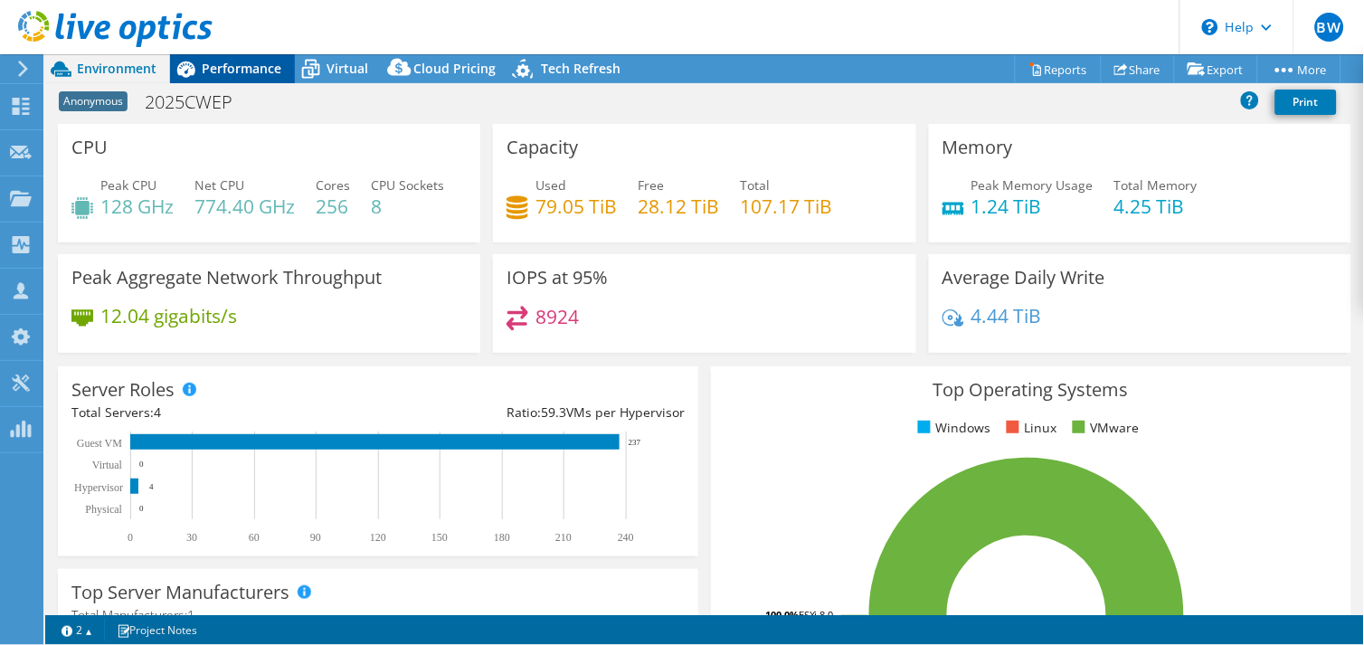
click at [219, 67] on span "Performance" at bounding box center [242, 68] width 80 height 17
